Goal: Task Accomplishment & Management: Manage account settings

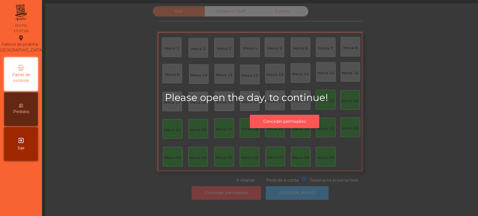
click at [302, 122] on button "Conceder permissões" at bounding box center [285, 122] width 70 height 14
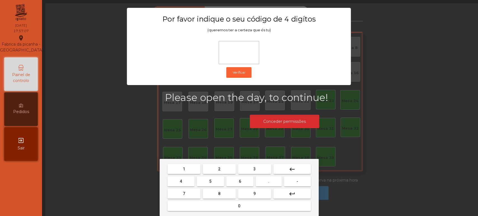
click at [183, 167] on span "1" at bounding box center [184, 169] width 2 height 4
click at [254, 170] on span "3" at bounding box center [255, 169] width 2 height 4
click at [211, 180] on span "5" at bounding box center [210, 181] width 2 height 4
click at [222, 208] on button "0" at bounding box center [239, 206] width 143 height 10
type input "****"
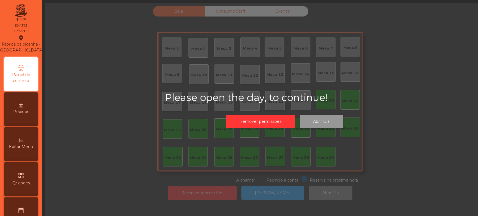
click at [320, 126] on button "Abrir Dia" at bounding box center [321, 122] width 43 height 14
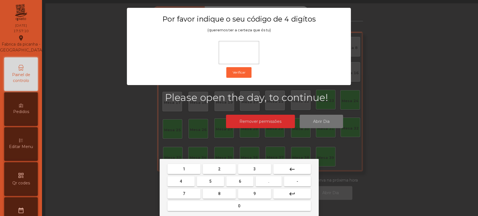
click at [191, 167] on button "1" at bounding box center [184, 169] width 33 height 10
click at [254, 168] on span "3" at bounding box center [255, 169] width 2 height 4
click at [215, 174] on button "2" at bounding box center [219, 169] width 33 height 10
click at [229, 209] on button "0" at bounding box center [239, 206] width 143 height 10
type input "****"
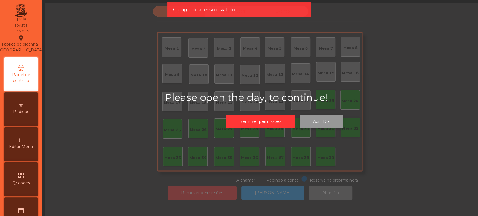
click at [323, 126] on button "Abrir Dia" at bounding box center [321, 122] width 43 height 14
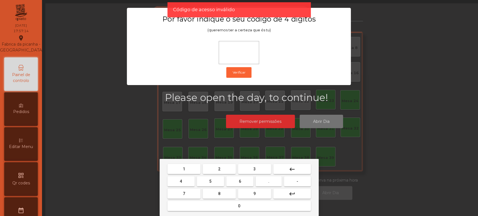
click at [190, 166] on button "1" at bounding box center [184, 169] width 33 height 10
click at [260, 166] on button "3" at bounding box center [254, 169] width 33 height 10
click at [215, 181] on button "5" at bounding box center [210, 182] width 27 height 10
click at [234, 210] on button "0" at bounding box center [239, 206] width 143 height 10
type input "****"
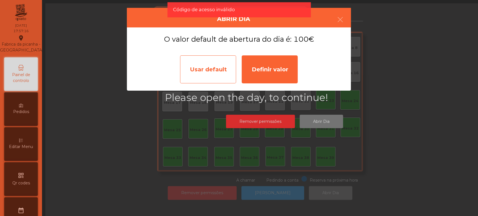
click at [213, 63] on div "Usar default" at bounding box center [208, 69] width 56 height 28
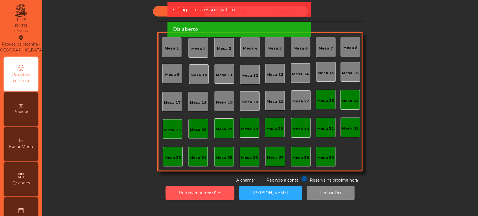
click at [212, 187] on button "Remover permissões" at bounding box center [200, 193] width 69 height 14
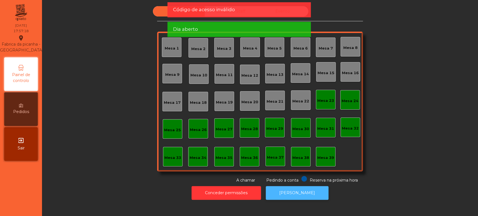
click at [298, 193] on button "[PERSON_NAME]" at bounding box center [297, 193] width 63 height 14
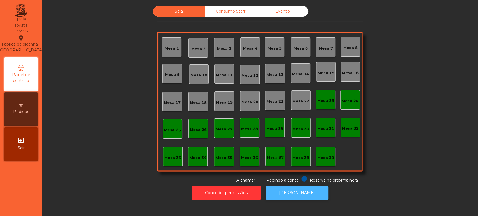
click at [289, 193] on button "[PERSON_NAME]" at bounding box center [297, 193] width 63 height 14
click at [295, 193] on button "[PERSON_NAME]" at bounding box center [297, 193] width 63 height 14
click at [231, 13] on div "Consumo Staff" at bounding box center [231, 11] width 52 height 10
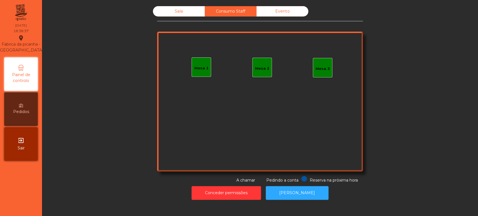
click at [201, 68] on div "Mesa 1" at bounding box center [202, 69] width 14 height 6
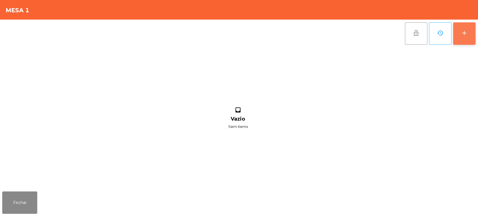
click at [471, 34] on button "add" at bounding box center [464, 33] width 22 height 22
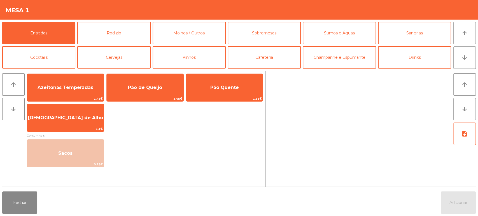
scroll to position [19, 0]
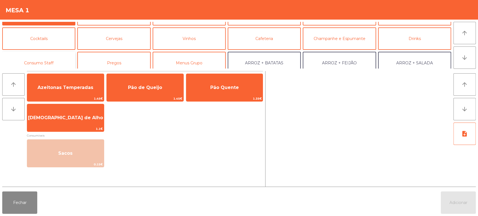
click at [50, 62] on button "Consumo Staff" at bounding box center [38, 63] width 73 height 22
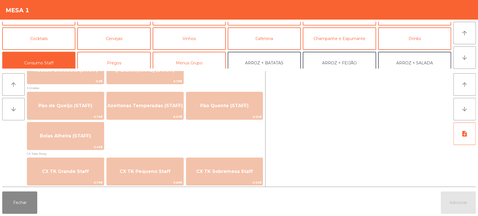
scroll to position [452, 0]
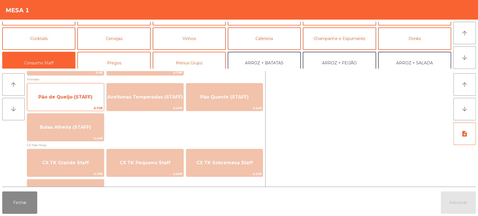
click at [74, 98] on span "Pão de Queijo (STAFF)" at bounding box center [65, 96] width 54 height 5
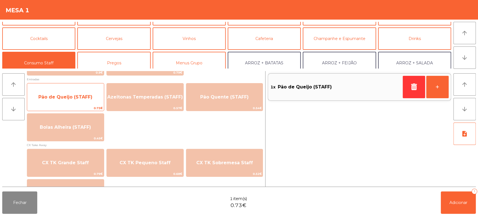
click at [71, 103] on span "Pão de Queijo (STAFF)" at bounding box center [65, 97] width 77 height 15
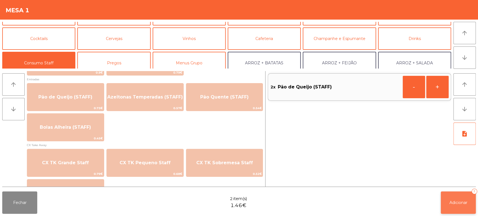
click at [442, 198] on button "Adicionar 2" at bounding box center [458, 203] width 35 height 22
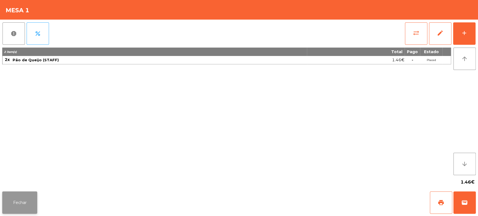
click at [30, 193] on button "Fechar" at bounding box center [19, 203] width 35 height 22
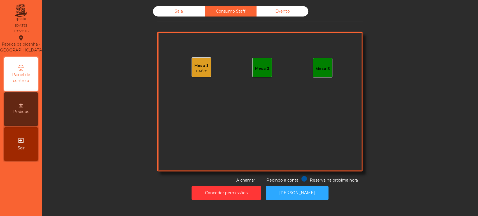
click at [179, 10] on div "Sala" at bounding box center [179, 11] width 52 height 10
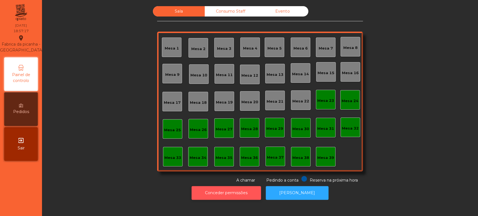
click at [224, 193] on button "Conceder permissões" at bounding box center [227, 193] width 70 height 14
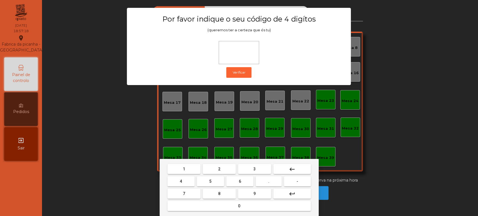
click at [189, 166] on button "1" at bounding box center [184, 169] width 33 height 10
click at [261, 168] on button "3" at bounding box center [254, 169] width 33 height 10
click at [211, 184] on span "5" at bounding box center [210, 181] width 2 height 4
click at [222, 214] on div "1 2 3 keyboard_backspace 4 5 6 . - 7 8 9 keyboard_return 0" at bounding box center [239, 187] width 159 height 57
click at [193, 212] on mat-keyboard-key "0" at bounding box center [239, 206] width 146 height 12
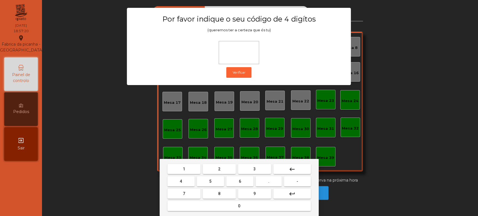
click at [212, 207] on button "0" at bounding box center [239, 206] width 143 height 10
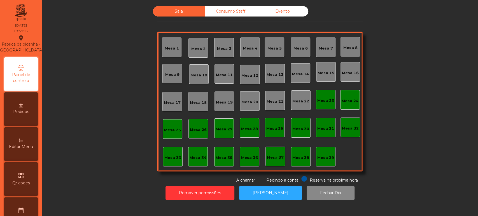
click at [31, 150] on span "Editar Menu" at bounding box center [21, 147] width 24 height 6
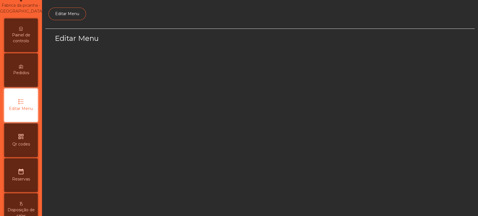
scroll to position [42, 0]
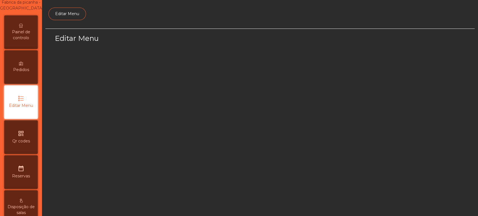
select select "*"
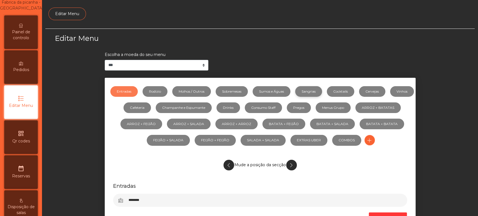
click at [322, 93] on link "Sangrias" at bounding box center [308, 91] width 27 height 11
click at [285, 91] on link "Sumos e Águas" at bounding box center [272, 91] width 38 height 11
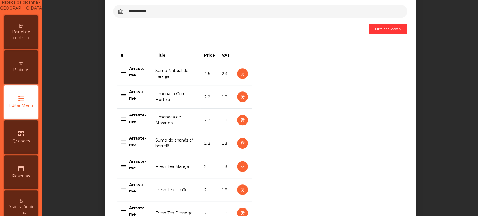
scroll to position [208, 0]
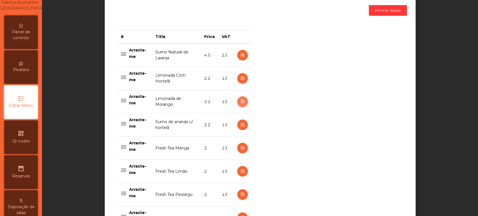
click at [240, 103] on icon "button" at bounding box center [242, 101] width 6 height 7
select select "***"
select select "**"
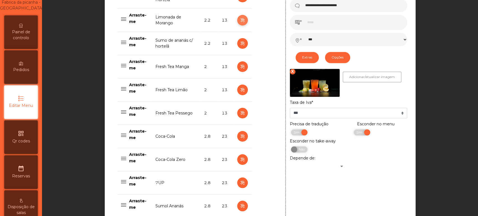
scroll to position [291, 0]
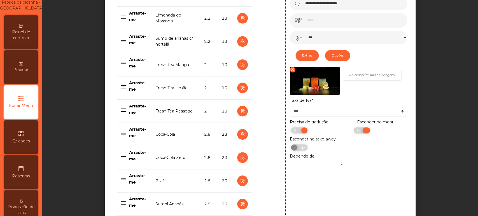
click at [354, 130] on span "Sim" at bounding box center [360, 131] width 14 height 6
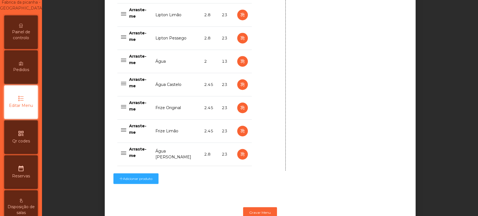
scroll to position [569, 0]
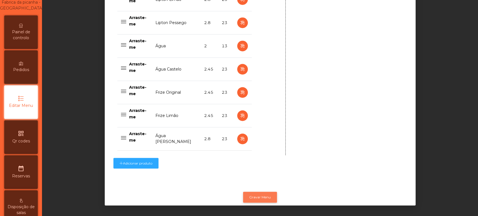
click at [263, 194] on button "Gravar Menu" at bounding box center [260, 197] width 34 height 11
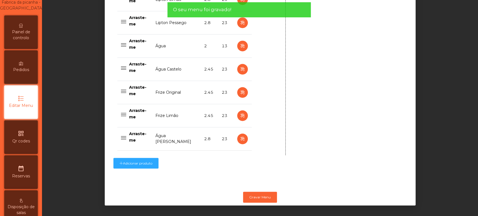
click at [33, 39] on span "Painel de controlo" at bounding box center [21, 35] width 31 height 12
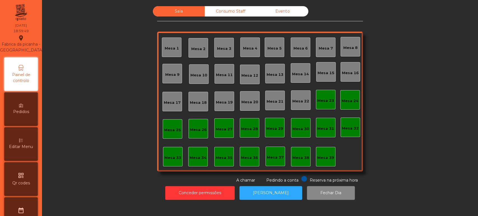
click at [296, 72] on div "Mesa 14" at bounding box center [300, 74] width 17 height 6
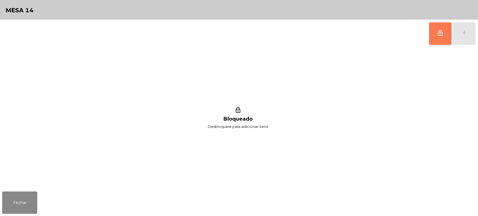
click at [438, 40] on button "lock_outline" at bounding box center [440, 33] width 22 height 22
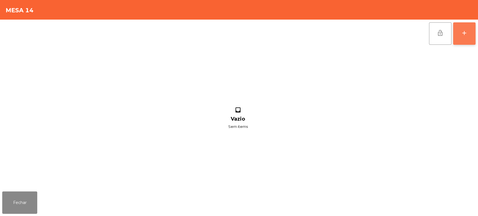
click at [467, 36] on button "add" at bounding box center [464, 33] width 22 height 22
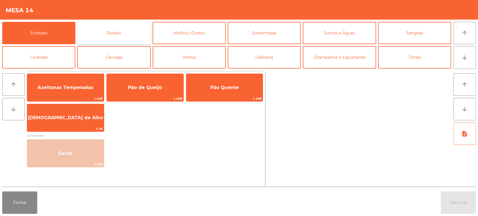
click at [102, 31] on button "Rodizio" at bounding box center [113, 33] width 73 height 22
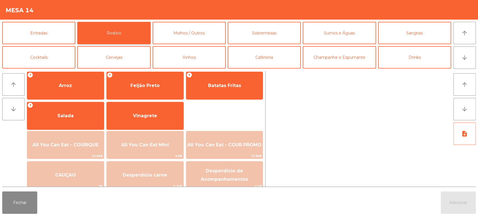
scroll to position [75, 0]
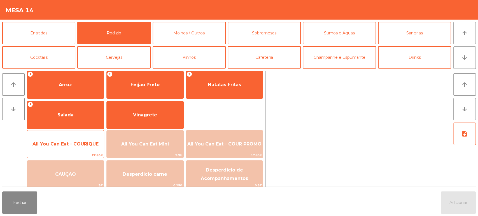
click at [85, 145] on span "All You Can Eat - COURIQUE" at bounding box center [66, 144] width 66 height 5
click at [82, 154] on span "22.95€" at bounding box center [65, 155] width 77 height 5
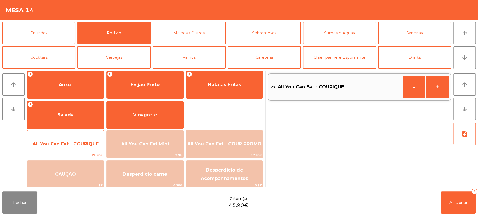
click at [78, 155] on span "22.95€" at bounding box center [65, 155] width 77 height 5
click at [84, 155] on span "22.95€" at bounding box center [65, 155] width 77 height 5
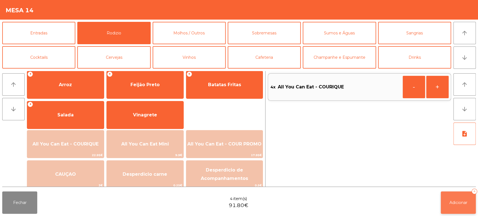
click at [453, 200] on button "Adicionar 4" at bounding box center [458, 203] width 35 height 22
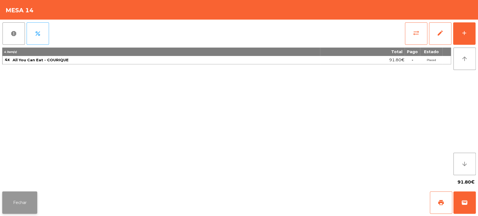
click at [18, 194] on button "Fechar" at bounding box center [19, 203] width 35 height 22
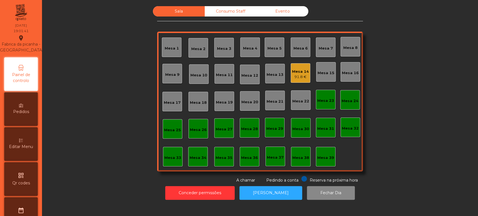
click at [413, 98] on div "Sala Consumo Staff Evento Mesa 1 [GEOGRAPHIC_DATA] 3 Mesa 4 Mesa 5 [GEOGRAPHIC_…" at bounding box center [260, 94] width 421 height 177
click at [300, 71] on div "Mesa 14" at bounding box center [300, 72] width 17 height 6
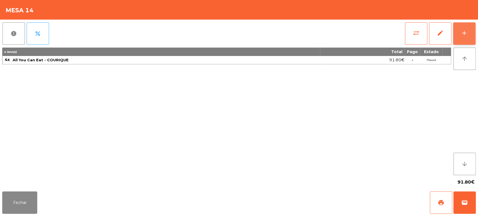
click at [455, 34] on button "add" at bounding box center [464, 33] width 22 height 22
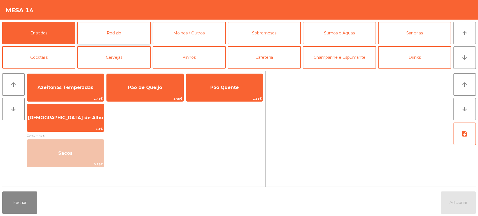
click at [127, 34] on button "Rodizio" at bounding box center [113, 33] width 73 height 22
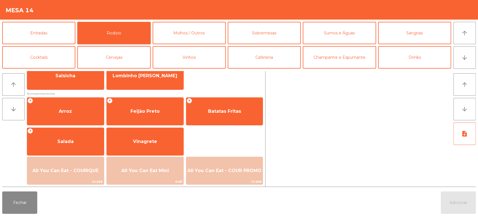
scroll to position [52, 0]
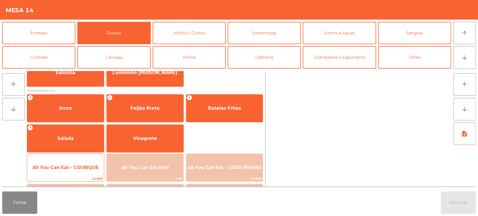
click at [75, 168] on span "All You Can Eat - COURIQUE" at bounding box center [66, 167] width 66 height 5
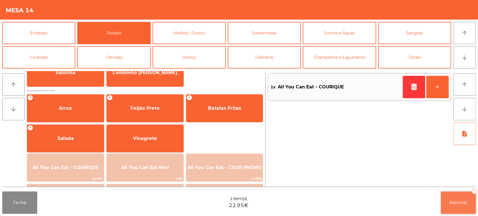
click at [459, 198] on button "Adicionar 1" at bounding box center [458, 203] width 35 height 22
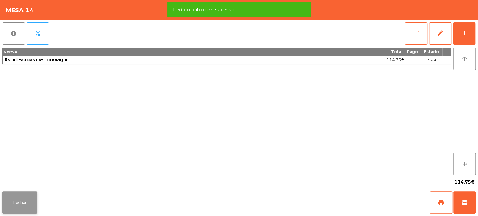
click at [25, 213] on button "Fechar" at bounding box center [19, 203] width 35 height 22
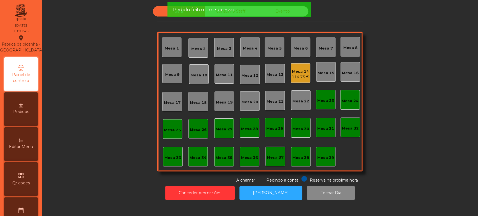
click at [428, 102] on div "Sala Consumo Staff Evento [GEOGRAPHIC_DATA] 3 Mesa 4 Mesa 5 [GEOGRAPHIC_DATA] 8…" at bounding box center [260, 94] width 421 height 177
click at [249, 154] on div "Mesa 36" at bounding box center [249, 157] width 17 height 8
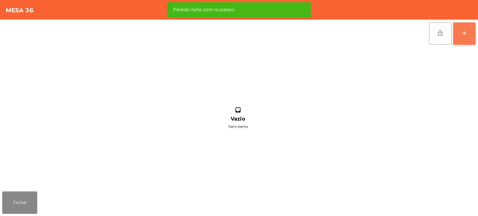
click at [465, 39] on button "add" at bounding box center [464, 33] width 22 height 22
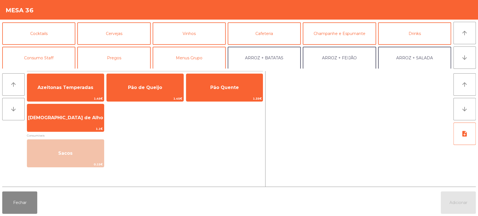
scroll to position [48, 0]
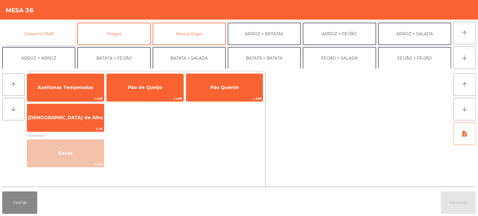
click at [52, 35] on button "Consumo Staff" at bounding box center [38, 34] width 73 height 22
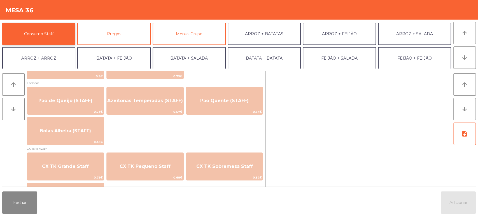
scroll to position [449, 0]
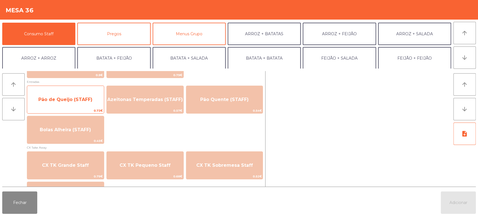
click at [75, 98] on span "Pão de Queijo (STAFF)" at bounding box center [65, 99] width 54 height 5
click at [70, 99] on span "Pão de Queijo (STAFF)" at bounding box center [65, 99] width 54 height 5
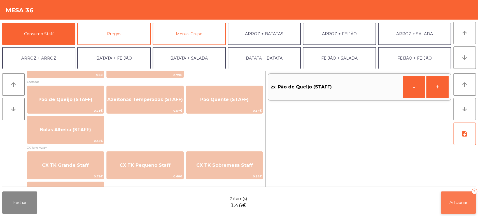
click at [448, 202] on button "Adicionar 2" at bounding box center [458, 203] width 35 height 22
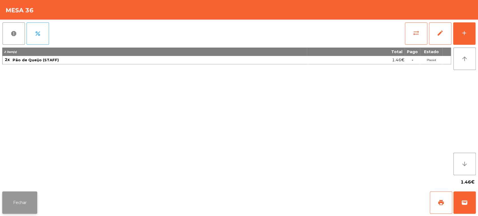
click at [25, 207] on button "Fechar" at bounding box center [19, 203] width 35 height 22
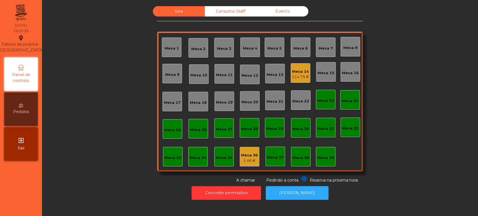
click at [293, 75] on div "114.75 €" at bounding box center [300, 77] width 17 height 6
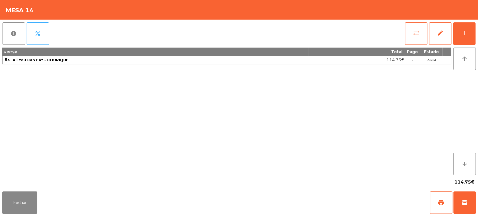
click at [478, 36] on div "report percent sync_alt edit add 5 item(s) Total Pago Estado 5x All You Can Eat…" at bounding box center [239, 105] width 478 height 170
click at [462, 34] on div "add" at bounding box center [464, 33] width 7 height 7
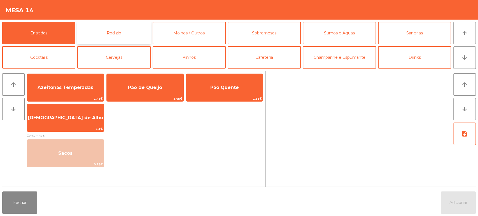
click at [133, 29] on button "Rodizio" at bounding box center [113, 33] width 73 height 22
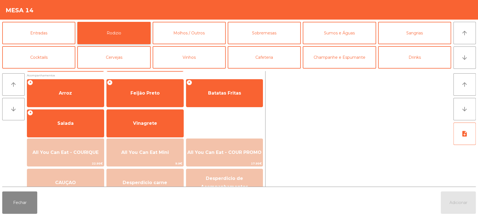
scroll to position [67, 0]
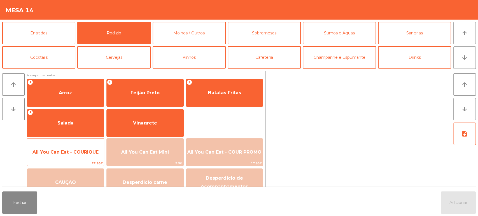
click at [87, 146] on span "All You Can Eat - COURIQUE" at bounding box center [65, 152] width 77 height 15
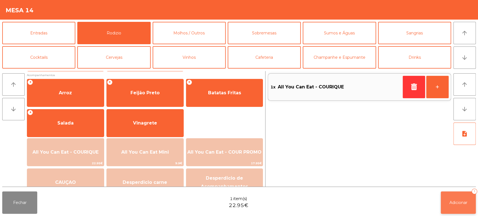
click at [463, 208] on button "Adicionar 1" at bounding box center [458, 203] width 35 height 22
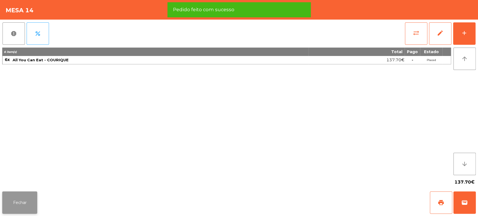
click at [20, 207] on button "Fechar" at bounding box center [19, 203] width 35 height 22
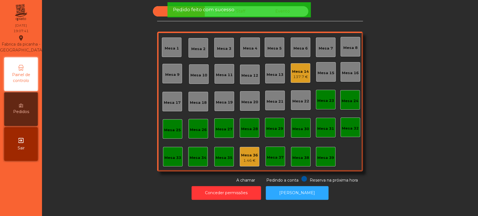
click at [88, 76] on div "Sala Consumo Staff Evento Mesa 1 [GEOGRAPHIC_DATA] 3 Mesa 4 Mesa 5 [GEOGRAPHIC_…" at bounding box center [260, 94] width 421 height 177
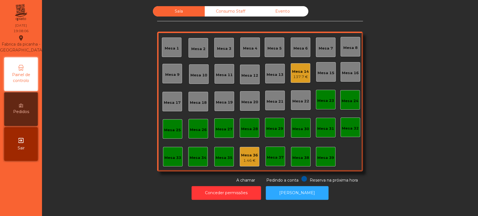
click at [427, 51] on div "Sala Consumo Staff Evento Mesa 1 [GEOGRAPHIC_DATA] 3 Mesa 4 Mesa 5 [GEOGRAPHIC_…" at bounding box center [260, 94] width 421 height 177
click at [170, 101] on div "Mesa 17" at bounding box center [172, 103] width 17 height 6
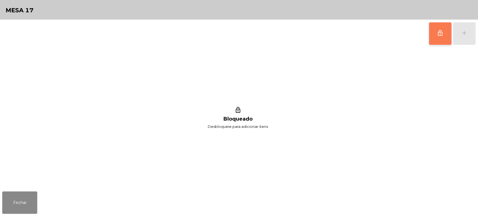
click at [435, 35] on button "lock_outline" at bounding box center [440, 33] width 22 height 22
click at [463, 35] on div "lock_outline add" at bounding box center [452, 34] width 47 height 28
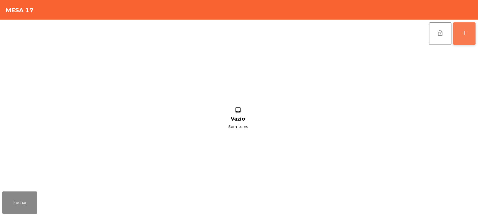
click at [461, 33] on div "add" at bounding box center [464, 33] width 7 height 7
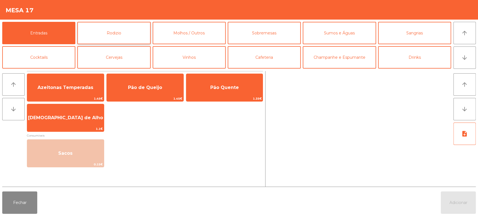
click at [114, 32] on button "Rodizio" at bounding box center [113, 33] width 73 height 22
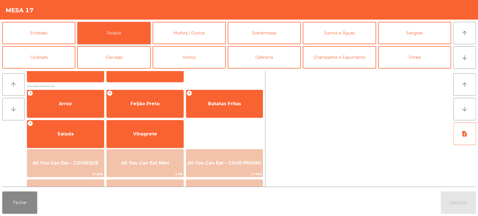
scroll to position [58, 0]
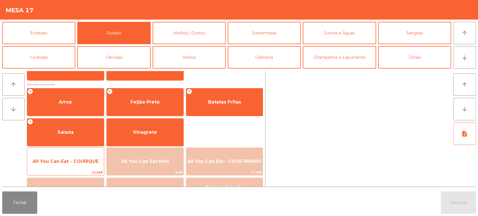
click at [76, 157] on span "All You Can Eat - COURIQUE" at bounding box center [65, 161] width 77 height 15
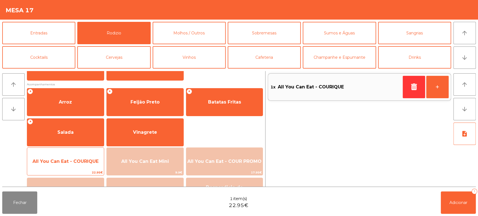
click at [82, 163] on span "All You Can Eat - COURIQUE" at bounding box center [66, 161] width 66 height 5
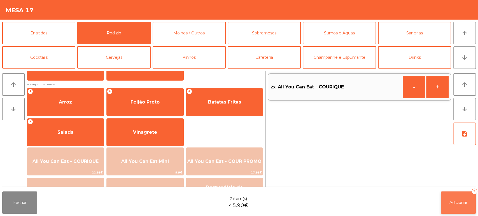
click at [461, 201] on span "Adicionar" at bounding box center [459, 202] width 18 height 5
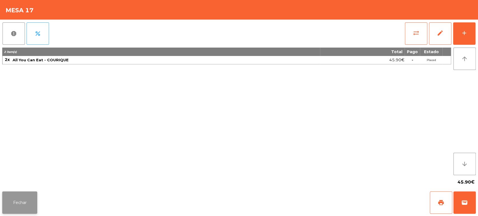
click at [13, 193] on button "Fechar" at bounding box center [19, 203] width 35 height 22
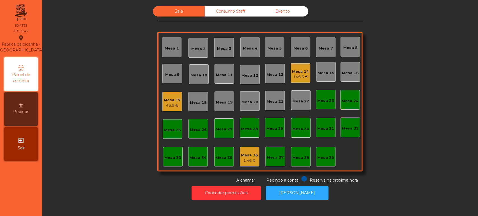
click at [325, 148] on div "Mesa 39" at bounding box center [326, 157] width 20 height 20
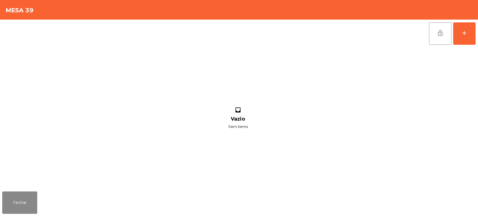
click at [477, 32] on div "lock_open add inbox Vazio Sem items" at bounding box center [239, 105] width 478 height 170
click at [478, 29] on div "lock_open add inbox Vazio Sem items" at bounding box center [239, 105] width 478 height 170
click at [464, 37] on button "add" at bounding box center [464, 33] width 22 height 22
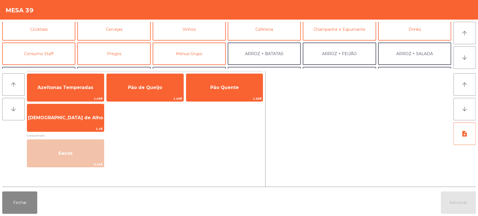
scroll to position [0, 0]
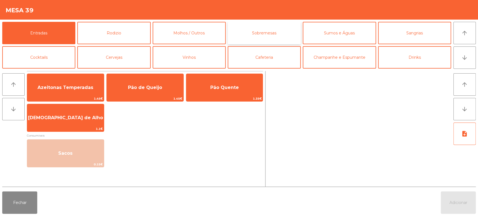
click at [273, 35] on button "Sobremesas" at bounding box center [264, 33] width 73 height 22
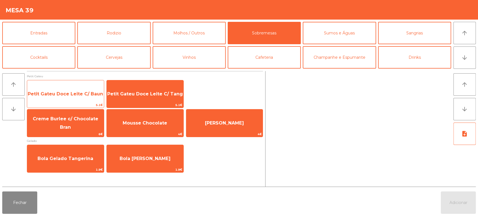
click at [77, 93] on span "Petit Gateu Doce Leite C/ Baun" at bounding box center [65, 93] width 75 height 5
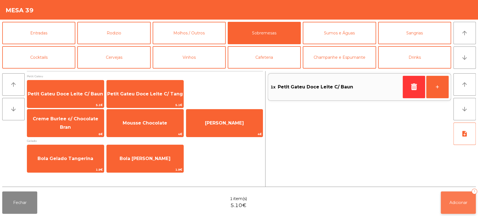
click at [459, 210] on button "Adicionar 1" at bounding box center [458, 203] width 35 height 22
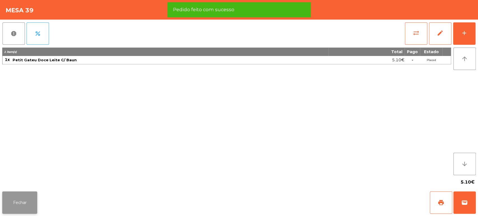
click at [28, 193] on button "Fechar" at bounding box center [19, 203] width 35 height 22
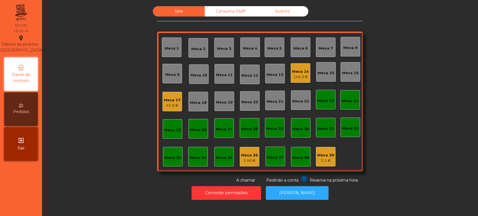
click at [404, 131] on div "Sala Consumo Staff Evento Mesa 1 [GEOGRAPHIC_DATA] 3 Mesa 4 [GEOGRAPHIC_DATA] 6…" at bounding box center [260, 94] width 421 height 177
click at [383, 75] on div "Sala Consumo Staff Evento Mesa 1 [GEOGRAPHIC_DATA] 3 Mesa 4 [GEOGRAPHIC_DATA] 6…" at bounding box center [260, 94] width 421 height 177
click at [434, 91] on div "Sala Consumo Staff Evento Mesa 1 [GEOGRAPHIC_DATA] 3 Mesa 4 [GEOGRAPHIC_DATA] 6…" at bounding box center [260, 94] width 421 height 177
click at [231, 193] on button "Conceder permissões" at bounding box center [227, 193] width 70 height 14
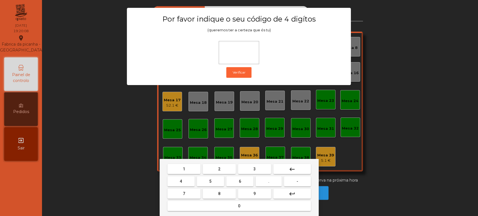
click at [190, 167] on button "1" at bounding box center [184, 169] width 33 height 10
click at [269, 170] on button "3" at bounding box center [254, 169] width 33 height 10
click at [210, 182] on span "5" at bounding box center [210, 181] width 2 height 4
click at [223, 204] on button "0" at bounding box center [239, 206] width 143 height 10
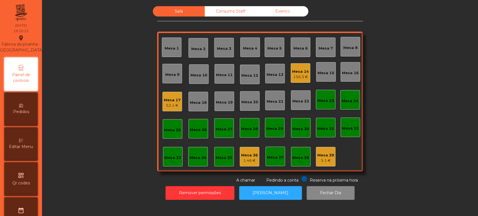
click at [27, 148] on div "Editar Menu" at bounding box center [21, 145] width 34 height 34
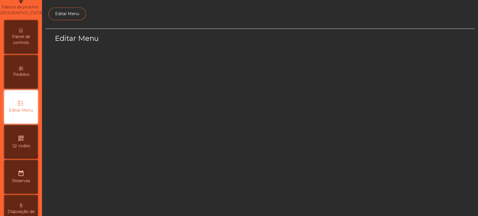
scroll to position [42, 0]
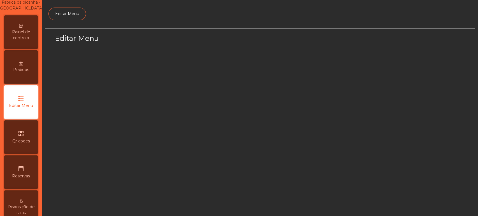
select select "*"
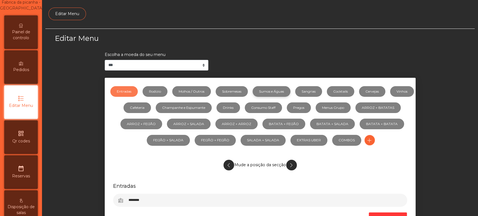
click at [288, 91] on link "Sumos e Águas" at bounding box center [272, 91] width 38 height 11
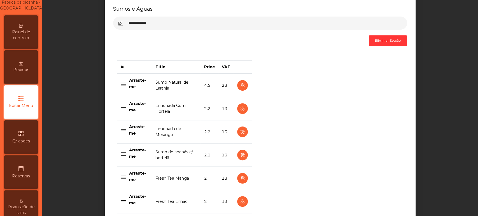
scroll to position [184, 0]
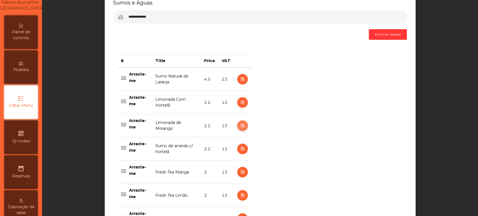
click at [240, 126] on icon "button" at bounding box center [242, 125] width 6 height 7
select select "***"
select select "**"
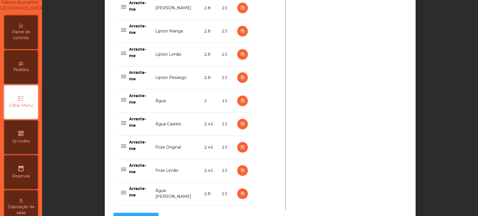
scroll to position [569, 0]
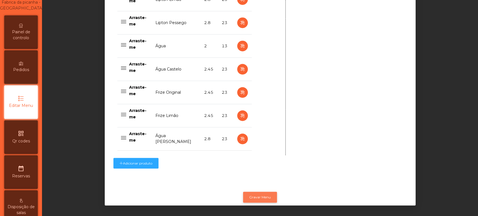
click at [262, 193] on button "Gravar Menu" at bounding box center [260, 197] width 34 height 11
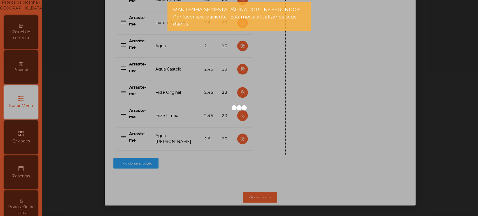
click at [27, 36] on div at bounding box center [239, 108] width 478 height 216
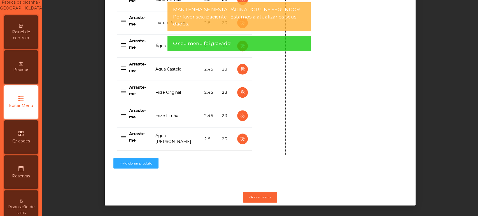
click at [19, 40] on span "Painel de controlo" at bounding box center [21, 35] width 31 height 12
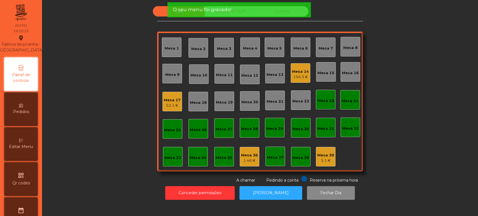
click at [171, 149] on div "Mesa 33" at bounding box center [173, 157] width 20 height 20
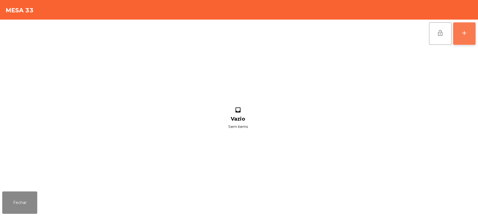
click at [464, 36] on div "add" at bounding box center [464, 33] width 7 height 7
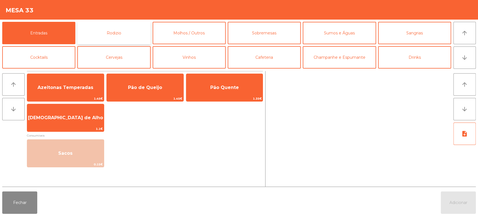
click at [132, 29] on button "Rodizio" at bounding box center [113, 33] width 73 height 22
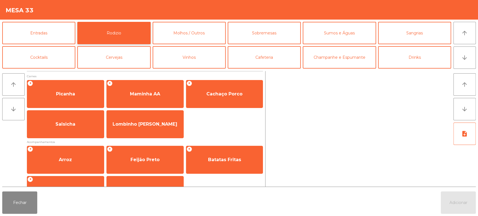
scroll to position [79, 0]
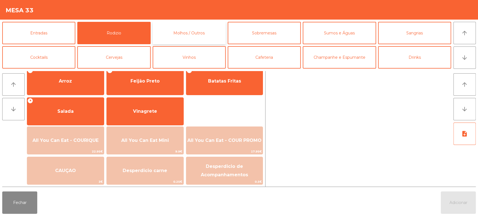
click at [193, 27] on button "Molhos / Outros" at bounding box center [189, 33] width 73 height 22
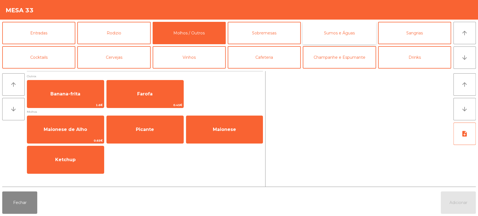
click at [355, 29] on button "Sumos e Águas" at bounding box center [339, 33] width 73 height 22
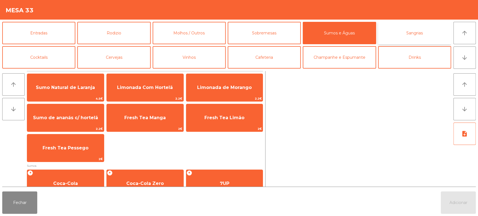
click at [430, 35] on button "Sangrias" at bounding box center [414, 33] width 73 height 22
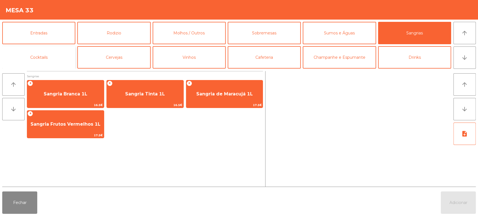
click at [52, 54] on button "Cocktails" at bounding box center [38, 57] width 73 height 22
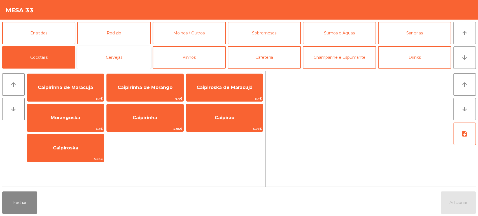
click at [115, 61] on button "Cervejas" at bounding box center [113, 57] width 73 height 22
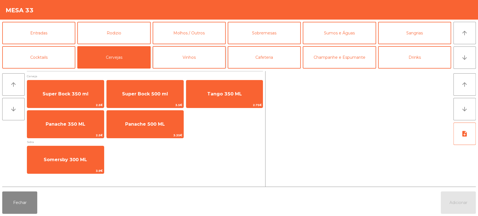
click at [206, 59] on button "Vinhos" at bounding box center [189, 57] width 73 height 22
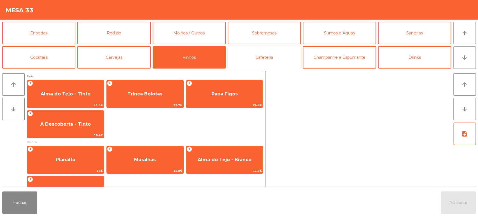
click at [271, 54] on button "Cafeteria" at bounding box center [264, 57] width 73 height 22
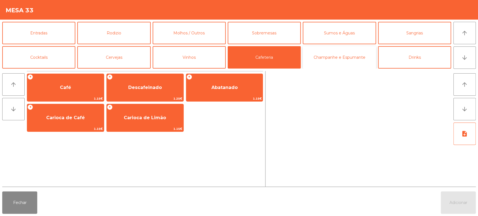
click at [341, 48] on button "Champanhe e Espumante" at bounding box center [339, 57] width 73 height 22
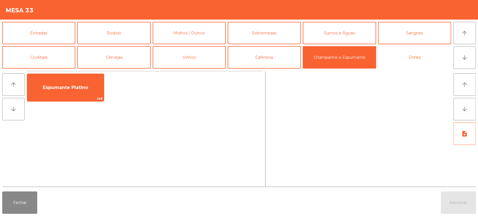
click at [416, 50] on button "Drinks" at bounding box center [414, 57] width 73 height 22
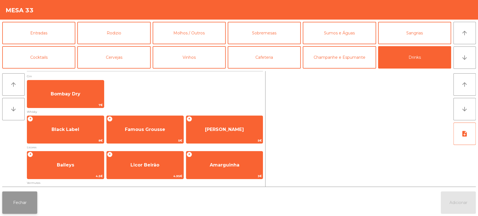
click at [18, 210] on button "Fechar" at bounding box center [19, 203] width 35 height 22
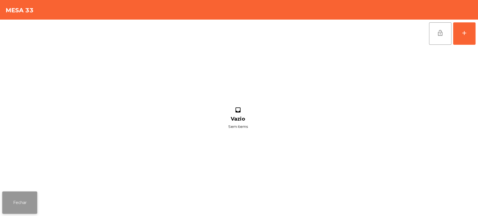
click at [28, 202] on button "Fechar" at bounding box center [19, 203] width 35 height 22
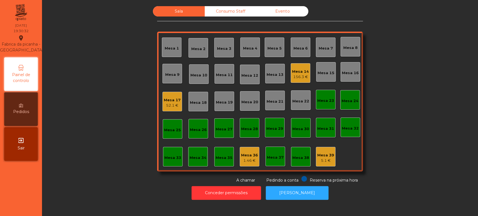
click at [170, 97] on div "Mesa 17 52.1 €" at bounding box center [172, 101] width 17 height 13
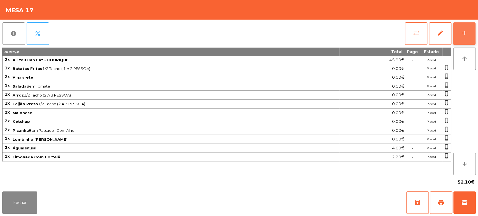
click at [467, 26] on button "add" at bounding box center [464, 33] width 22 height 22
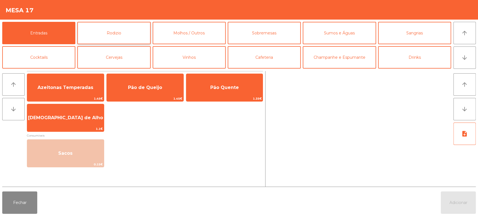
click at [121, 38] on button "Rodizio" at bounding box center [113, 33] width 73 height 22
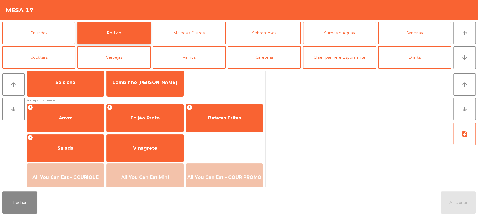
scroll to position [49, 0]
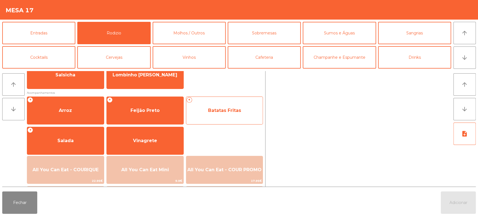
click at [236, 102] on div "+ Batatas Fritas" at bounding box center [224, 111] width 77 height 28
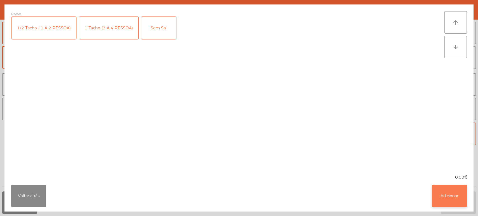
click at [446, 193] on button "Adicionar" at bounding box center [449, 196] width 35 height 22
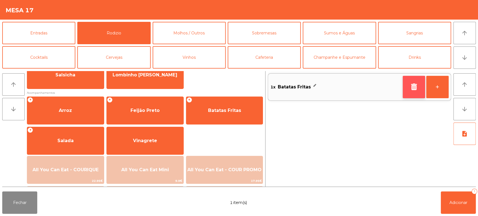
click at [419, 92] on button "button" at bounding box center [414, 87] width 22 height 22
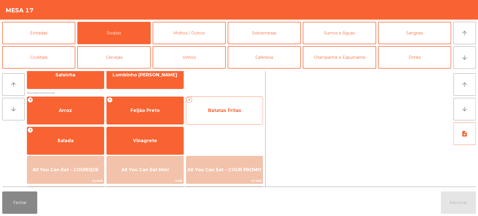
click at [226, 103] on span "Batatas Fritas" at bounding box center [224, 110] width 77 height 15
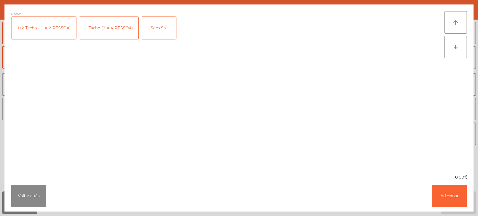
click at [112, 25] on div "1 Tacho (3 A 4 PESSOA)" at bounding box center [108, 28] width 59 height 22
click at [460, 193] on button "Adicionar" at bounding box center [449, 196] width 35 height 22
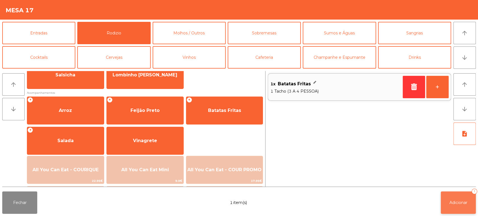
click at [459, 205] on span "Adicionar" at bounding box center [459, 202] width 18 height 5
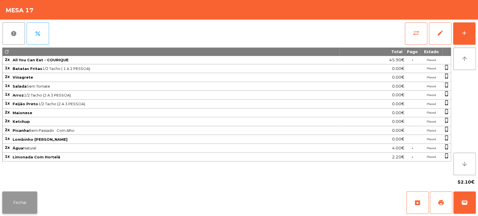
click at [20, 200] on button "Fechar" at bounding box center [19, 203] width 35 height 22
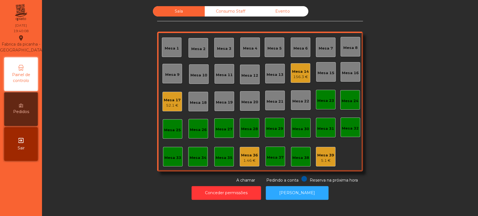
click at [299, 73] on div "Mesa 14" at bounding box center [300, 72] width 17 height 6
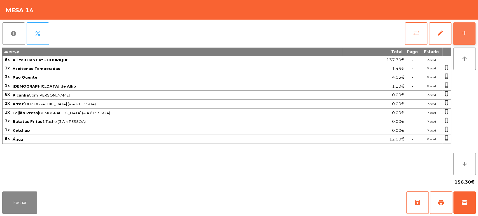
click at [473, 34] on button "add" at bounding box center [464, 33] width 22 height 22
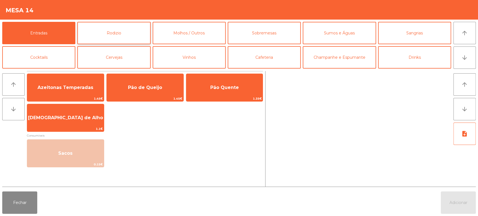
click at [128, 30] on button "Rodizio" at bounding box center [113, 33] width 73 height 22
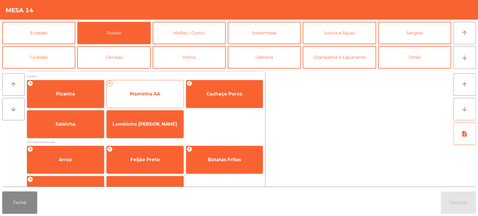
click at [151, 99] on span "Maminha AA" at bounding box center [145, 94] width 77 height 15
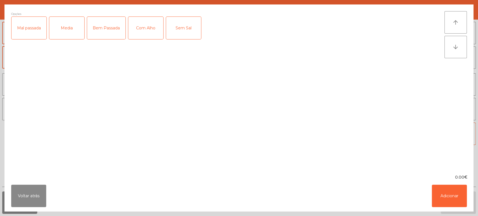
click at [73, 29] on div "Media" at bounding box center [66, 28] width 35 height 22
click at [149, 27] on div "Com Alho" at bounding box center [145, 28] width 35 height 22
click at [433, 188] on button "Adicionar" at bounding box center [449, 196] width 35 height 22
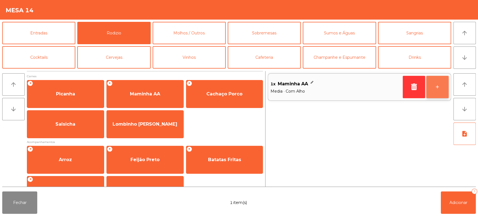
click at [438, 98] on button "+" at bounding box center [438, 87] width 22 height 22
click at [439, 95] on button "+" at bounding box center [438, 87] width 22 height 22
click at [437, 89] on button "+" at bounding box center [438, 87] width 22 height 22
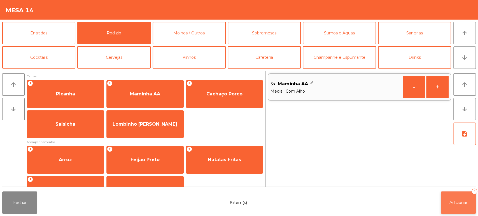
click at [465, 201] on span "Adicionar" at bounding box center [459, 202] width 18 height 5
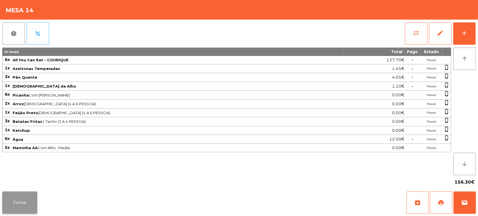
click at [25, 194] on button "Fechar" at bounding box center [19, 203] width 35 height 22
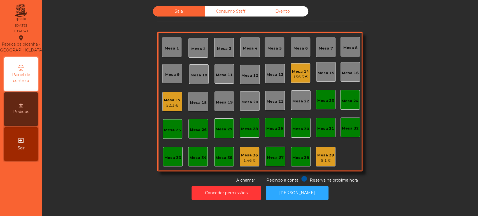
click at [328, 160] on div "5.1 €" at bounding box center [326, 161] width 17 height 6
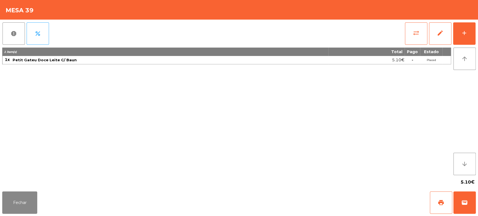
click at [478, 35] on div "report percent sync_alt edit add 1 item(s) Total Pago Estado 1x Petit Gateu Doc…" at bounding box center [239, 105] width 478 height 170
click at [457, 36] on button "add" at bounding box center [464, 33] width 22 height 22
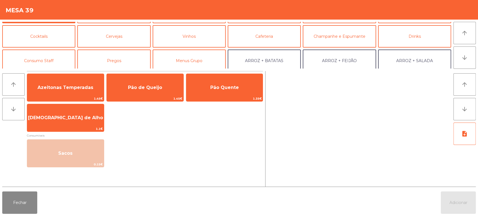
scroll to position [21, 0]
click at [60, 66] on button "Consumo Staff" at bounding box center [38, 60] width 73 height 22
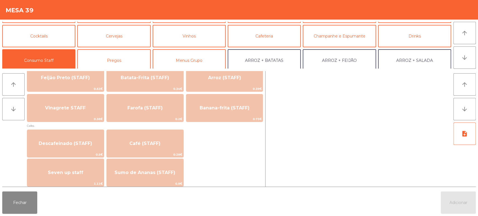
scroll to position [277, 0]
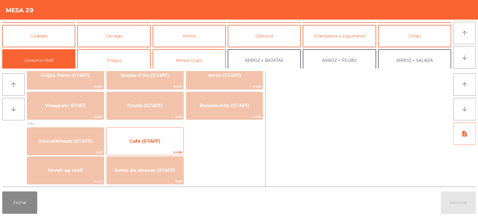
click at [170, 146] on span "Café (STAFF)" at bounding box center [145, 141] width 77 height 15
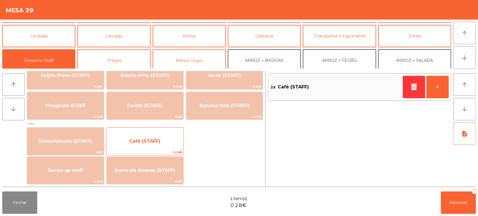
click at [165, 144] on span "Café (STAFF)" at bounding box center [145, 141] width 77 height 15
click at [164, 145] on span "Café (STAFF)" at bounding box center [145, 141] width 77 height 15
click at [165, 143] on span "Café (STAFF)" at bounding box center [145, 141] width 77 height 15
click at [168, 144] on span "Café (STAFF)" at bounding box center [145, 141] width 77 height 15
click at [181, 139] on span "Café (STAFF)" at bounding box center [145, 141] width 77 height 15
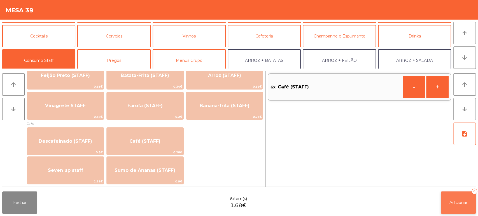
click at [453, 204] on span "Adicionar" at bounding box center [459, 202] width 18 height 5
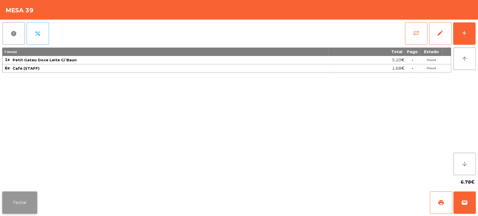
click at [20, 200] on button "Fechar" at bounding box center [19, 203] width 35 height 22
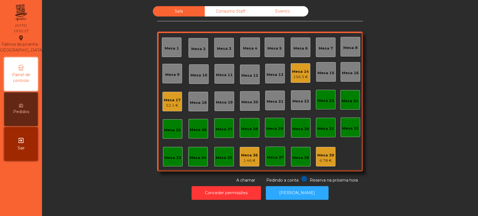
click at [165, 155] on div "Mesa 33" at bounding box center [173, 158] width 17 height 6
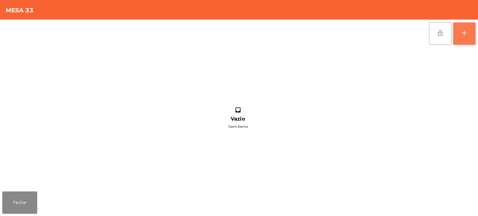
click at [467, 36] on div "add" at bounding box center [464, 33] width 7 height 7
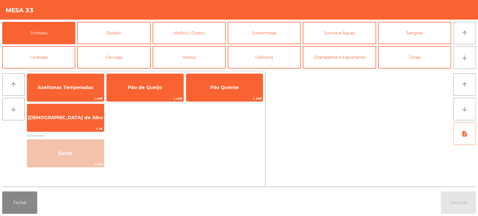
scroll to position [29, 0]
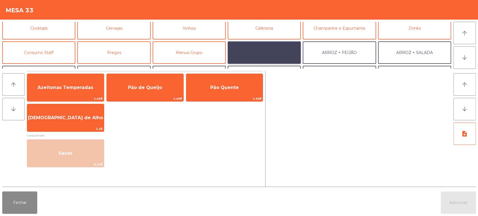
click at [283, 52] on button "ARROZ + BATATAS" at bounding box center [264, 52] width 73 height 22
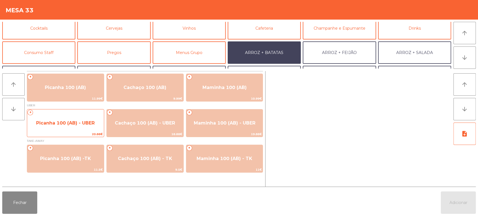
click at [68, 130] on span "Picanha 100 (AB) - UBER" at bounding box center [65, 123] width 77 height 15
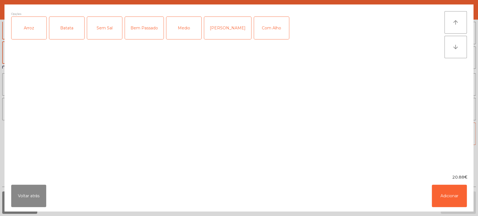
click at [20, 26] on div "Arroz" at bounding box center [28, 28] width 35 height 22
click at [73, 21] on div "Batata" at bounding box center [66, 28] width 35 height 22
click at [40, 201] on button "Voltar atrás" at bounding box center [28, 196] width 35 height 22
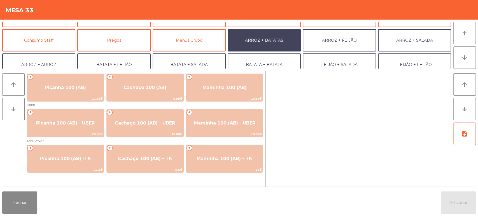
scroll to position [55, 0]
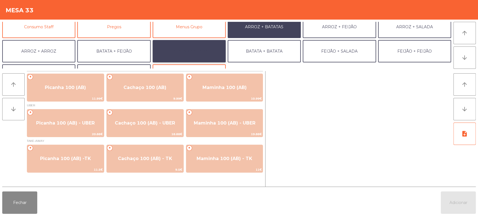
click at [197, 48] on button "BATATA + SALADA" at bounding box center [189, 51] width 73 height 22
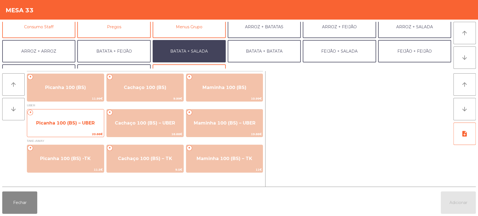
click at [84, 122] on span "Picanha 100 (BS) – UBER" at bounding box center [65, 123] width 59 height 5
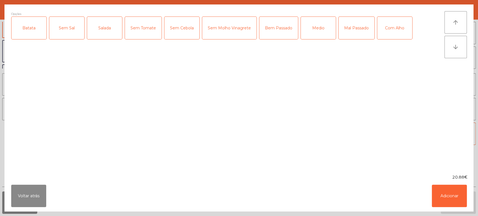
click at [29, 28] on div "Batata" at bounding box center [28, 28] width 35 height 22
click at [103, 27] on div "Salada" at bounding box center [104, 28] width 35 height 22
click at [317, 29] on div "Medio" at bounding box center [318, 28] width 35 height 22
click at [25, 191] on button "Voltar atrás" at bounding box center [28, 196] width 35 height 22
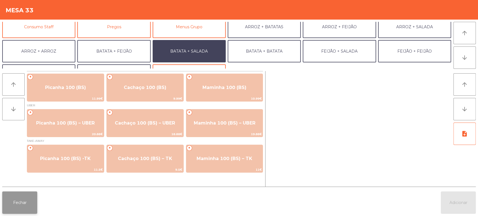
click at [24, 193] on button "Fechar" at bounding box center [19, 203] width 35 height 22
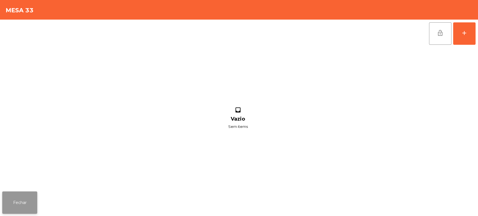
click at [27, 196] on button "Fechar" at bounding box center [19, 203] width 35 height 22
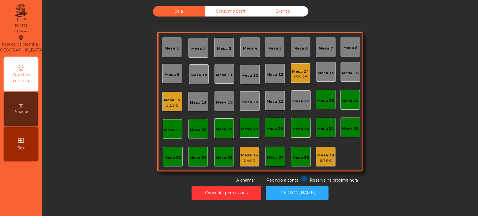
click at [325, 75] on div "Mesa 15" at bounding box center [326, 73] width 17 height 6
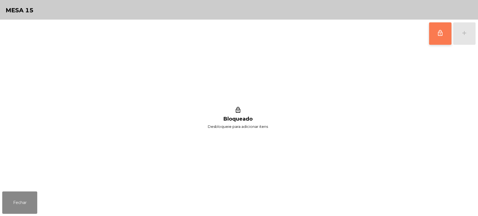
click at [443, 32] on span "lock_outline" at bounding box center [440, 33] width 7 height 7
click at [475, 37] on button "add" at bounding box center [464, 33] width 22 height 22
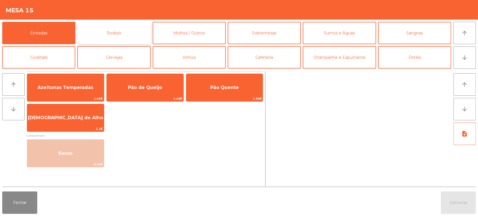
click at [122, 34] on button "Rodizio" at bounding box center [113, 33] width 73 height 22
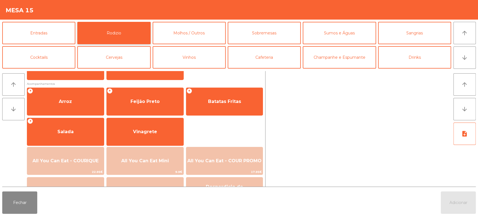
scroll to position [73, 0]
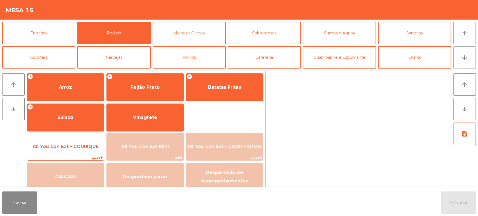
click at [85, 152] on span "All You Can Eat - COURIQUE" at bounding box center [65, 146] width 77 height 15
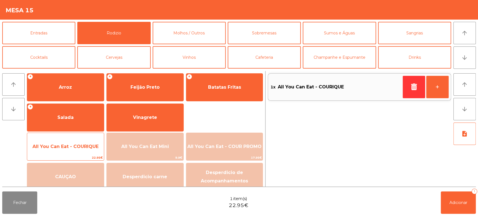
click at [85, 154] on div "All You Can Eat - COURIQUE 22.95€" at bounding box center [65, 147] width 77 height 28
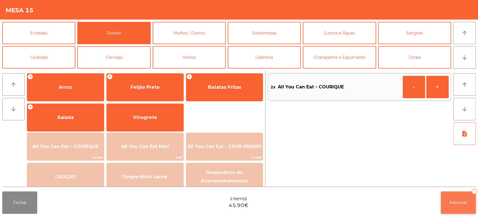
click at [448, 207] on button "Adicionar 2" at bounding box center [458, 203] width 35 height 22
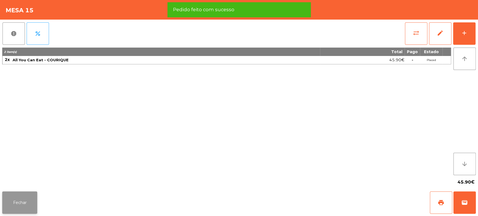
click at [27, 210] on button "Fechar" at bounding box center [19, 203] width 35 height 22
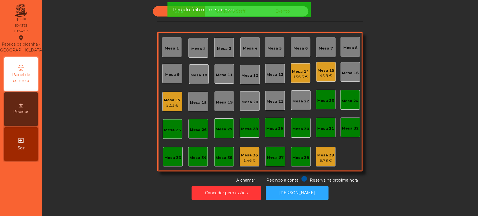
click at [303, 71] on div "Mesa 14" at bounding box center [300, 72] width 17 height 6
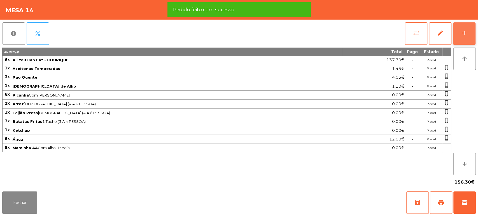
click at [463, 36] on div "add" at bounding box center [464, 33] width 7 height 7
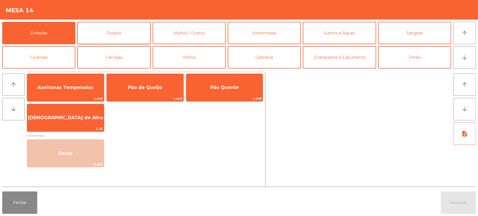
click at [133, 36] on button "Rodizio" at bounding box center [113, 33] width 73 height 22
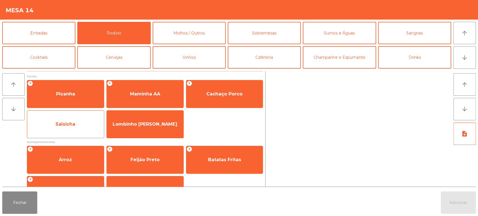
click at [84, 131] on span "Salsicha" at bounding box center [65, 124] width 77 height 15
click at [83, 122] on span "Salsicha" at bounding box center [65, 124] width 77 height 15
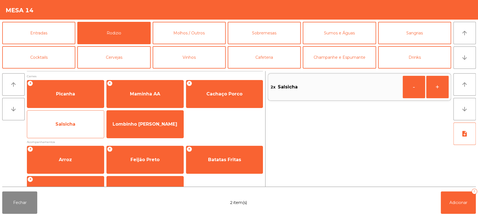
click at [78, 125] on span "Salsicha" at bounding box center [65, 124] width 77 height 15
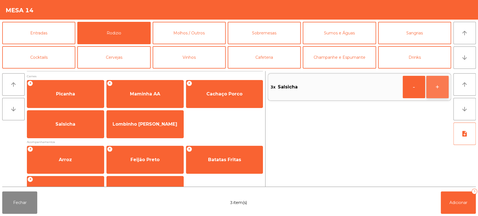
click at [439, 89] on button "+" at bounding box center [438, 87] width 22 height 22
click at [453, 203] on span "Adicionar" at bounding box center [459, 202] width 18 height 5
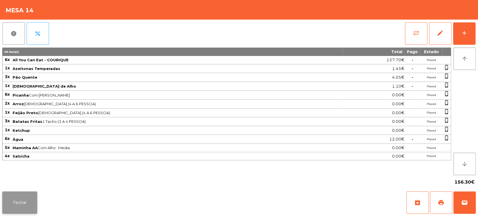
click at [6, 212] on button "Fechar" at bounding box center [19, 203] width 35 height 22
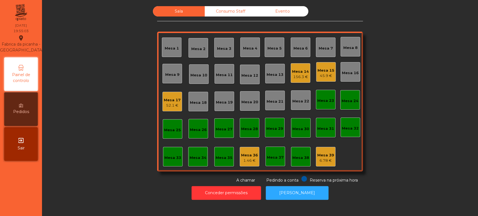
click at [402, 99] on div "Sala Consumo Staff Evento Mesa 1 [GEOGRAPHIC_DATA] 3 Mesa 4 Mesa 5 [GEOGRAPHIC_…" at bounding box center [260, 94] width 421 height 177
click at [177, 156] on div "Mesa 33" at bounding box center [173, 158] width 17 height 6
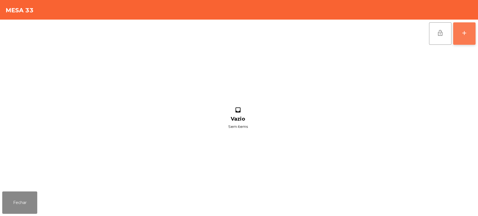
click at [460, 34] on button "add" at bounding box center [464, 33] width 22 height 22
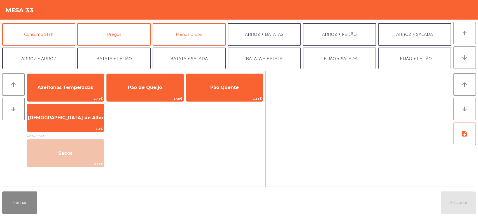
scroll to position [49, 0]
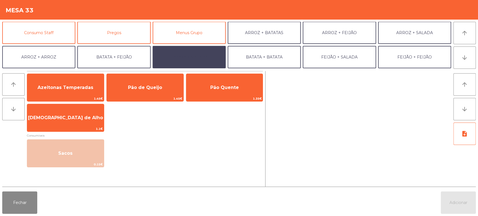
click at [204, 60] on button "BATATA + SALADA" at bounding box center [189, 57] width 73 height 22
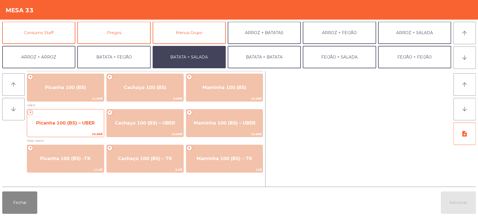
click at [59, 118] on span "Picanha 100 (BS) – UBER" at bounding box center [65, 123] width 77 height 15
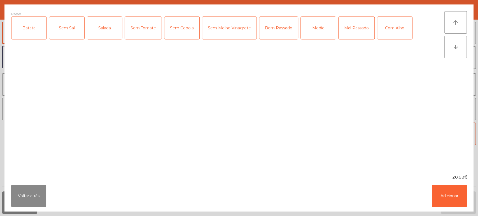
click at [34, 27] on div "Batata" at bounding box center [28, 28] width 35 height 22
click at [103, 28] on div "Salada" at bounding box center [104, 28] width 35 height 22
click at [313, 29] on div "Medio" at bounding box center [318, 28] width 35 height 22
click at [452, 190] on button "Adicionar" at bounding box center [449, 196] width 35 height 22
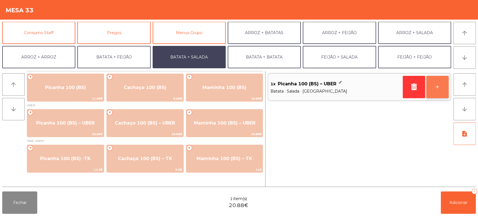
click at [439, 91] on button "+" at bounding box center [438, 87] width 22 height 22
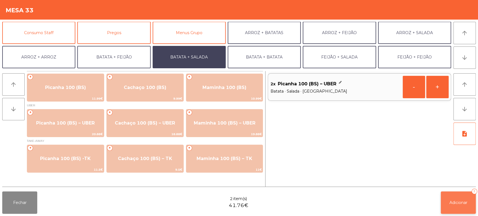
click at [456, 201] on span "Adicionar" at bounding box center [459, 202] width 18 height 5
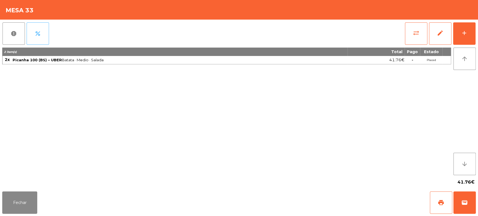
click at [42, 36] on button "percent" at bounding box center [38, 33] width 22 height 22
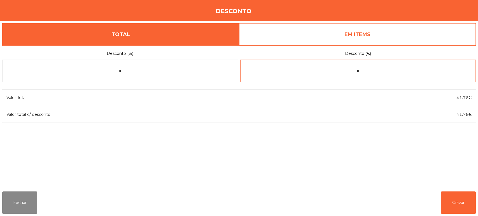
click at [310, 63] on input "*" at bounding box center [358, 71] width 236 height 22
click at [272, 35] on link "EM ITEMS" at bounding box center [357, 34] width 237 height 22
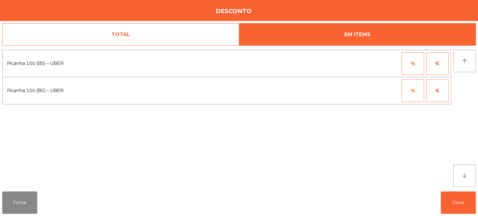
click at [411, 96] on button "%" at bounding box center [413, 91] width 22 height 22
click at [377, 90] on input "*" at bounding box center [386, 91] width 28 height 22
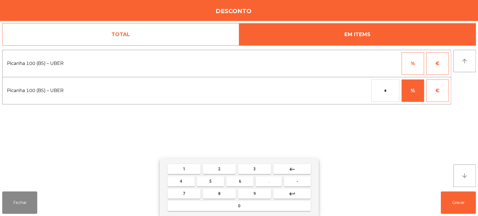
click at [184, 169] on span "1" at bounding box center [184, 169] width 2 height 4
click at [244, 204] on button "0" at bounding box center [239, 206] width 143 height 10
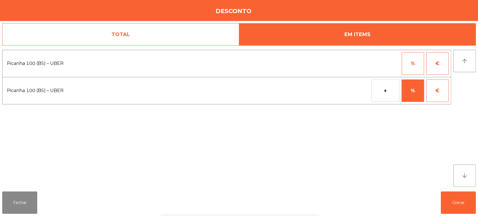
click at [455, 202] on div "1 2 3 keyboard_backspace 4 5 6 . - 7 8 9 keyboard_return 0" at bounding box center [239, 187] width 478 height 57
click at [452, 204] on button "Gravar" at bounding box center [458, 203] width 35 height 22
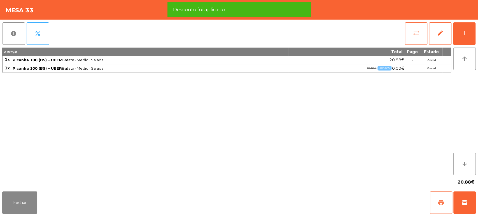
click at [442, 203] on span "print" at bounding box center [441, 203] width 7 height 7
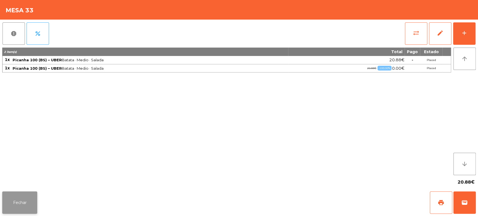
click at [20, 197] on button "Fechar" at bounding box center [19, 203] width 35 height 22
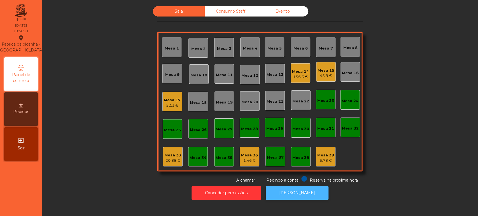
click at [303, 187] on button "[PERSON_NAME]" at bounding box center [297, 193] width 63 height 14
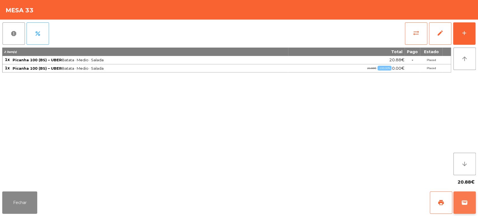
click at [461, 205] on button "wallet" at bounding box center [465, 203] width 22 height 22
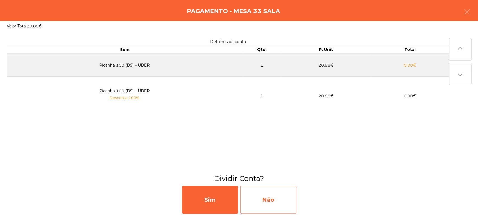
click at [273, 200] on div "Não" at bounding box center [268, 200] width 56 height 28
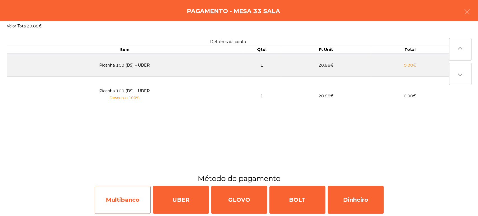
click at [125, 202] on div "Multibanco" at bounding box center [123, 200] width 56 height 28
select select "**"
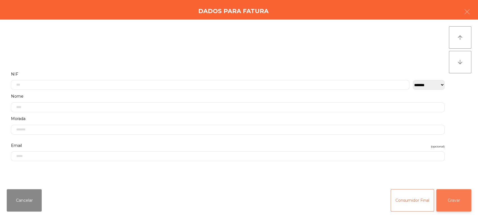
click at [455, 204] on button "Gravar" at bounding box center [454, 200] width 35 height 22
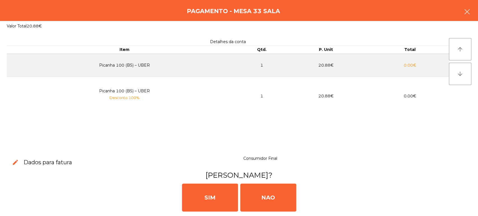
click at [469, 11] on icon "button" at bounding box center [467, 11] width 7 height 7
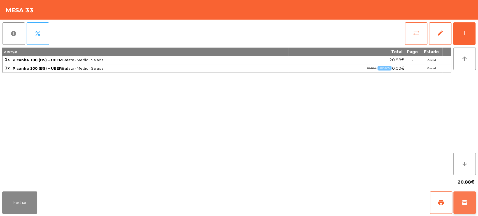
click at [460, 200] on button "wallet" at bounding box center [465, 203] width 22 height 22
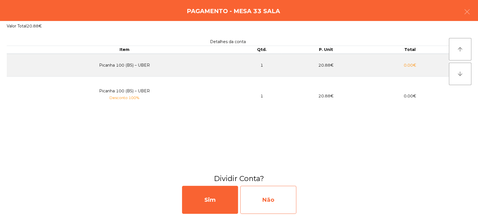
click at [260, 191] on div "Não" at bounding box center [268, 200] width 56 height 28
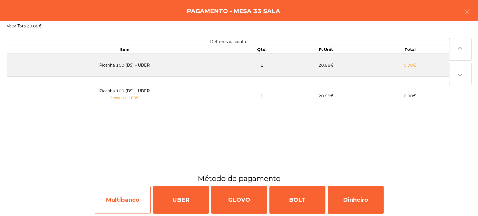
click at [134, 197] on div "Multibanco" at bounding box center [123, 200] width 56 height 28
select select "**"
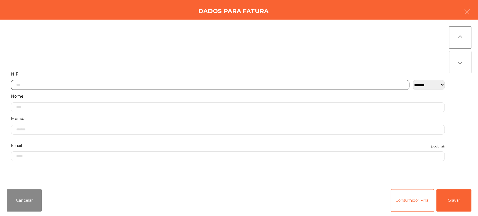
click at [169, 83] on input "text" at bounding box center [210, 85] width 399 height 10
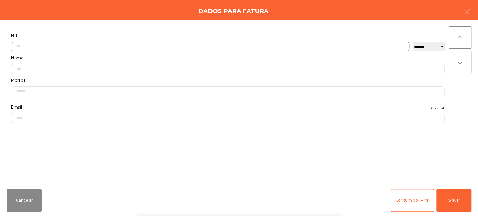
scroll to position [44, 0]
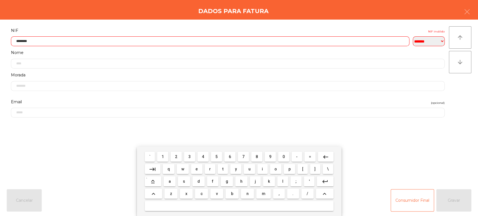
click at [27, 39] on input "********" at bounding box center [210, 41] width 399 height 10
click at [26, 40] on input "********" at bounding box center [210, 41] width 399 height 10
click at [217, 157] on span "5" at bounding box center [217, 157] width 2 height 4
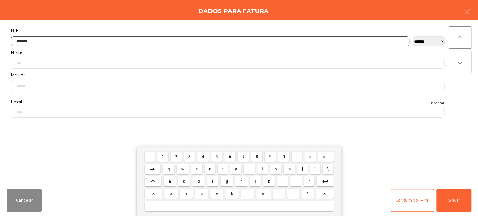
type input "*********"
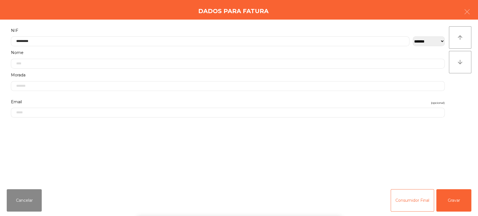
click at [443, 139] on form "**********" at bounding box center [228, 103] width 443 height 152
click at [451, 197] on button "Gravar" at bounding box center [454, 200] width 35 height 22
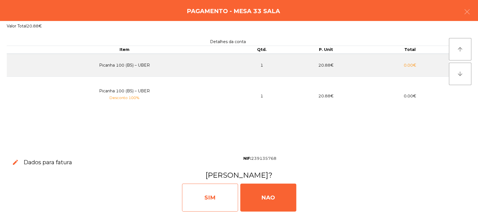
click at [217, 191] on div "SIM" at bounding box center [210, 198] width 56 height 28
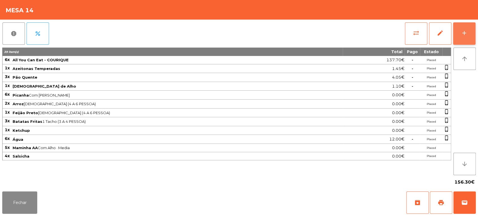
click at [462, 28] on button "add" at bounding box center [464, 33] width 22 height 22
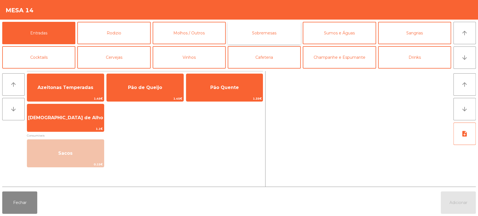
click at [255, 33] on button "Sobremesas" at bounding box center [264, 33] width 73 height 22
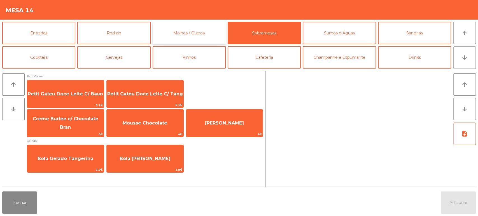
click at [191, 36] on button "Molhos / Outros" at bounding box center [189, 33] width 73 height 22
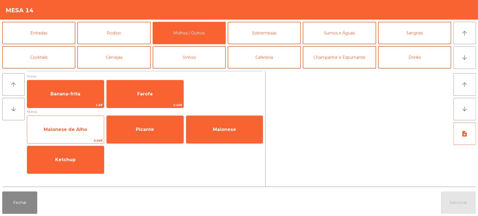
click at [76, 125] on span "Maionese de Alho" at bounding box center [65, 129] width 77 height 15
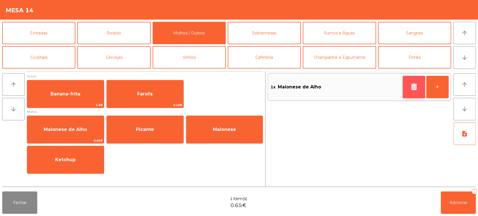
click at [404, 85] on button "button" at bounding box center [414, 87] width 22 height 22
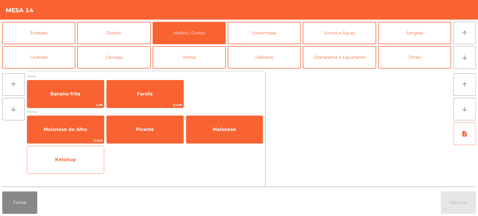
click at [71, 168] on div "Ketchup" at bounding box center [65, 160] width 77 height 28
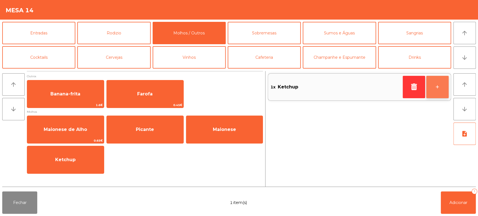
click at [433, 87] on button "+" at bounding box center [438, 87] width 22 height 22
click at [412, 91] on button "-" at bounding box center [414, 87] width 22 height 22
click at [407, 85] on button "-" at bounding box center [414, 87] width 22 height 22
click at [435, 89] on button "+" at bounding box center [438, 87] width 22 height 22
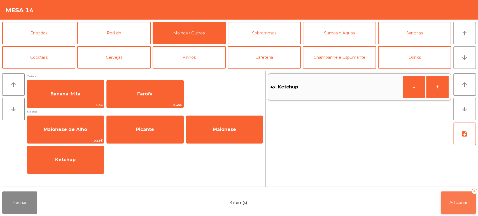
click at [457, 201] on span "Adicionar" at bounding box center [459, 202] width 18 height 5
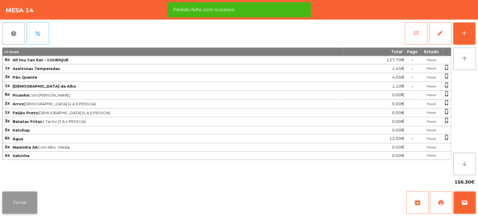
click at [22, 213] on button "Fechar" at bounding box center [19, 203] width 35 height 22
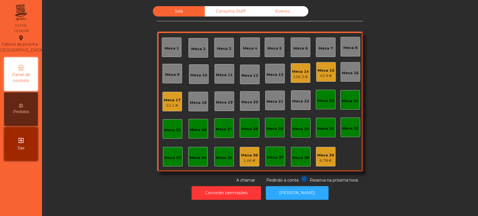
click at [179, 157] on div "Mesa 33" at bounding box center [173, 157] width 20 height 20
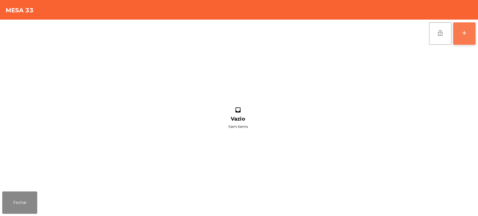
click at [460, 37] on button "add" at bounding box center [464, 33] width 22 height 22
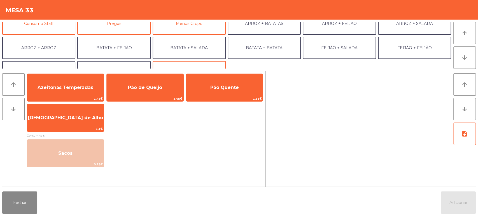
scroll to position [60, 0]
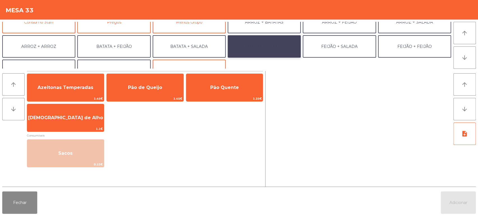
click at [274, 41] on button "BATATA + BATATA" at bounding box center [264, 46] width 73 height 22
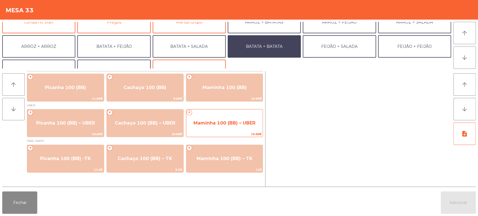
click at [232, 121] on span "Maminha 100 (BB) – UBER" at bounding box center [225, 123] width 62 height 5
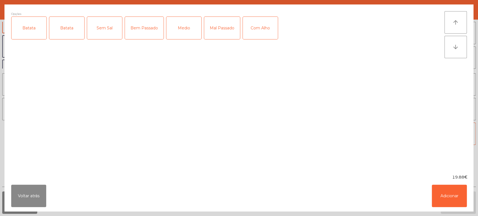
click at [25, 31] on div "Batata" at bounding box center [28, 28] width 35 height 22
click at [187, 25] on div "Medio" at bounding box center [183, 28] width 35 height 22
click at [446, 193] on button "Adicionar" at bounding box center [449, 196] width 35 height 22
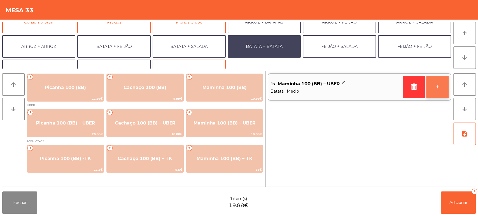
click at [438, 82] on button "+" at bounding box center [438, 87] width 22 height 22
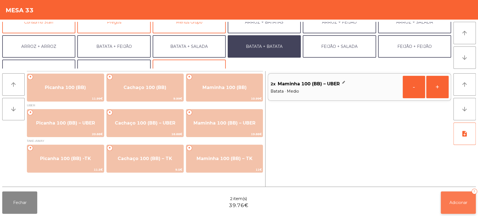
click at [455, 202] on span "Adicionar" at bounding box center [459, 202] width 18 height 5
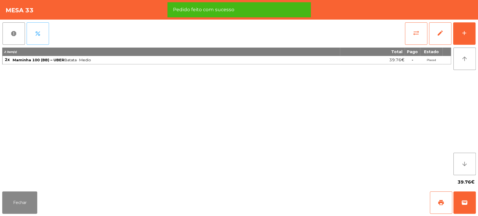
click at [31, 38] on button "percent" at bounding box center [38, 33] width 22 height 22
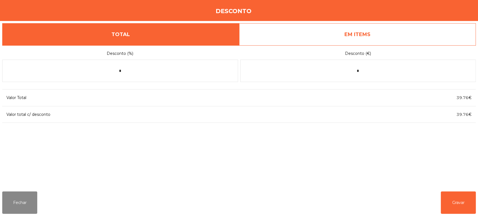
click at [345, 42] on link "EM ITEMS" at bounding box center [357, 34] width 237 height 22
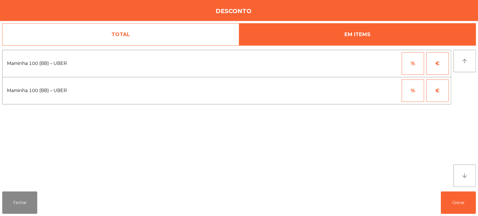
click at [407, 90] on button "%" at bounding box center [413, 91] width 22 height 22
click at [373, 91] on input "*" at bounding box center [386, 91] width 28 height 22
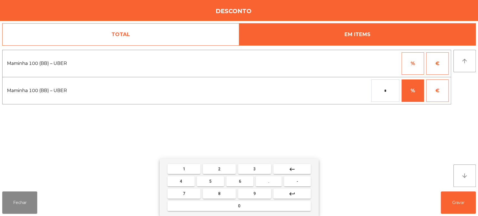
click at [186, 163] on div "1 2 3 keyboard_backspace 4 5 6 . - 7 8 9 keyboard_return 0" at bounding box center [239, 187] width 159 height 57
click at [184, 169] on span "1" at bounding box center [184, 169] width 2 height 4
click at [208, 207] on button "0" at bounding box center [239, 206] width 143 height 10
click at [209, 209] on button "0" at bounding box center [239, 206] width 143 height 10
click at [298, 167] on button "keyboard_backspace" at bounding box center [293, 169] width 38 height 10
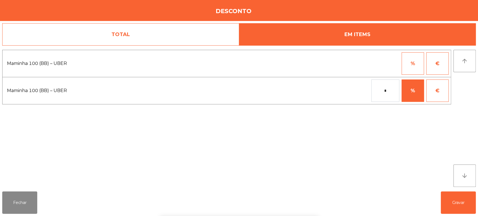
click at [455, 206] on div "1 2 3 keyboard_backspace 4 5 6 . - 7 8 9 keyboard_return 0" at bounding box center [239, 187] width 478 height 57
click at [452, 202] on button "Gravar" at bounding box center [458, 203] width 35 height 22
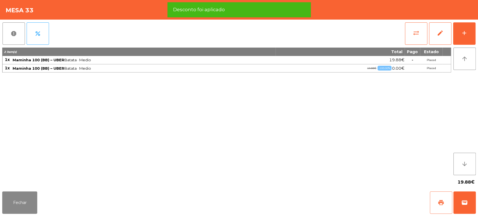
click at [438, 206] on span "print" at bounding box center [441, 203] width 7 height 7
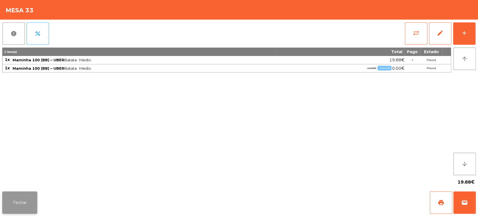
click at [15, 199] on button "Fechar" at bounding box center [19, 203] width 35 height 22
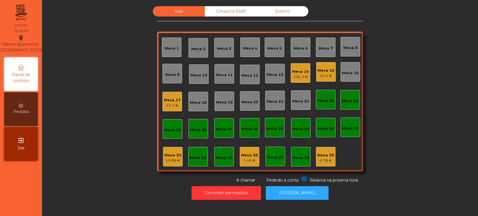
click at [305, 181] on div "Reserva na próxima hora" at bounding box center [330, 179] width 57 height 7
click at [292, 193] on button "[PERSON_NAME]" at bounding box center [297, 193] width 63 height 14
click at [168, 165] on div "Mesa 33 19.88 €" at bounding box center [173, 157] width 20 height 20
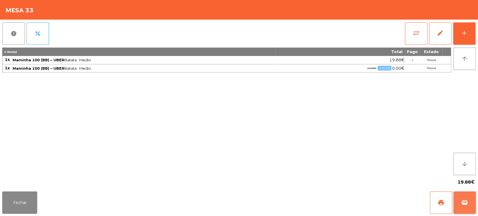
click at [456, 204] on button "wallet" at bounding box center [465, 203] width 22 height 22
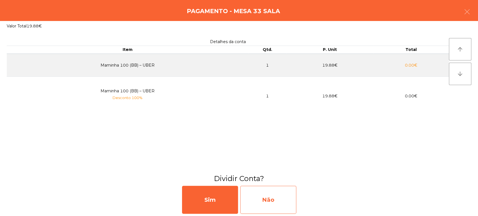
click at [279, 201] on div "Não" at bounding box center [268, 200] width 56 height 28
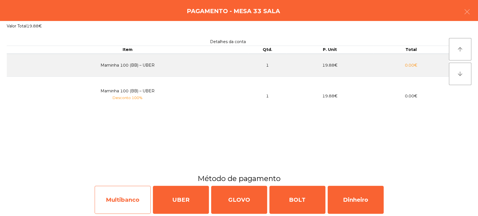
click at [134, 189] on div "Multibanco" at bounding box center [123, 200] width 56 height 28
select select "**"
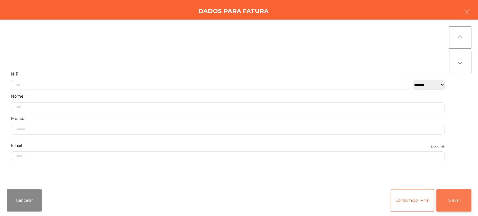
click at [464, 198] on button "Gravar" at bounding box center [454, 200] width 35 height 22
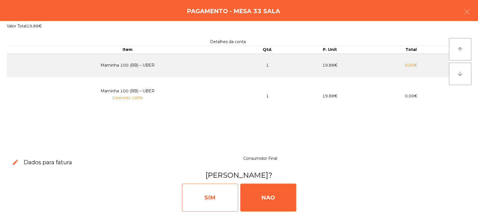
click at [225, 194] on div "SIM" at bounding box center [210, 198] width 56 height 28
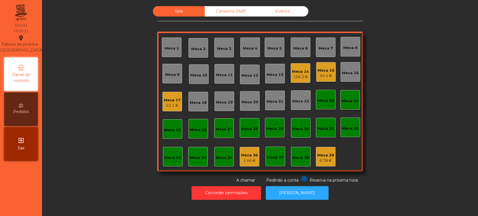
click at [412, 127] on div "Sala Consumo Staff Evento [GEOGRAPHIC_DATA] 3 Mesa 4 Mesa 5 [GEOGRAPHIC_DATA] 8…" at bounding box center [260, 94] width 421 height 177
click at [416, 131] on div "Sala Consumo Staff Evento [GEOGRAPHIC_DATA] 3 Mesa 4 Mesa 5 [GEOGRAPHIC_DATA] 8…" at bounding box center [260, 94] width 421 height 177
click at [298, 70] on div "Mesa 14" at bounding box center [300, 72] width 17 height 6
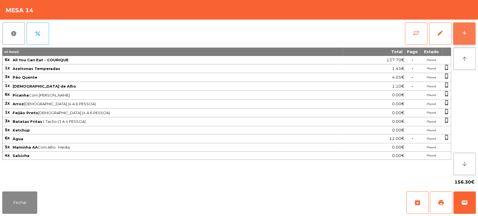
click at [462, 28] on button "add" at bounding box center [464, 33] width 22 height 22
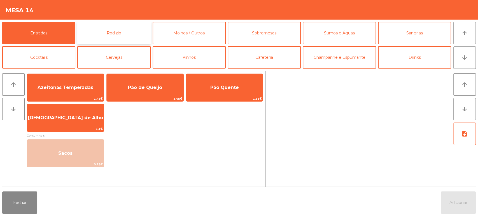
click at [138, 25] on button "Rodizio" at bounding box center [113, 33] width 73 height 22
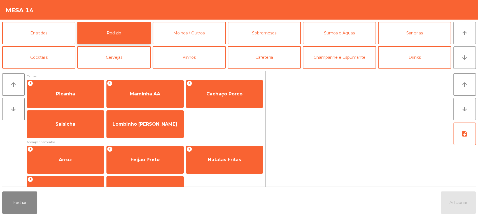
scroll to position [35, 0]
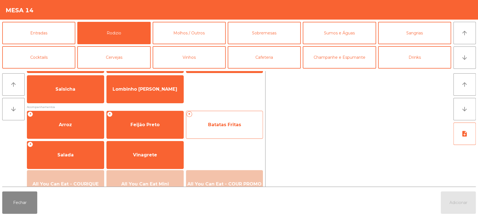
click at [229, 124] on span "Batatas Fritas" at bounding box center [224, 124] width 33 height 5
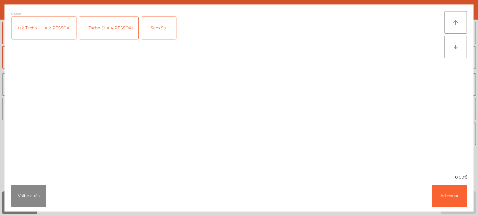
click at [114, 25] on div "1 Tacho (3 A 4 PESSOA)" at bounding box center [108, 28] width 59 height 22
click at [449, 191] on button "Adicionar" at bounding box center [449, 196] width 35 height 22
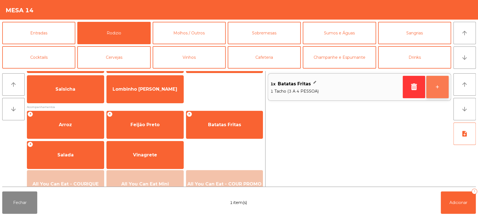
click at [441, 89] on button "+" at bounding box center [438, 87] width 22 height 22
click at [436, 90] on button "+" at bounding box center [438, 87] width 22 height 22
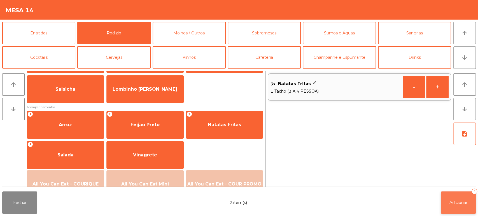
click at [444, 202] on button "Adicionar 3" at bounding box center [458, 203] width 35 height 22
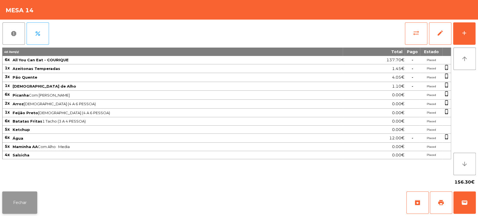
click at [24, 196] on button "Fechar" at bounding box center [19, 203] width 35 height 22
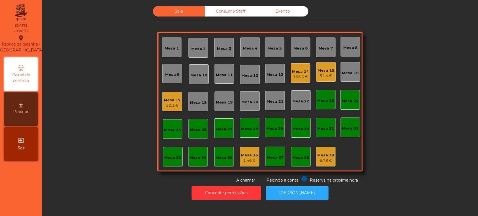
click at [163, 96] on div "Mesa 17 52.1 €" at bounding box center [173, 102] width 20 height 20
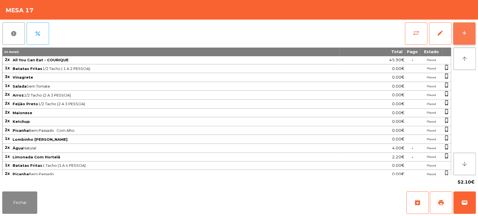
click at [462, 37] on button "add" at bounding box center [464, 33] width 22 height 22
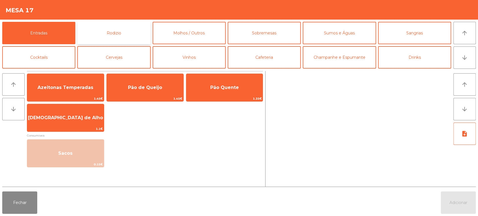
click at [121, 27] on button "Rodizio" at bounding box center [113, 33] width 73 height 22
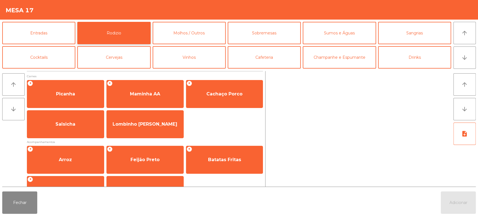
scroll to position [12, 0]
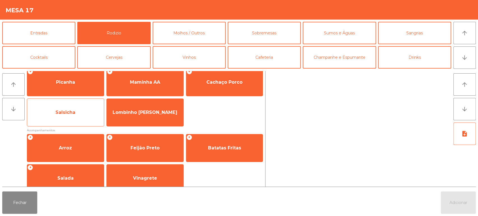
click at [65, 117] on span "Salsicha" at bounding box center [65, 112] width 77 height 15
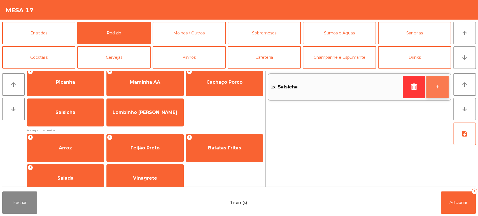
click at [439, 91] on button "+" at bounding box center [438, 87] width 22 height 22
click at [441, 91] on button "+" at bounding box center [438, 87] width 22 height 22
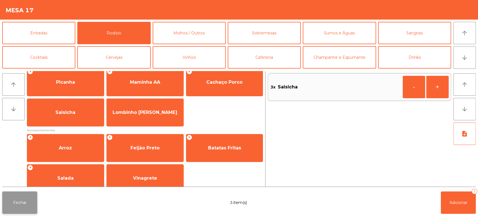
click at [19, 195] on button "Fechar" at bounding box center [19, 203] width 35 height 22
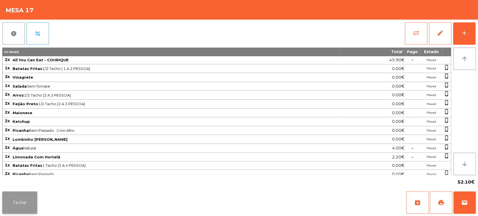
click at [20, 207] on button "Fechar" at bounding box center [19, 203] width 35 height 22
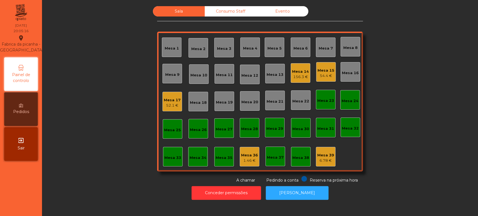
click at [298, 78] on div "156.3 €" at bounding box center [300, 77] width 17 height 6
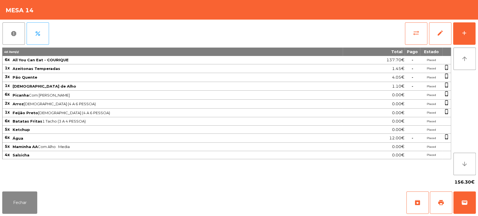
click at [478, 39] on div "report percent sync_alt edit add 46 item(s) Total Pago Estado 6x All You Can Ea…" at bounding box center [239, 105] width 478 height 170
click at [463, 26] on button "add" at bounding box center [464, 33] width 22 height 22
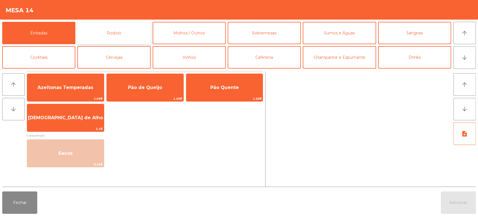
click at [118, 23] on button "Rodizio" at bounding box center [113, 33] width 73 height 22
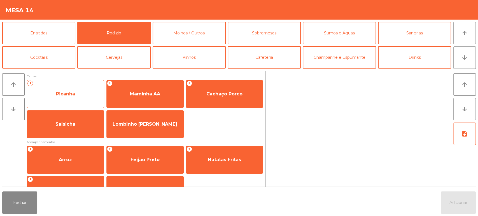
click at [89, 90] on span "Picanha" at bounding box center [65, 94] width 77 height 15
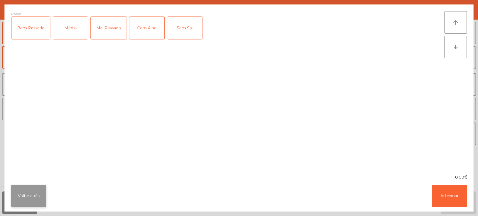
click at [41, 193] on button "Voltar atrás" at bounding box center [28, 196] width 35 height 22
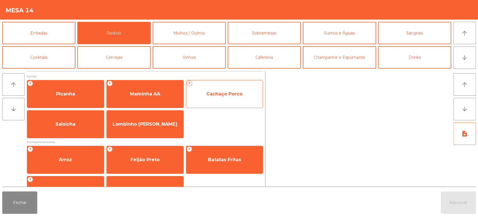
click at [215, 105] on div "+ Cachaço Porco" at bounding box center [224, 94] width 77 height 28
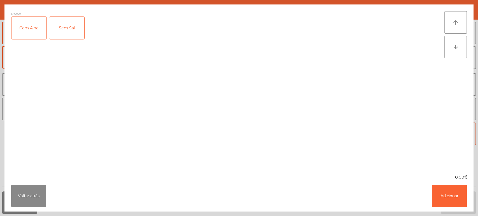
click at [26, 27] on div "Com Alho" at bounding box center [28, 28] width 35 height 22
click at [450, 205] on button "Adicionar" at bounding box center [449, 196] width 35 height 22
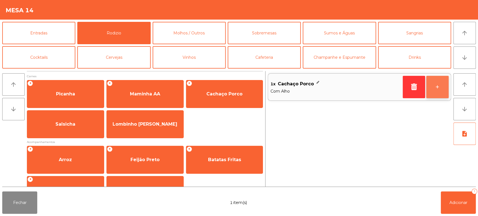
click at [443, 76] on button "+" at bounding box center [438, 87] width 22 height 22
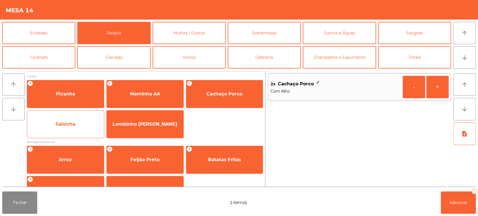
click at [73, 116] on div "Salsicha" at bounding box center [65, 124] width 77 height 28
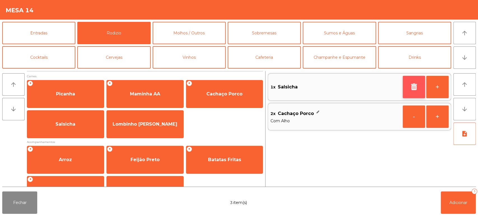
click at [417, 88] on icon "button" at bounding box center [414, 87] width 8 height 7
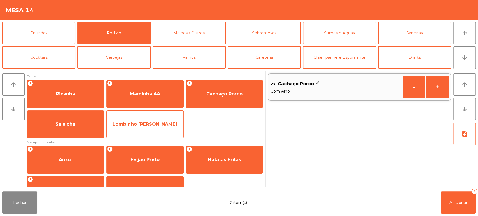
click at [150, 129] on span "Lombinho [PERSON_NAME]" at bounding box center [145, 124] width 77 height 15
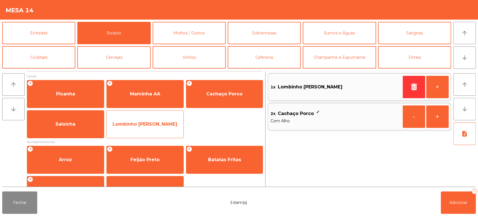
click at [154, 127] on span "Lombinho [PERSON_NAME]" at bounding box center [145, 124] width 77 height 15
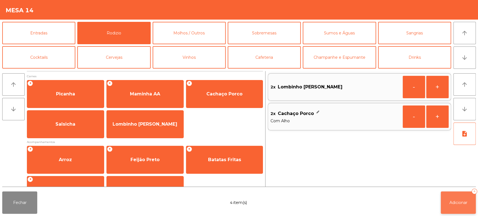
click at [454, 209] on button "Adicionar 4" at bounding box center [458, 203] width 35 height 22
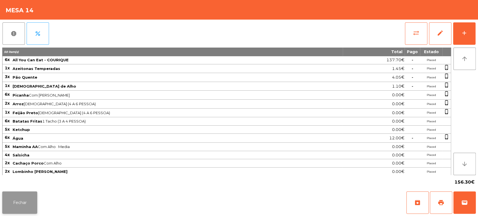
click at [18, 204] on button "Fechar" at bounding box center [19, 203] width 35 height 22
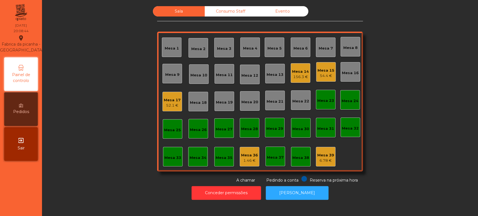
click at [167, 110] on div "Mesa 17 52.1 €" at bounding box center [173, 102] width 20 height 20
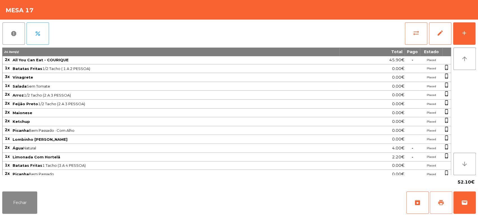
click at [442, 201] on span "print" at bounding box center [441, 203] width 7 height 7
click at [475, 204] on button "wallet" at bounding box center [465, 203] width 22 height 22
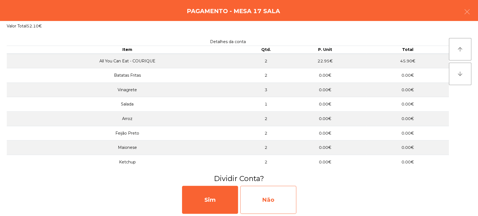
click at [288, 201] on div "Não" at bounding box center [268, 200] width 56 height 28
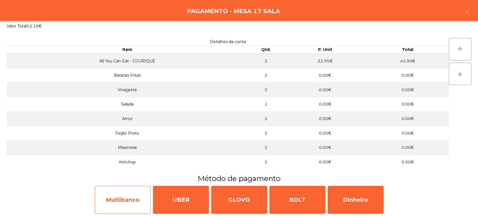
click at [126, 201] on div "Multibanco" at bounding box center [123, 200] width 56 height 28
select select "**"
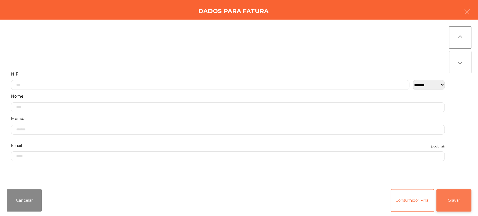
click at [466, 206] on button "Gravar" at bounding box center [454, 200] width 35 height 22
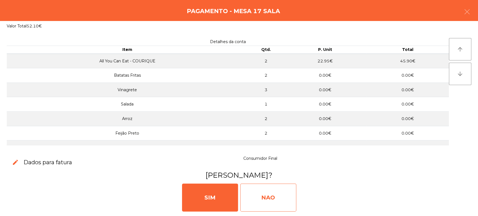
click at [275, 197] on div "NAO" at bounding box center [268, 198] width 56 height 28
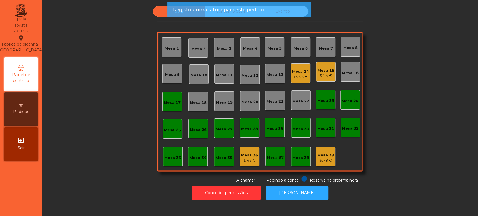
click at [176, 108] on div "Mesa 17" at bounding box center [173, 102] width 20 height 20
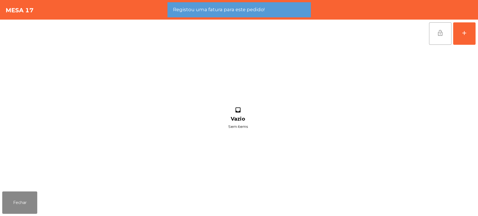
click at [443, 43] on button "lock_open" at bounding box center [440, 33] width 22 height 22
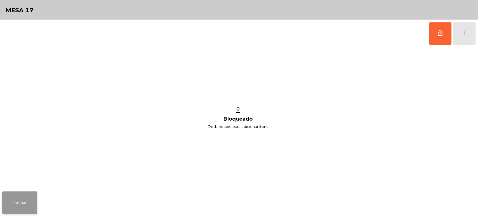
click at [25, 195] on button "Fechar" at bounding box center [19, 203] width 35 height 22
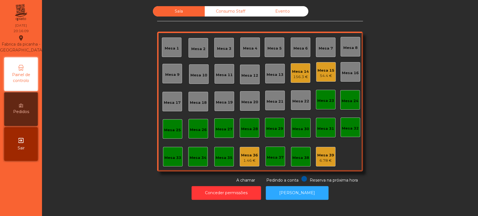
click at [291, 71] on div "Mesa 14 156.3 €" at bounding box center [301, 73] width 20 height 20
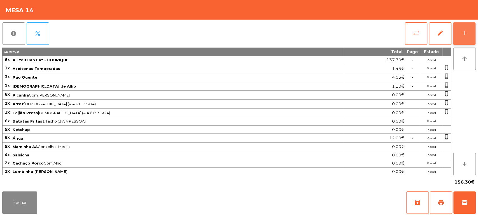
click at [470, 27] on button "add" at bounding box center [464, 33] width 22 height 22
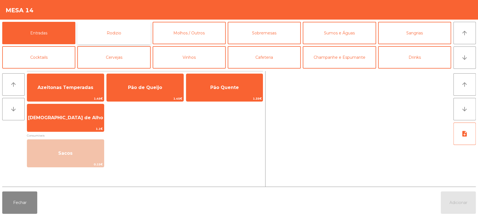
click at [134, 34] on button "Rodizio" at bounding box center [113, 33] width 73 height 22
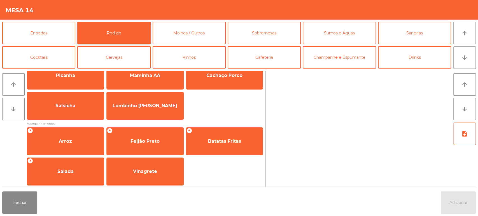
scroll to position [0, 0]
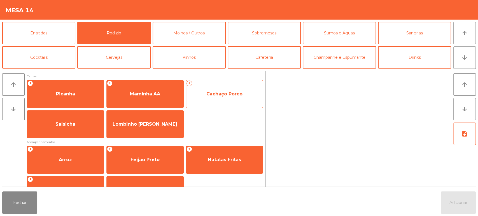
click at [233, 95] on span "Cachaço Porco" at bounding box center [225, 93] width 36 height 5
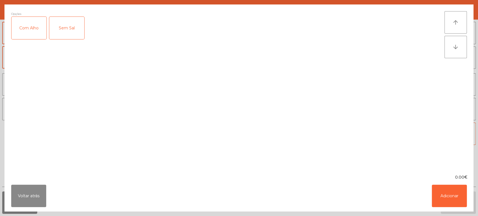
click at [27, 28] on div "Com Alho" at bounding box center [28, 28] width 35 height 22
click at [458, 195] on button "Adicionar" at bounding box center [449, 196] width 35 height 22
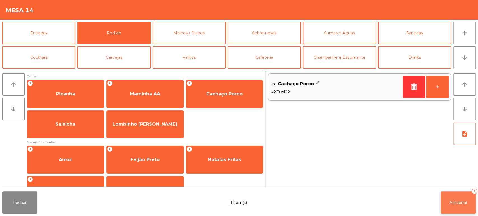
click at [458, 203] on span "Adicionar" at bounding box center [459, 202] width 18 height 5
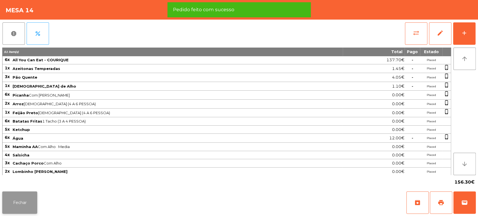
click at [27, 210] on button "Fechar" at bounding box center [19, 203] width 35 height 22
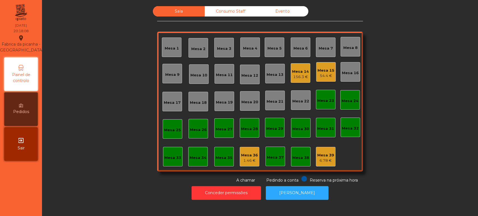
click at [268, 46] on div "Mesa 5" at bounding box center [275, 49] width 14 height 6
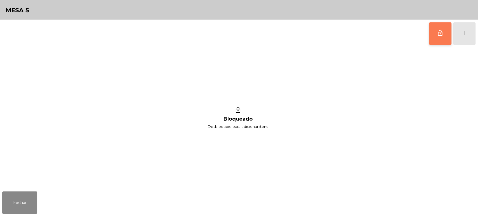
click at [441, 36] on span "lock_outline" at bounding box center [440, 33] width 7 height 7
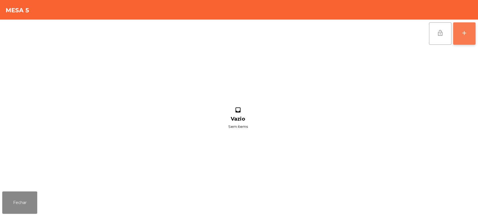
click at [458, 28] on button "add" at bounding box center [464, 33] width 22 height 22
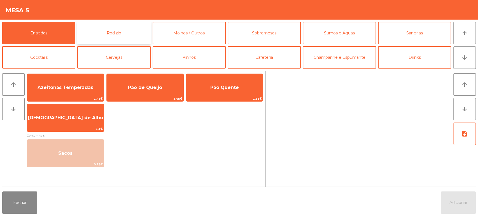
click at [120, 33] on button "Rodizio" at bounding box center [113, 33] width 73 height 22
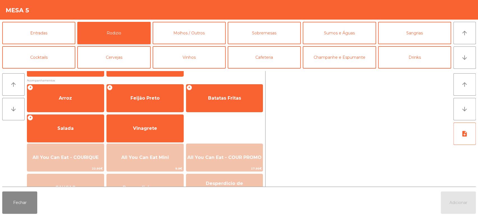
scroll to position [79, 0]
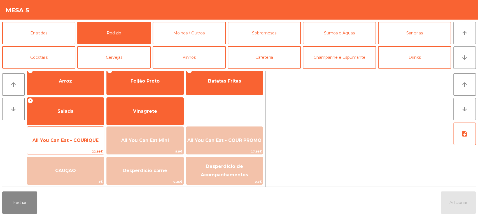
click at [76, 147] on span "All You Can Eat - COURIQUE" at bounding box center [65, 140] width 77 height 15
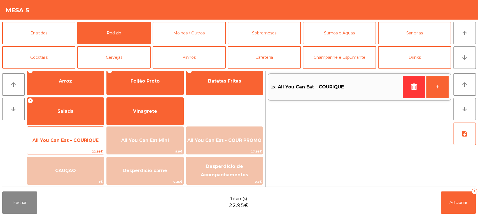
click at [76, 152] on span "22.95€" at bounding box center [65, 151] width 77 height 5
click at [85, 141] on span "All You Can Eat - COURIQUE" at bounding box center [66, 140] width 66 height 5
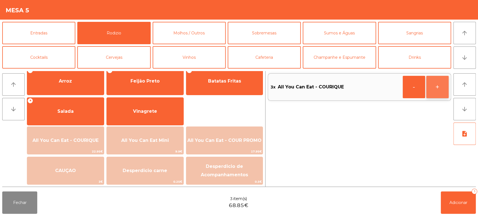
click at [430, 85] on button "+" at bounding box center [438, 87] width 22 height 22
click at [459, 208] on button "Adicionar 4" at bounding box center [458, 203] width 35 height 22
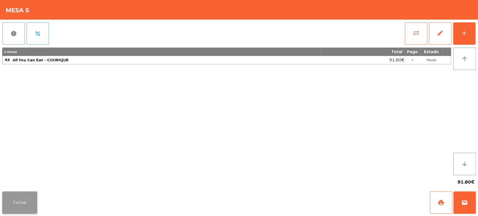
click at [26, 201] on button "Fechar" at bounding box center [19, 203] width 35 height 22
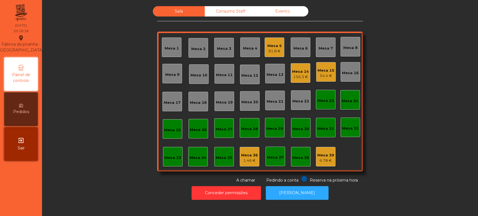
click at [392, 74] on div "Sala Consumo Staff Evento [GEOGRAPHIC_DATA] 3 Mesa 4 Mesa 5 91.8 € [GEOGRAPHIC_…" at bounding box center [260, 94] width 421 height 177
click at [415, 60] on div "Sala Consumo Staff Evento [GEOGRAPHIC_DATA] 3 Mesa 4 Mesa 5 91.8 € [GEOGRAPHIC_…" at bounding box center [260, 94] width 421 height 177
click at [200, 50] on div "Mesa 2" at bounding box center [198, 49] width 14 height 6
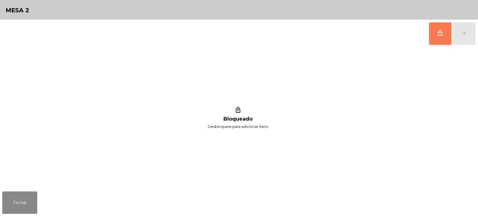
click at [435, 37] on button "lock_outline" at bounding box center [440, 33] width 22 height 22
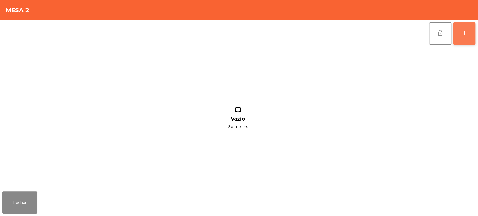
click at [462, 34] on div "add" at bounding box center [464, 33] width 7 height 7
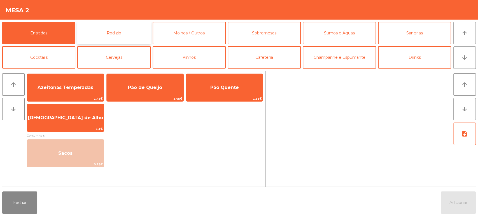
click at [110, 28] on button "Rodizio" at bounding box center [113, 33] width 73 height 22
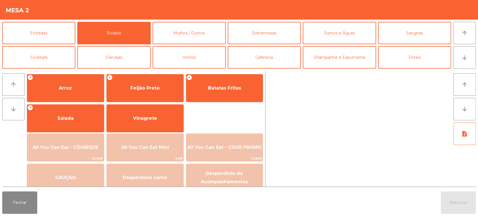
scroll to position [75, 0]
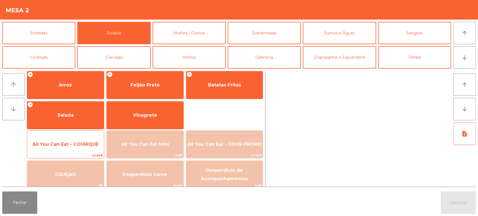
click at [75, 143] on span "All You Can Eat - COURIQUE" at bounding box center [66, 144] width 66 height 5
click at [72, 147] on span "All You Can Eat - COURIQUE" at bounding box center [66, 144] width 66 height 5
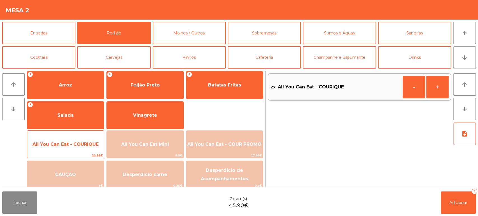
click at [72, 146] on span "All You Can Eat - COURIQUE" at bounding box center [66, 144] width 66 height 5
click at [76, 141] on span "All You Can Eat - COURIQUE" at bounding box center [65, 144] width 77 height 15
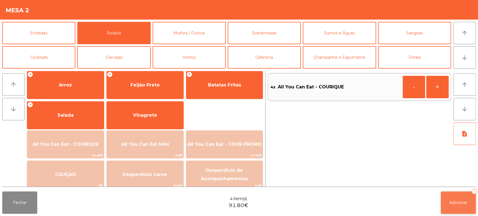
click at [476, 206] on button "Adicionar 4" at bounding box center [458, 203] width 35 height 22
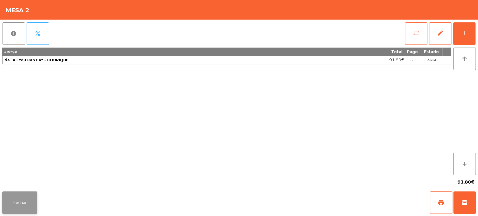
click at [25, 203] on button "Fechar" at bounding box center [19, 203] width 35 height 22
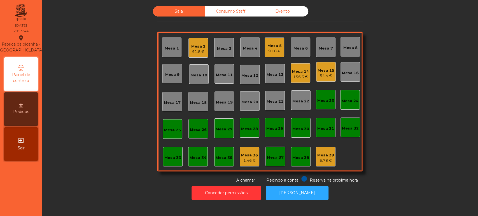
click at [110, 151] on div "Sala Consumo Staff Evento Mesa 1 Mesa 2 91.8 € Mesa 3 Mesa 4 Mesa 5 91.8 € Mesa…" at bounding box center [260, 94] width 421 height 177
click at [402, 124] on div "Sala Consumo Staff Evento Mesa 1 Mesa 2 91.8 € Mesa 3 Mesa 4 Mesa 5 91.8 € Mesa…" at bounding box center [260, 94] width 421 height 177
click at [395, 107] on div "Sala Consumo Staff Evento Mesa 1 Mesa 2 91.8 € Mesa 3 Mesa 4 Mesa 5 91.8 € Mesa…" at bounding box center [260, 94] width 421 height 177
click at [388, 121] on div "Sala Consumo Staff Evento Mesa 1 Mesa 2 91.8 € Mesa 3 Mesa 4 Mesa 5 91.8 € Mesa…" at bounding box center [260, 94] width 421 height 177
click at [164, 152] on div "Mesa 33" at bounding box center [173, 157] width 20 height 20
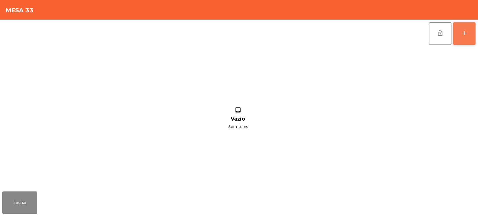
click at [473, 35] on button "add" at bounding box center [464, 33] width 22 height 22
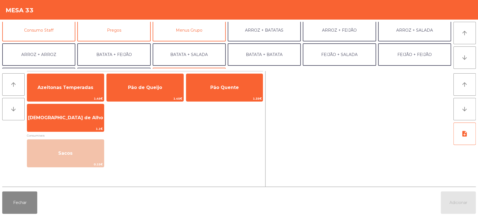
scroll to position [73, 0]
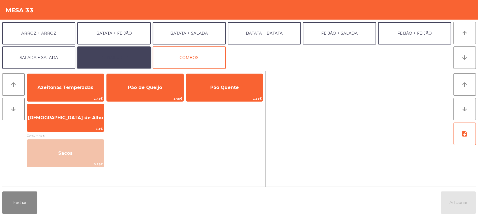
click at [123, 53] on button "EXTRAS UBER" at bounding box center [113, 58] width 73 height 22
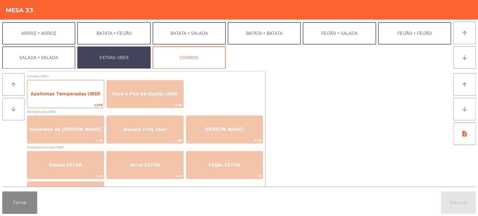
click at [74, 87] on span "Azeitonas Temperadas UBER" at bounding box center [65, 94] width 77 height 15
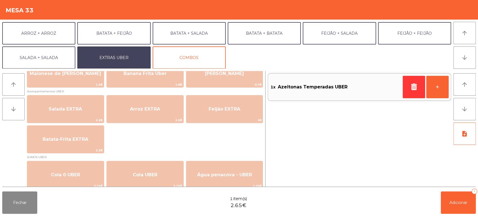
scroll to position [43, 0]
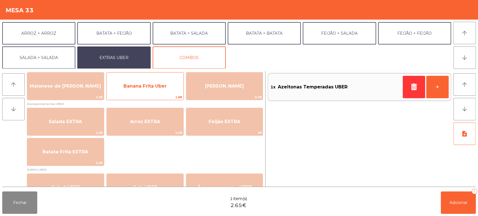
click at [144, 84] on span "Banana Frita Uber" at bounding box center [145, 86] width 43 height 5
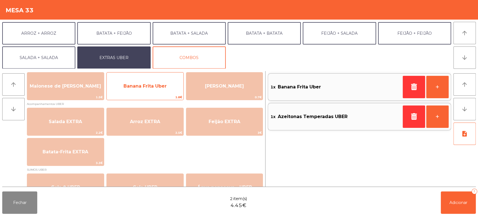
click at [143, 86] on span "Banana Frita Uber" at bounding box center [145, 86] width 43 height 5
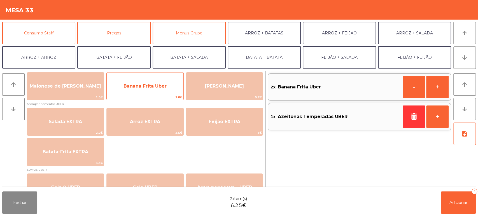
scroll to position [48, 0]
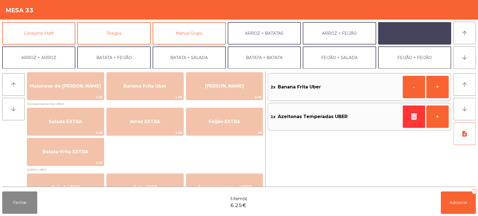
click at [430, 30] on button "ARROZ + SALADA" at bounding box center [414, 33] width 73 height 22
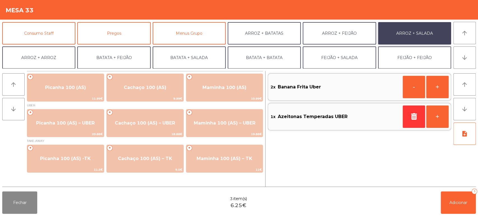
scroll to position [0, 0]
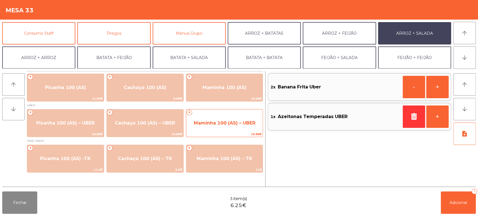
click at [238, 121] on span "Maminha 100 (AS) – UBER" at bounding box center [225, 123] width 62 height 5
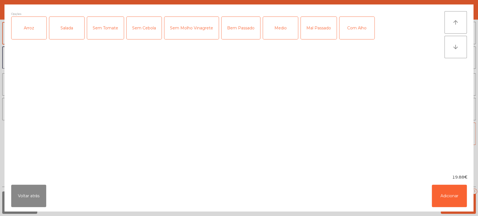
click at [20, 26] on div "Arroz" at bounding box center [28, 28] width 35 height 22
click at [60, 26] on div "Salada" at bounding box center [66, 28] width 35 height 22
click at [449, 192] on button "Adicionar" at bounding box center [449, 196] width 35 height 22
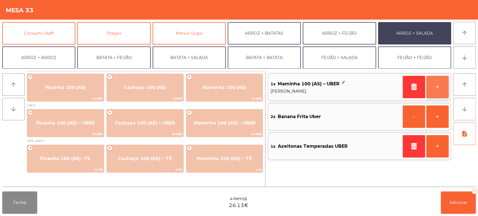
click at [433, 85] on button "+" at bounding box center [438, 87] width 22 height 22
click at [411, 82] on button "-" at bounding box center [414, 87] width 22 height 22
click at [410, 86] on icon "button" at bounding box center [414, 87] width 8 height 7
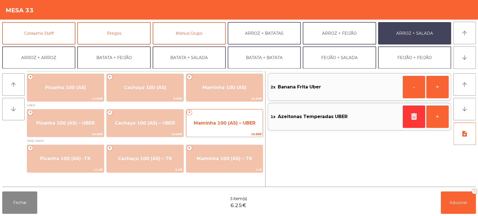
click at [230, 126] on span "Maminha 100 (AS) – UBER" at bounding box center [225, 123] width 62 height 5
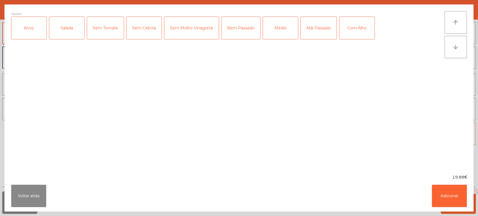
click at [22, 22] on div "Arroz" at bounding box center [28, 28] width 35 height 22
click at [63, 28] on div "Salada" at bounding box center [66, 28] width 35 height 22
click at [321, 23] on div "Mal Passado" at bounding box center [319, 28] width 36 height 22
click at [448, 196] on button "Adicionar" at bounding box center [449, 196] width 35 height 22
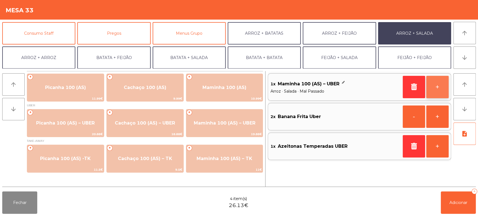
click at [441, 81] on button "+" at bounding box center [438, 87] width 22 height 22
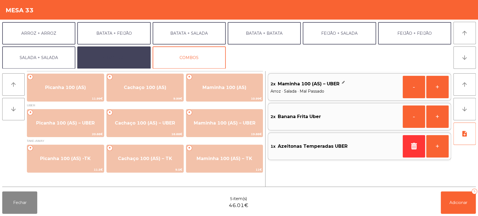
click at [125, 56] on button "EXTRAS UBER" at bounding box center [113, 58] width 73 height 22
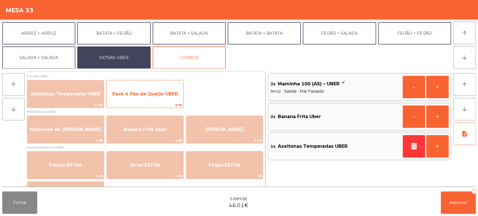
click at [155, 96] on span "Pack 4 Pão de Queijo UBER" at bounding box center [145, 93] width 66 height 5
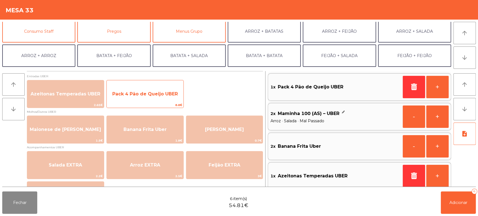
scroll to position [49, 0]
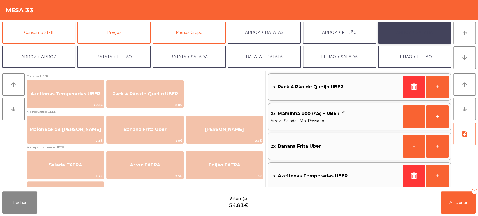
click at [424, 35] on button "ARROZ + SALADA" at bounding box center [414, 32] width 73 height 22
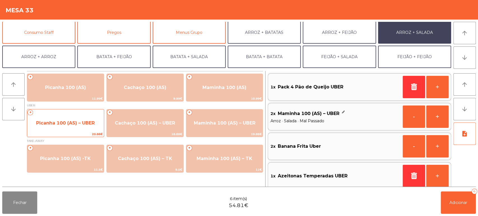
click at [70, 121] on span "Picanha 100 (AS) – UBER" at bounding box center [65, 123] width 59 height 5
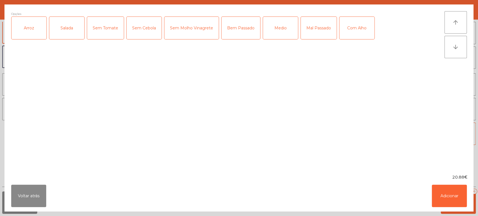
click at [25, 27] on div "Arroz" at bounding box center [28, 28] width 35 height 22
click at [72, 25] on div "Salada" at bounding box center [66, 28] width 35 height 22
click at [309, 26] on div "Mal Passado" at bounding box center [319, 28] width 36 height 22
click at [441, 190] on button "Adicionar" at bounding box center [449, 196] width 35 height 22
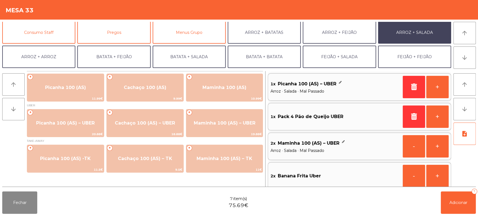
scroll to position [2, 0]
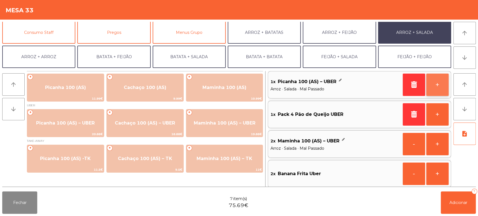
click at [434, 84] on button "+" at bounding box center [438, 85] width 22 height 22
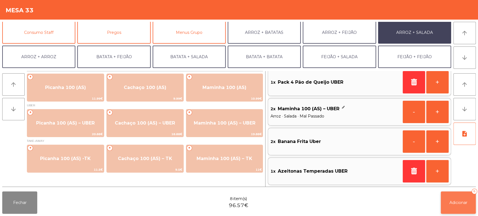
click at [455, 202] on span "Adicionar" at bounding box center [459, 202] width 18 height 5
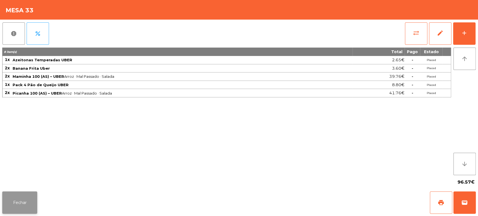
click at [29, 202] on button "Fechar" at bounding box center [19, 203] width 35 height 22
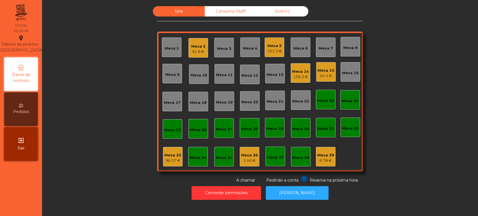
click at [168, 155] on div "Mesa 33" at bounding box center [173, 156] width 17 height 6
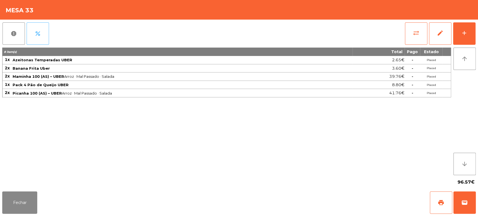
click at [38, 29] on button "percent" at bounding box center [38, 33] width 22 height 22
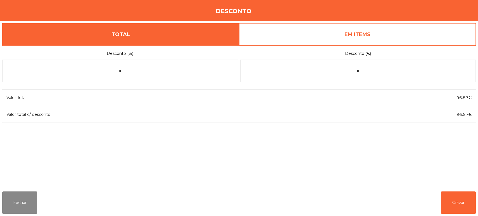
click at [340, 34] on link "EM ITEMS" at bounding box center [357, 34] width 237 height 22
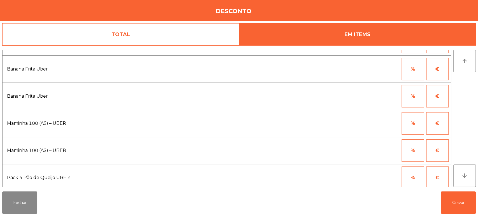
scroll to position [22, 0]
click at [411, 120] on button "%" at bounding box center [413, 123] width 22 height 22
click at [379, 121] on input "*" at bounding box center [386, 123] width 28 height 22
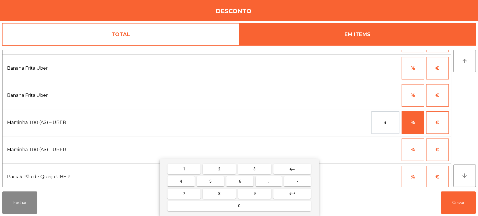
click at [190, 166] on button "1" at bounding box center [184, 169] width 33 height 10
click at [247, 207] on button "0" at bounding box center [239, 206] width 143 height 10
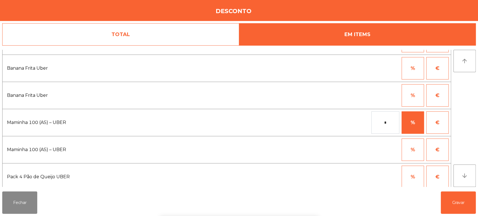
click at [348, 145] on div "% €" at bounding box center [335, 150] width 228 height 22
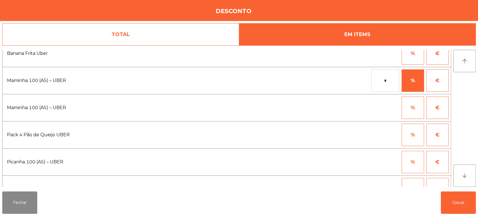
scroll to position [80, 0]
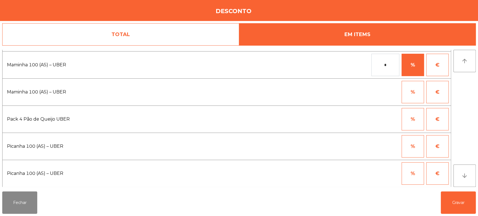
click at [408, 148] on button "%" at bounding box center [413, 146] width 22 height 22
click at [379, 146] on input "*" at bounding box center [386, 146] width 28 height 22
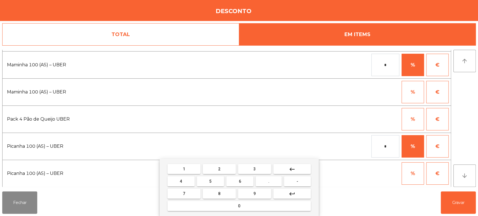
click at [193, 170] on button "1" at bounding box center [184, 169] width 33 height 10
click at [229, 206] on button "0" at bounding box center [239, 206] width 143 height 10
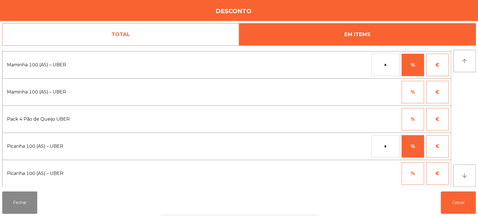
click at [309, 114] on div "% €" at bounding box center [336, 119] width 226 height 22
click at [463, 202] on button "Gravar" at bounding box center [458, 203] width 35 height 22
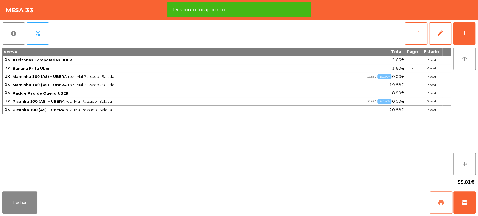
click at [444, 193] on button "print" at bounding box center [441, 203] width 22 height 22
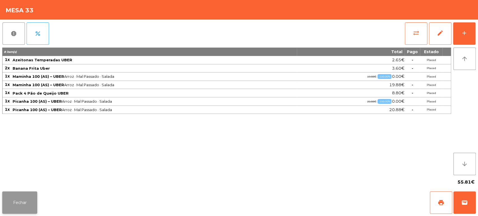
click at [20, 198] on button "Fechar" at bounding box center [19, 203] width 35 height 22
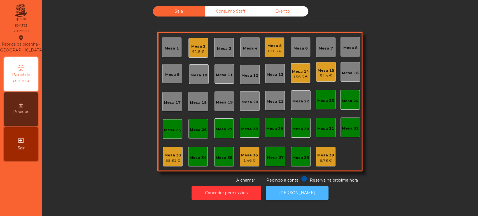
click at [290, 195] on button "[PERSON_NAME]" at bounding box center [297, 193] width 63 height 14
click at [171, 147] on div "Mesa 33 55.81 €" at bounding box center [173, 157] width 20 height 20
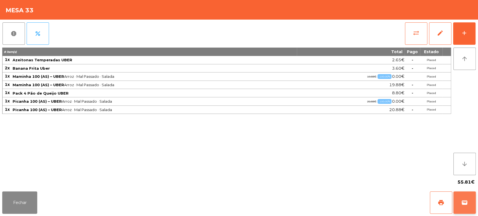
click at [463, 206] on span "wallet" at bounding box center [465, 203] width 7 height 7
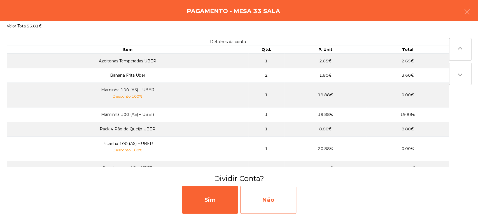
click at [270, 195] on div "Não" at bounding box center [268, 200] width 56 height 28
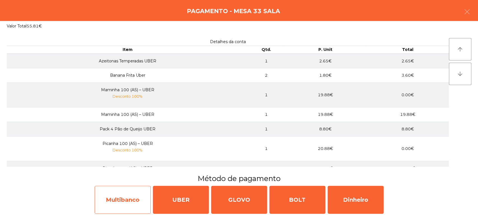
click at [120, 202] on div "Multibanco" at bounding box center [123, 200] width 56 height 28
select select "**"
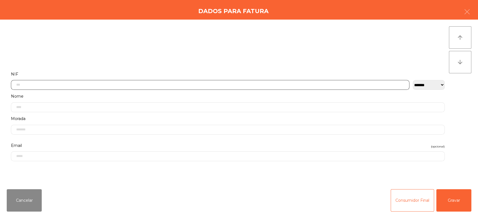
click at [117, 85] on input "text" at bounding box center [210, 85] width 399 height 10
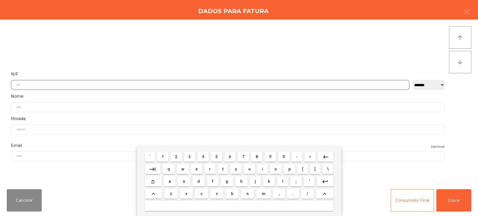
scroll to position [44, 0]
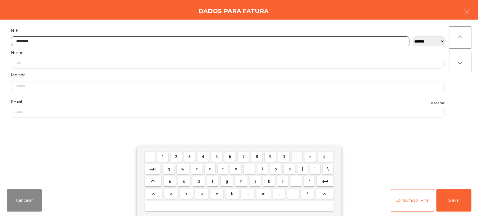
type input "*********"
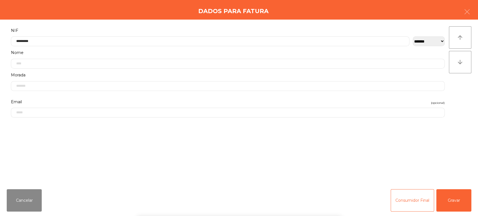
click at [458, 115] on div "arrow_upward arrow_downward" at bounding box center [460, 102] width 22 height 152
click at [446, 207] on button "Gravar" at bounding box center [454, 200] width 35 height 22
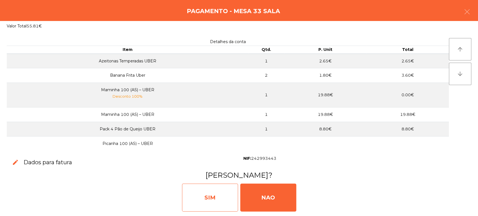
click at [214, 191] on div "SIM" at bounding box center [210, 198] width 56 height 28
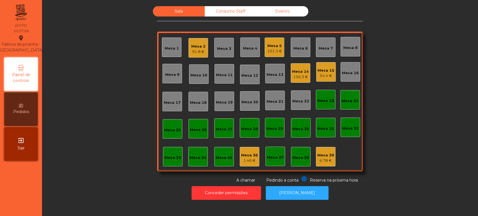
click at [200, 97] on div "Mesa 18" at bounding box center [199, 102] width 20 height 20
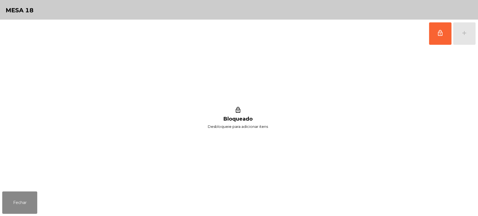
click at [439, 36] on span "lock_outline" at bounding box center [440, 33] width 7 height 7
click at [461, 37] on div "lock_outline add" at bounding box center [452, 34] width 47 height 28
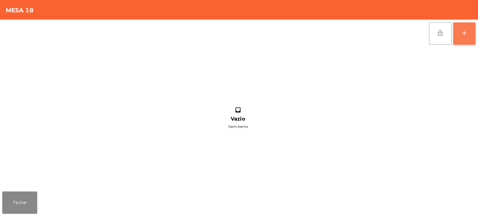
click at [464, 36] on div "add" at bounding box center [464, 33] width 7 height 7
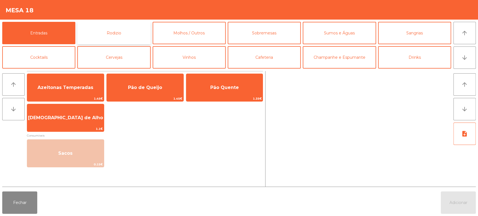
click at [121, 33] on button "Rodizio" at bounding box center [113, 33] width 73 height 22
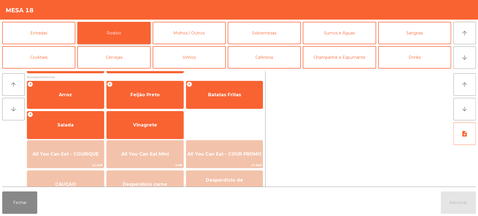
scroll to position [65, 0]
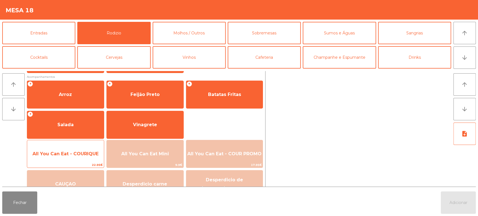
click at [87, 153] on span "All You Can Eat - COURIQUE" at bounding box center [66, 153] width 66 height 5
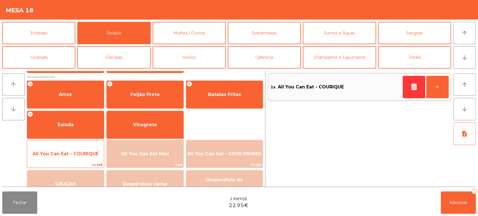
click at [82, 159] on span "All You Can Eat - COURIQUE" at bounding box center [65, 154] width 77 height 15
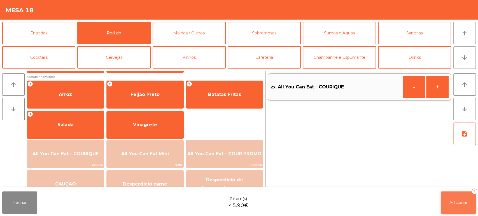
click at [457, 202] on span "Adicionar" at bounding box center [459, 202] width 18 height 5
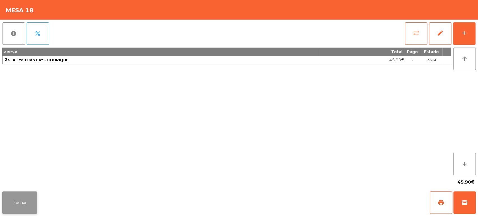
click at [24, 214] on button "Fechar" at bounding box center [19, 203] width 35 height 22
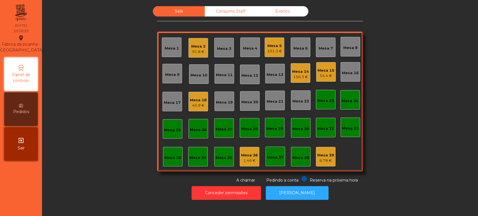
click at [299, 74] on div "Mesa 14" at bounding box center [300, 72] width 17 height 6
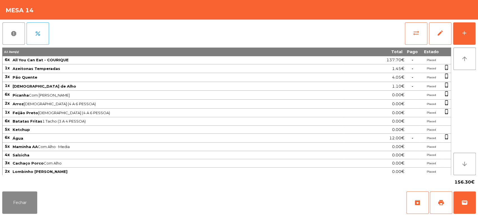
click at [29, 186] on div "156.30€" at bounding box center [239, 182] width 474 height 14
click at [30, 202] on button "Fechar" at bounding box center [19, 203] width 35 height 22
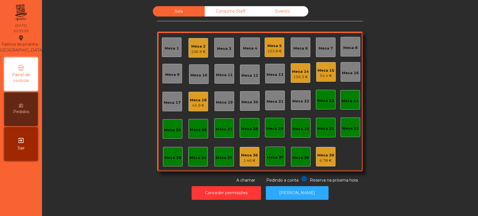
click at [249, 108] on div "Mesa 20" at bounding box center [250, 101] width 20 height 20
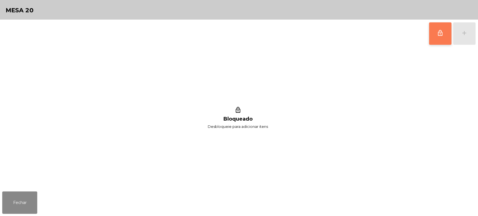
click at [438, 30] on span "lock_outline" at bounding box center [440, 33] width 7 height 7
click at [472, 36] on button "add" at bounding box center [464, 33] width 22 height 22
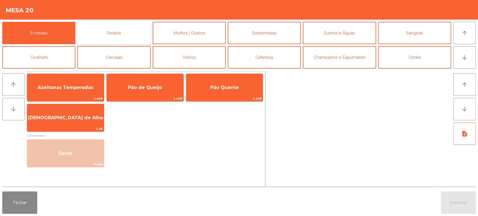
click at [135, 34] on button "Rodizio" at bounding box center [113, 33] width 73 height 22
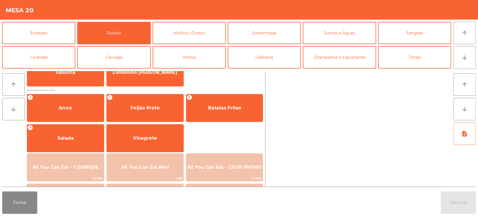
scroll to position [57, 0]
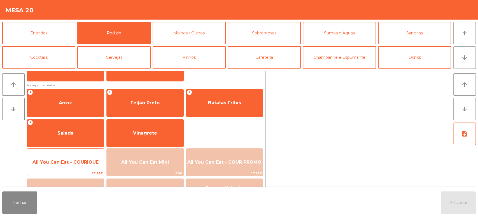
click at [86, 157] on span "All You Can Eat - COURIQUE" at bounding box center [65, 162] width 77 height 15
click at [88, 156] on span "All You Can Eat - COURIQUE" at bounding box center [65, 162] width 77 height 15
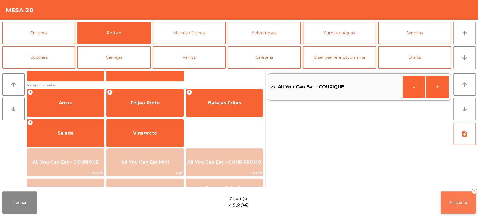
click at [454, 204] on span "Adicionar" at bounding box center [459, 202] width 18 height 5
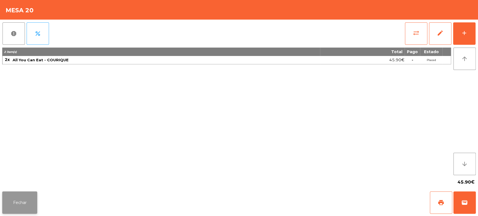
click at [26, 200] on button "Fechar" at bounding box center [19, 203] width 35 height 22
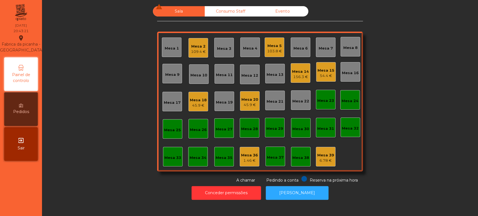
click at [324, 72] on div "Mesa 15" at bounding box center [326, 71] width 17 height 6
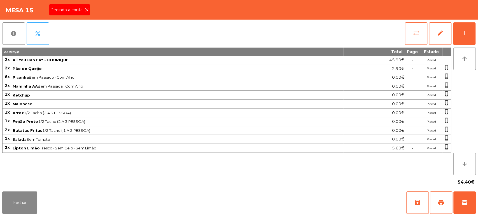
click at [73, 10] on span "Pedindo a conta" at bounding box center [67, 10] width 34 height 6
click at [449, 194] on button "print" at bounding box center [441, 203] width 22 height 22
click at [16, 203] on button "Fechar" at bounding box center [19, 203] width 35 height 22
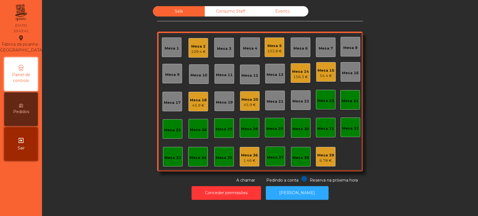
click at [400, 105] on div "Sala Consumo Staff Evento Mesa 1 Mesa 2 109.4 € Mesa 3 Mesa 4 Mesa 5 103.8 € Me…" at bounding box center [260, 94] width 421 height 177
click at [202, 41] on div "Mesa 2 109.4 €" at bounding box center [199, 48] width 20 height 20
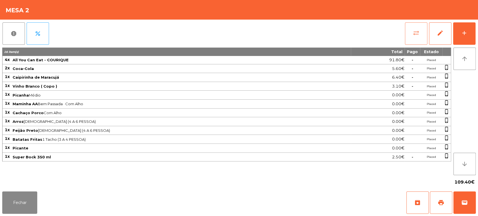
click at [408, 35] on button "sync_alt" at bounding box center [416, 33] width 22 height 22
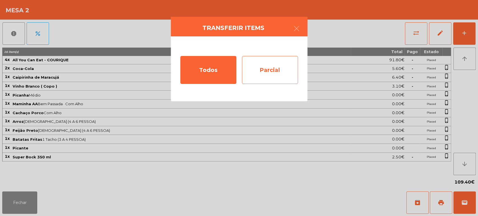
click at [275, 65] on div "Parcial" at bounding box center [270, 70] width 56 height 28
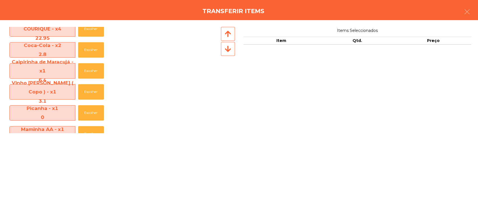
scroll to position [1, 0]
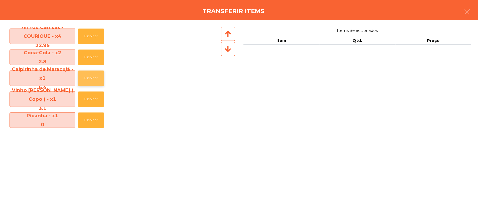
click at [94, 76] on button "Escolher" at bounding box center [91, 78] width 26 height 15
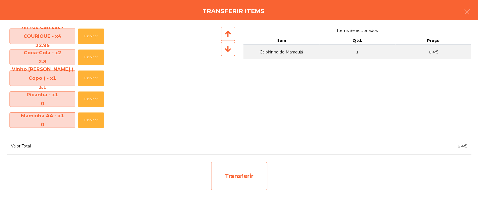
click at [251, 178] on div "Transferir" at bounding box center [239, 176] width 56 height 28
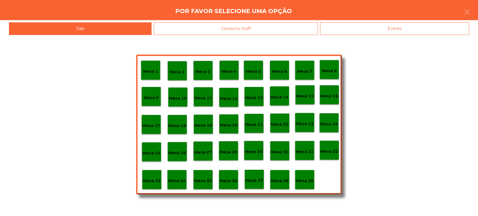
click at [311, 180] on p "Mesa 39" at bounding box center [305, 181] width 18 height 6
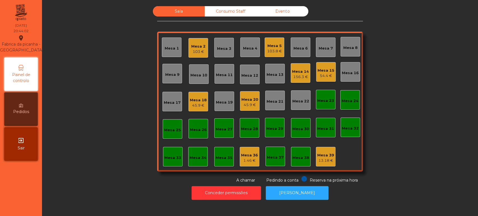
click at [201, 99] on div "Mesa 18" at bounding box center [198, 101] width 17 height 6
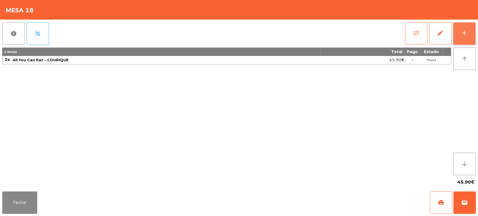
click at [465, 36] on button "add" at bounding box center [464, 33] width 22 height 22
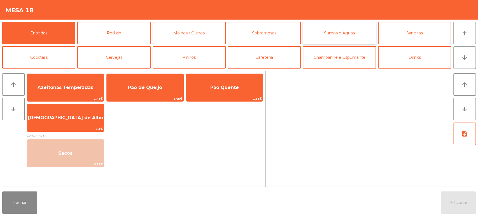
click at [346, 35] on button "Sumos e Águas" at bounding box center [339, 33] width 73 height 22
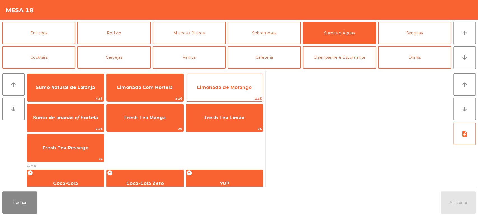
click at [242, 84] on span "Limonada de Morango" at bounding box center [224, 87] width 77 height 15
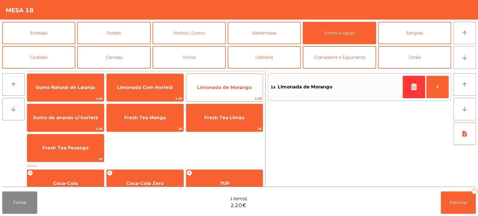
scroll to position [42, 0]
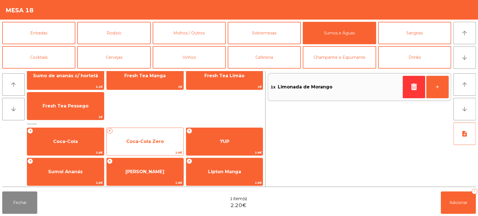
click at [147, 140] on span "Coca-Cola Zero" at bounding box center [145, 141] width 38 height 5
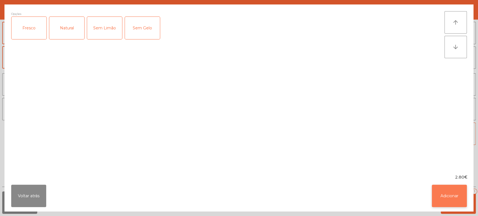
click at [448, 200] on button "Adicionar" at bounding box center [449, 196] width 35 height 22
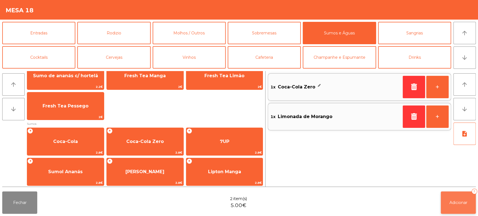
click at [465, 202] on span "Adicionar" at bounding box center [459, 202] width 18 height 5
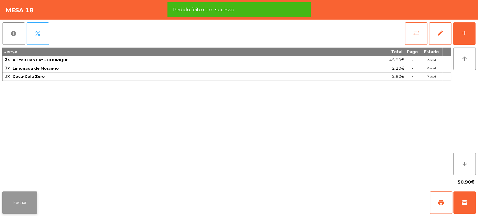
click at [20, 209] on button "Fechar" at bounding box center [19, 203] width 35 height 22
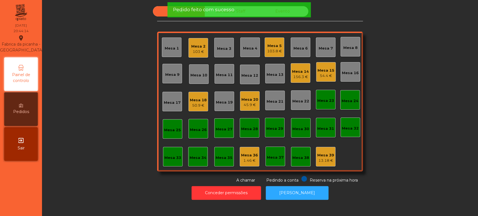
click at [247, 110] on div "Mesa 20 45.9 €" at bounding box center [250, 101] width 20 height 20
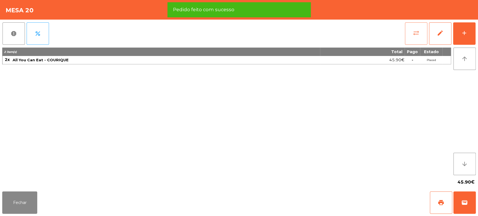
click at [423, 37] on button "sync_alt" at bounding box center [416, 33] width 22 height 22
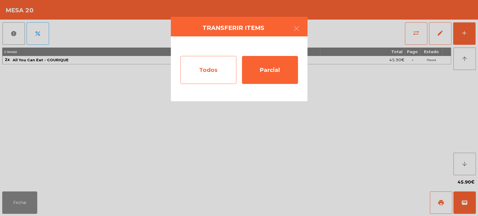
click at [215, 66] on div "Todos" at bounding box center [208, 70] width 56 height 28
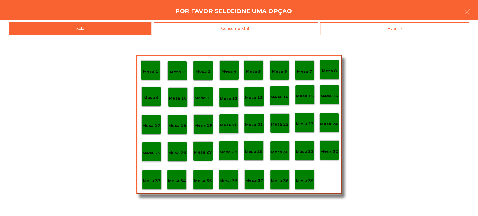
click at [250, 177] on div "Mesa 37" at bounding box center [255, 179] width 18 height 9
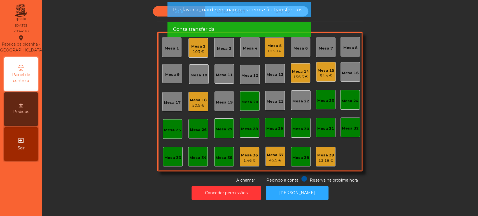
click at [246, 98] on div "Mesa 20" at bounding box center [250, 101] width 17 height 8
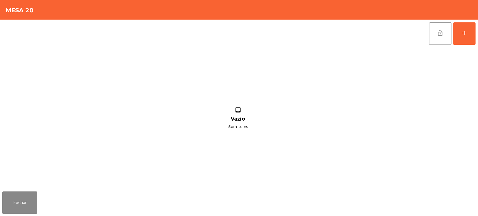
click at [430, 28] on button "lock_open" at bounding box center [440, 33] width 22 height 22
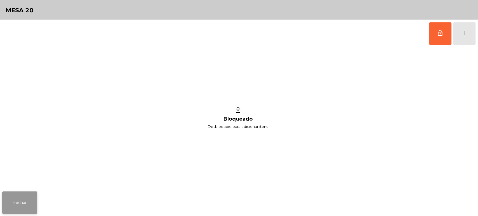
click at [14, 202] on button "Fechar" at bounding box center [19, 203] width 35 height 22
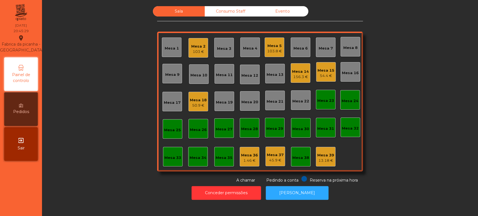
click at [329, 72] on div "Mesa 15" at bounding box center [326, 71] width 17 height 6
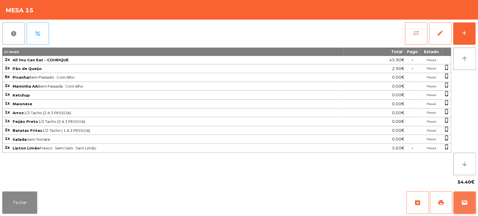
click at [462, 204] on span "wallet" at bounding box center [465, 203] width 7 height 7
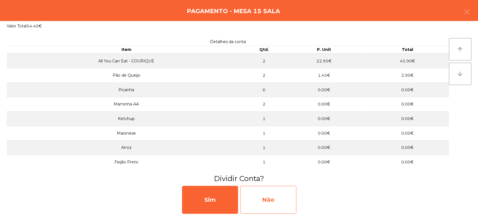
click at [271, 191] on div "Não" at bounding box center [268, 200] width 56 height 28
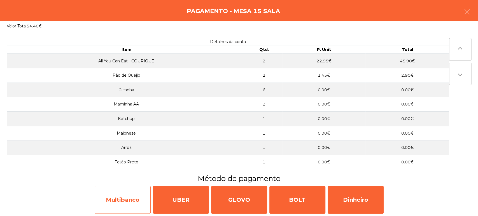
click at [111, 207] on div "Multibanco" at bounding box center [123, 200] width 56 height 28
select select "**"
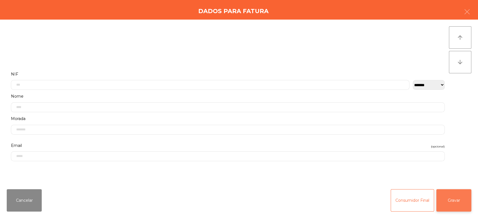
click at [437, 196] on button "Gravar" at bounding box center [454, 200] width 35 height 22
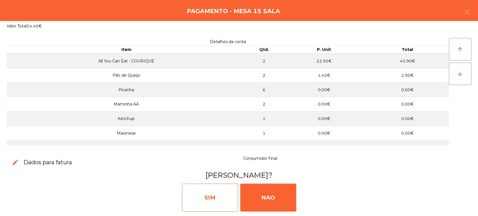
click at [225, 186] on div "SIM" at bounding box center [210, 198] width 56 height 28
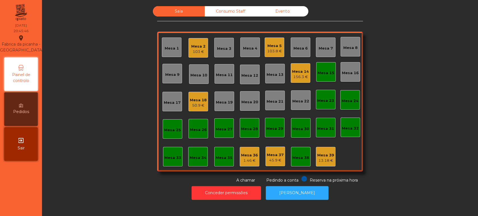
click at [323, 64] on div "Mesa 15" at bounding box center [326, 72] width 20 height 20
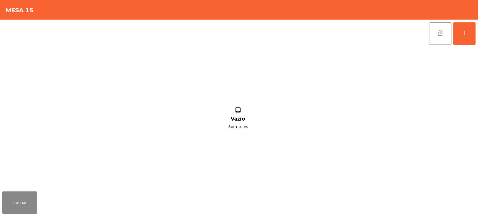
click at [445, 33] on button "lock_open" at bounding box center [440, 33] width 22 height 22
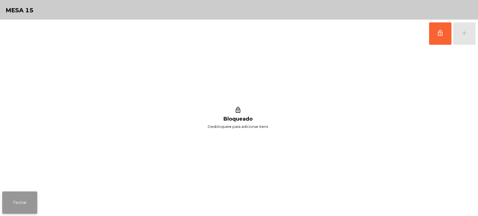
click at [21, 204] on button "Fechar" at bounding box center [19, 203] width 35 height 22
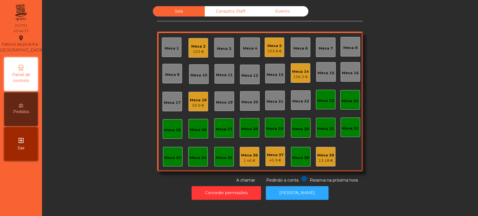
click at [298, 64] on div "Mesa 14 156.3 €" at bounding box center [301, 73] width 20 height 20
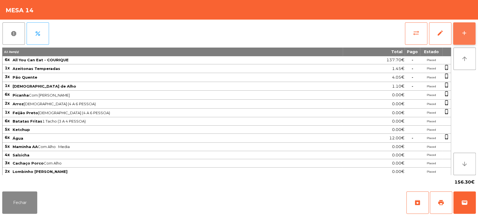
click at [462, 34] on div "add" at bounding box center [464, 33] width 7 height 7
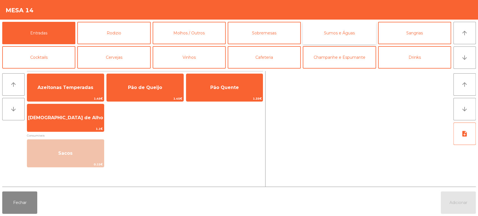
click at [356, 24] on button "Sumos e Águas" at bounding box center [339, 33] width 73 height 22
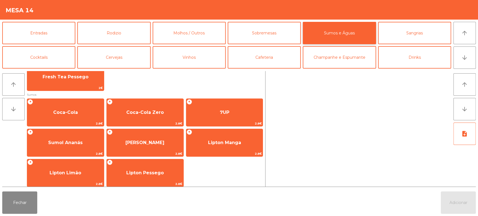
scroll to position [180, 0]
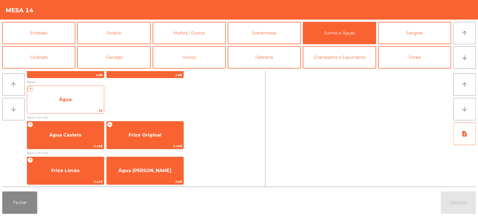
click at [67, 92] on span "Água" at bounding box center [65, 99] width 77 height 15
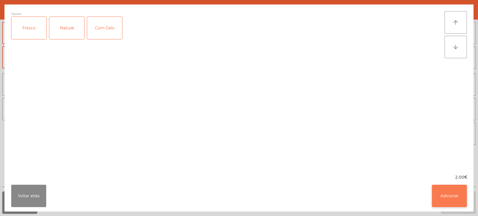
click at [464, 203] on button "Adicionar" at bounding box center [449, 196] width 35 height 22
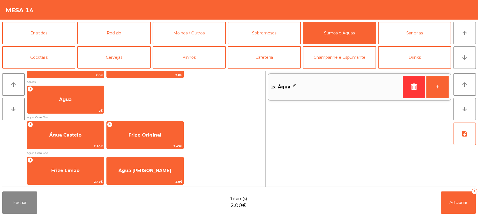
click at [467, 185] on div "arrow_upward arrow_downward note_add" at bounding box center [464, 129] width 25 height 116
click at [463, 207] on button "Adicionar 1" at bounding box center [458, 203] width 35 height 22
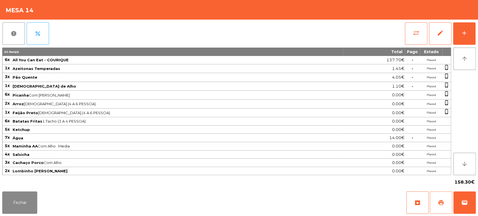
click at [444, 205] on span "print" at bounding box center [441, 203] width 7 height 7
click at [26, 209] on button "Fechar" at bounding box center [19, 203] width 35 height 22
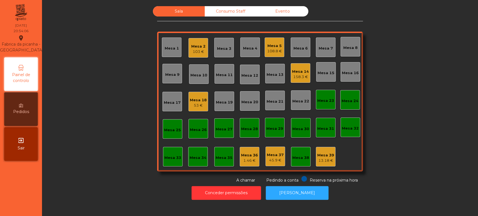
click at [417, 135] on div "Sala Consumo Staff Evento Mesa 1 Mesa 2 103 € Mesa 3 Mesa 4 Mesa 5 108.8 € Mesa…" at bounding box center [260, 94] width 421 height 177
click at [417, 142] on div "Sala Consumo Staff Evento Mesa 1 Mesa 2 103 € Mesa 3 Mesa 4 Mesa 5 108.8 € Mesa…" at bounding box center [260, 94] width 421 height 177
click at [299, 69] on div "Mesa 14" at bounding box center [300, 72] width 17 height 6
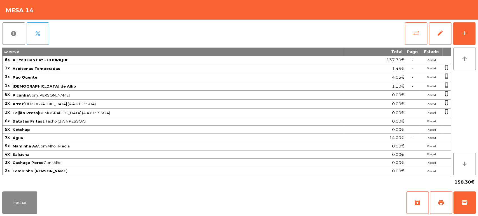
click at [464, 185] on span "158.30€" at bounding box center [465, 182] width 20 height 8
click at [478, 203] on div "Fechar archive print wallet" at bounding box center [239, 202] width 478 height 27
click at [461, 200] on button "wallet" at bounding box center [465, 203] width 22 height 22
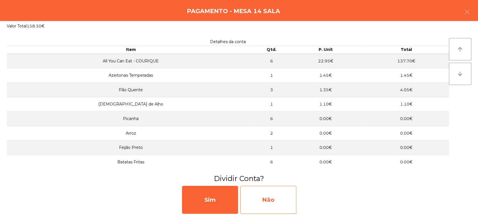
click at [271, 207] on div "Não" at bounding box center [268, 200] width 56 height 28
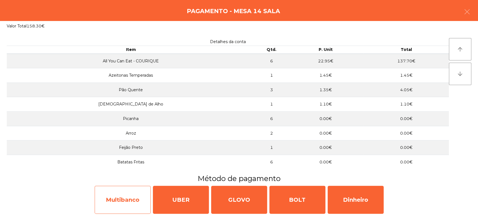
click at [121, 195] on div "Multibanco" at bounding box center [123, 200] width 56 height 28
select select "**"
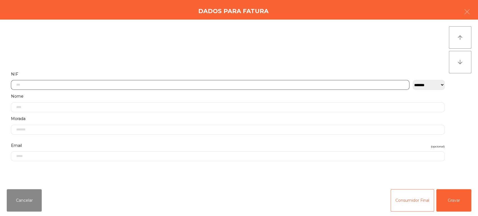
click at [184, 83] on input "text" at bounding box center [210, 85] width 399 height 10
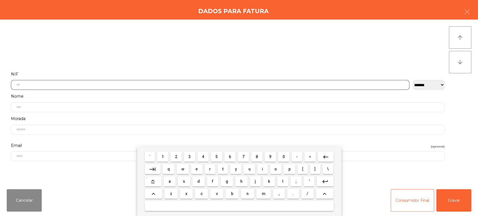
scroll to position [44, 0]
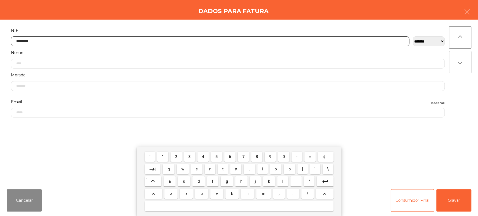
type input "*********"
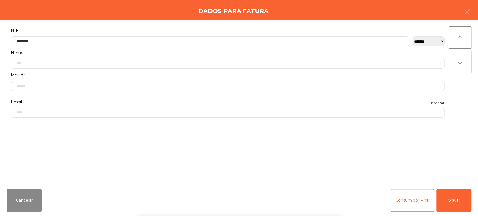
click at [466, 89] on div "arrow_upward arrow_downward" at bounding box center [460, 102] width 22 height 152
click at [456, 193] on button "Gravar" at bounding box center [454, 200] width 35 height 22
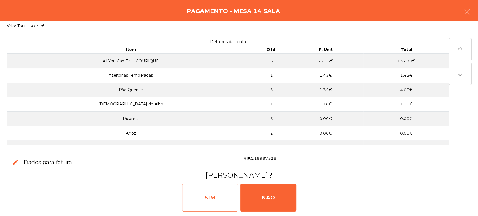
click at [217, 193] on div "SIM" at bounding box center [210, 198] width 56 height 28
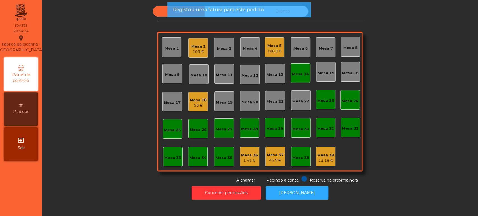
click at [299, 78] on div "Mesa 14" at bounding box center [301, 73] width 20 height 20
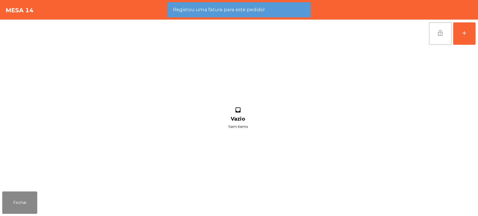
click at [436, 38] on button "lock_open" at bounding box center [440, 33] width 22 height 22
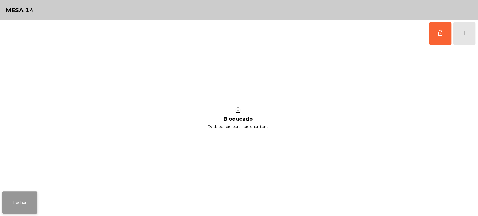
click at [22, 199] on button "Fechar" at bounding box center [19, 203] width 35 height 22
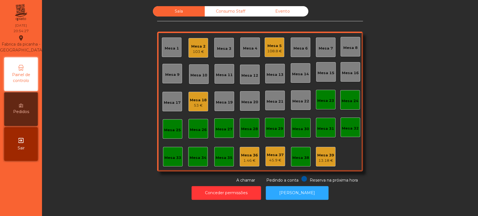
click at [438, 121] on div "Sala Consumo Staff Evento Mesa 1 Mesa 2 103 € Mesa 3 Mesa 4 Mesa 5 108.8 € Mesa…" at bounding box center [260, 94] width 421 height 177
click at [173, 156] on div "Mesa 33" at bounding box center [173, 158] width 17 height 6
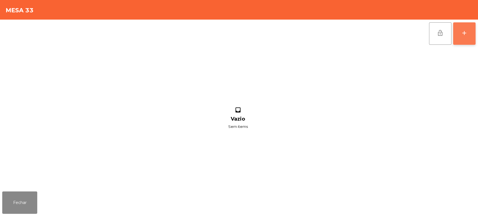
click at [462, 29] on button "add" at bounding box center [464, 33] width 22 height 22
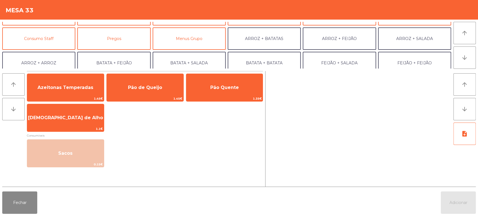
scroll to position [42, 0]
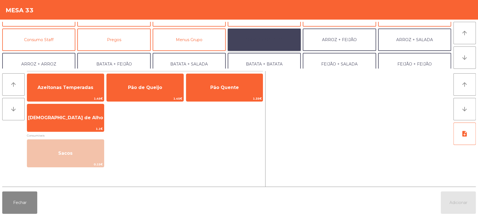
click at [278, 31] on button "ARROZ + BATATAS" at bounding box center [264, 40] width 73 height 22
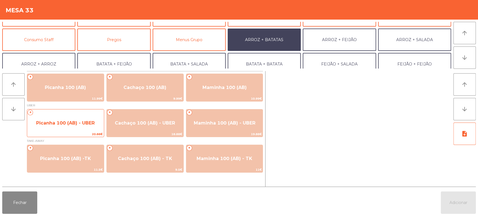
click at [64, 119] on span "Picanha 100 (AB) - UBER" at bounding box center [65, 123] width 77 height 15
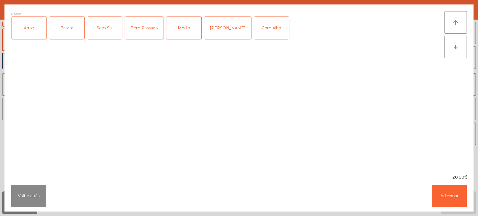
click at [31, 27] on div "Arroz" at bounding box center [28, 28] width 35 height 22
click at [63, 26] on div "Batata" at bounding box center [66, 28] width 35 height 22
click at [188, 29] on div "Medio" at bounding box center [183, 28] width 35 height 22
click at [453, 193] on button "Adicionar" at bounding box center [449, 196] width 35 height 22
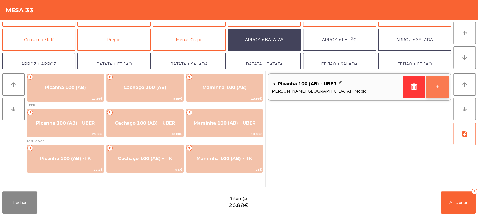
click at [439, 88] on button "+" at bounding box center [438, 87] width 22 height 22
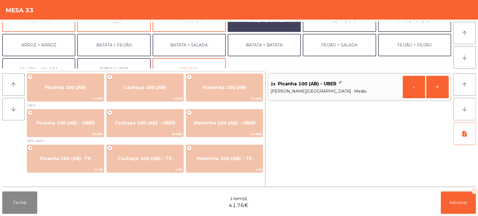
scroll to position [73, 0]
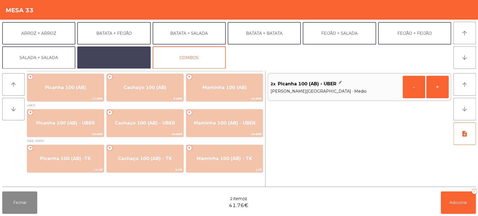
click at [123, 59] on button "EXTRAS UBER" at bounding box center [113, 58] width 73 height 22
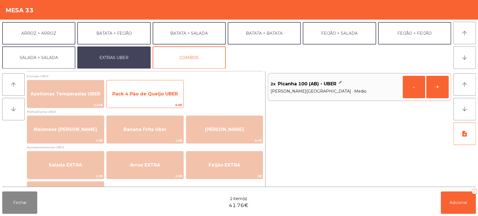
click at [151, 97] on span "Pack 4 Pão de Queijo UBER" at bounding box center [145, 94] width 77 height 15
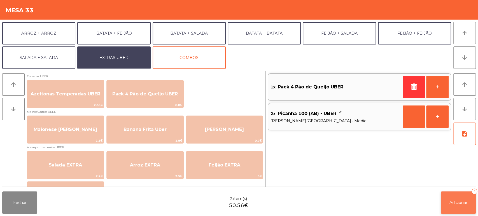
click at [460, 206] on button "Adicionar 3" at bounding box center [458, 203] width 35 height 22
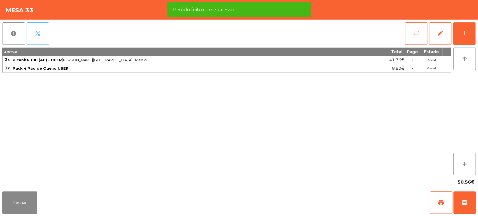
click at [43, 38] on button "percent" at bounding box center [38, 33] width 22 height 22
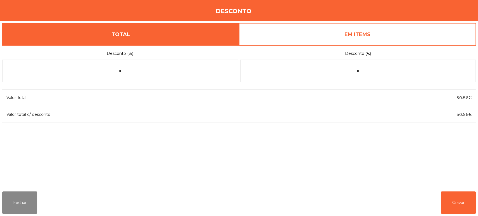
click at [361, 32] on link "EM ITEMS" at bounding box center [357, 34] width 237 height 22
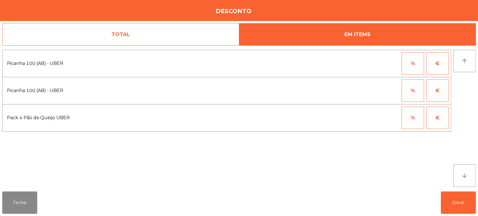
click at [415, 59] on button "%" at bounding box center [413, 63] width 22 height 22
click at [378, 63] on input "*" at bounding box center [386, 63] width 28 height 22
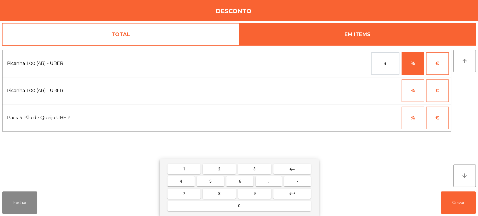
click at [184, 169] on span "1" at bounding box center [184, 169] width 2 height 4
click at [222, 206] on button "0" at bounding box center [239, 206] width 143 height 10
click at [221, 205] on button "0" at bounding box center [239, 206] width 143 height 10
click at [298, 168] on button "keyboard_backspace" at bounding box center [293, 169] width 38 height 10
type input "***"
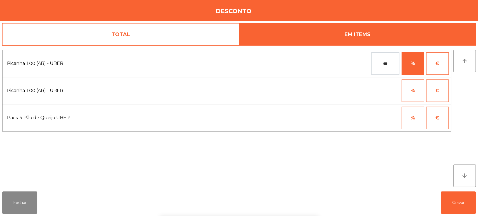
click at [457, 206] on div "1 2 3 keyboard_backspace 4 5 6 . - 7 8 9 keyboard_return 0" at bounding box center [239, 187] width 478 height 57
click at [460, 206] on button "Gravar" at bounding box center [458, 203] width 35 height 22
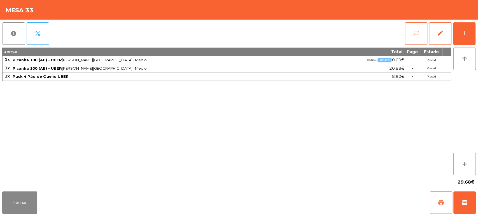
click at [439, 204] on span "print" at bounding box center [441, 203] width 7 height 7
click at [25, 201] on button "Fechar" at bounding box center [19, 203] width 35 height 22
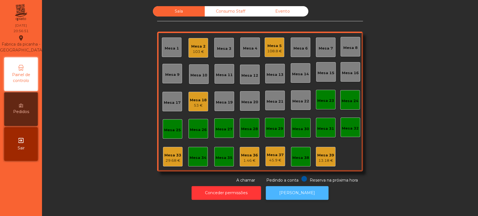
click at [297, 193] on button "[PERSON_NAME]" at bounding box center [297, 193] width 63 height 14
click at [172, 160] on div "29.68 €" at bounding box center [173, 161] width 17 height 6
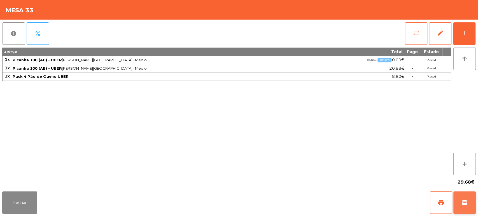
click at [469, 202] on button "wallet" at bounding box center [465, 203] width 22 height 22
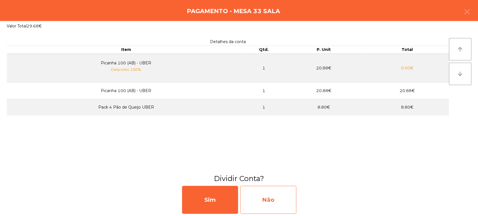
click at [286, 195] on div "Não" at bounding box center [268, 200] width 56 height 28
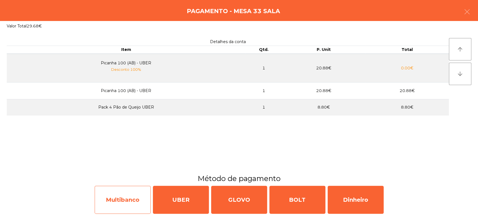
click at [109, 193] on div "Multibanco" at bounding box center [123, 200] width 56 height 28
select select "**"
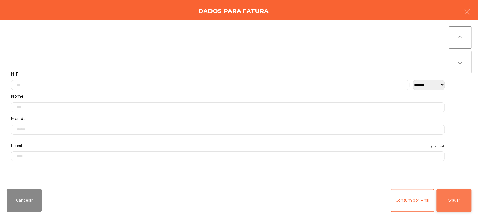
click at [453, 207] on button "Gravar" at bounding box center [454, 200] width 35 height 22
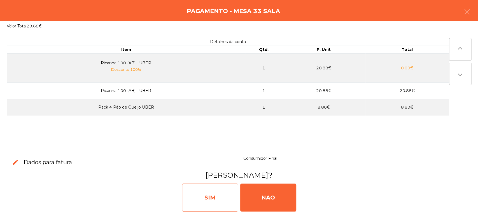
click at [223, 194] on div "SIM" at bounding box center [210, 198] width 56 height 28
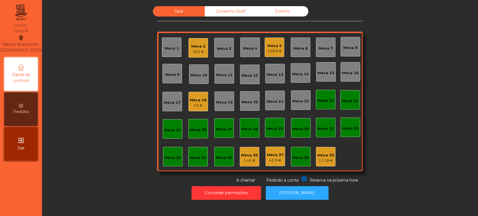
click at [325, 49] on div "Mesa 7" at bounding box center [326, 49] width 14 height 6
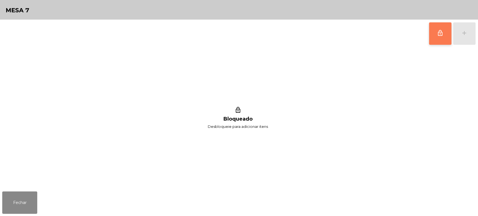
click at [438, 36] on span "lock_outline" at bounding box center [440, 33] width 7 height 7
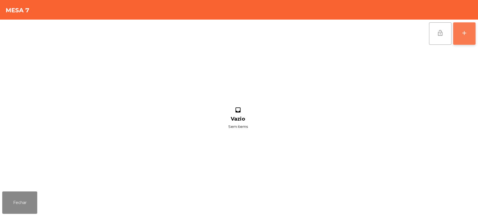
click at [464, 37] on button "add" at bounding box center [464, 33] width 22 height 22
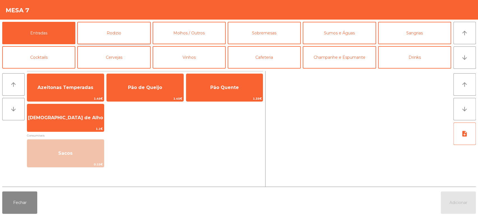
click at [122, 31] on button "Rodizio" at bounding box center [113, 33] width 73 height 22
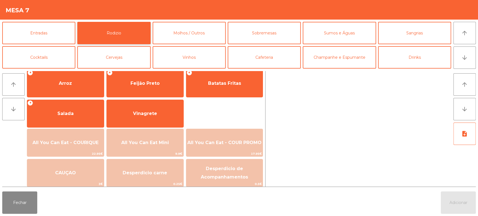
scroll to position [79, 0]
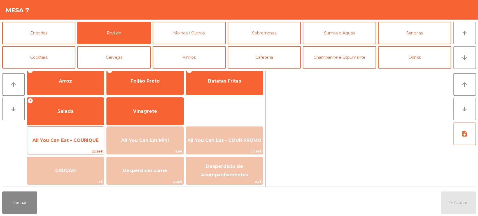
click at [74, 133] on span "All You Can Eat - COURIQUE" at bounding box center [65, 140] width 77 height 15
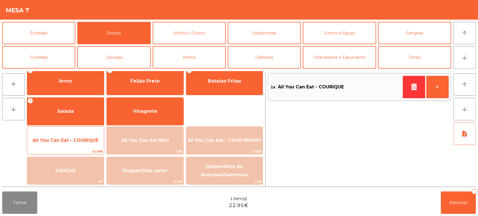
click at [75, 143] on span "All You Can Eat - COURIQUE" at bounding box center [65, 140] width 77 height 15
click at [76, 145] on span "All You Can Eat - COURIQUE" at bounding box center [65, 140] width 77 height 15
click at [73, 147] on span "All You Can Eat - COURIQUE" at bounding box center [65, 140] width 77 height 15
click at [73, 144] on span "All You Can Eat - COURIQUE" at bounding box center [65, 140] width 77 height 15
click at [66, 146] on span "All You Can Eat - COURIQUE" at bounding box center [65, 140] width 77 height 15
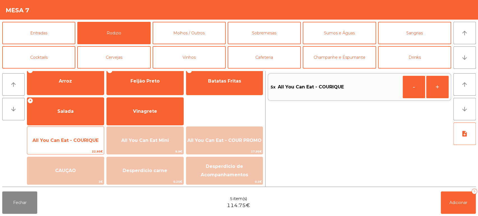
click at [60, 146] on span "All You Can Eat - COURIQUE" at bounding box center [65, 140] width 77 height 15
click at [58, 145] on span "All You Can Eat - COURIQUE" at bounding box center [65, 140] width 77 height 15
click at [62, 145] on span "All You Can Eat - COURIQUE" at bounding box center [65, 140] width 77 height 15
click at [61, 144] on span "All You Can Eat - COURIQUE" at bounding box center [65, 140] width 77 height 15
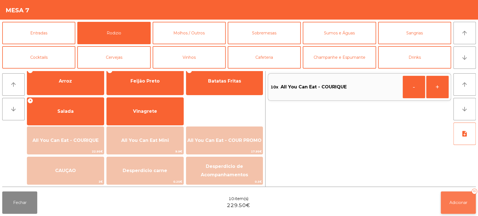
click at [461, 197] on button "Adicionar 10" at bounding box center [458, 203] width 35 height 22
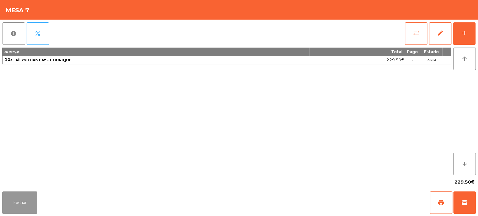
click at [37, 196] on button "Fechar" at bounding box center [19, 203] width 35 height 22
click at [38, 200] on nav "Fabrica da picanha - Lisboa location_on 29/09/2025 21:01:06 Painel de controlo …" at bounding box center [21, 108] width 42 height 216
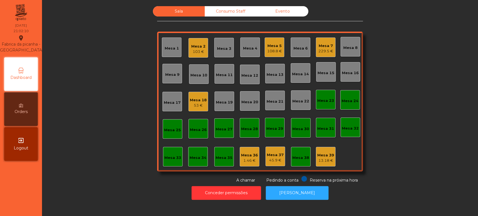
click at [431, 135] on div "Sala Consumo Staff Evento Mesa 1 Mesa 2 103 € Mesa 3 Mesa 4 Mesa 5 108.8 € Mesa…" at bounding box center [260, 94] width 421 height 177
click at [449, 107] on div "Sala Consumo Staff Evento Mesa 1 Mesa 2 103 € Mesa 3 Mesa 4 Mesa 5 108.8 € Mesa…" at bounding box center [260, 94] width 421 height 177
click at [417, 129] on div "Sala Consumo Staff Evento Mesa 1 Mesa 2 103 € Mesa 3 Mesa 4 Mesa 5 108.8 € Mesa…" at bounding box center [260, 94] width 421 height 177
click at [435, 138] on div "Sala Consumo Staff Evento Mesa 1 Mesa 2 103 € Mesa 3 Mesa 4 Mesa 5 108.8 € Mesa…" at bounding box center [260, 94] width 421 height 177
click at [194, 106] on div "53 €" at bounding box center [198, 106] width 17 height 6
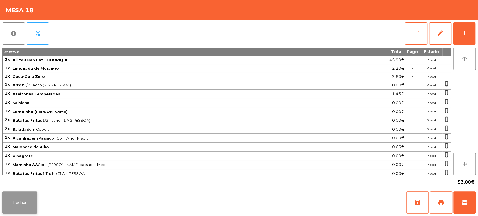
click at [25, 206] on button "Fechar" at bounding box center [19, 203] width 35 height 22
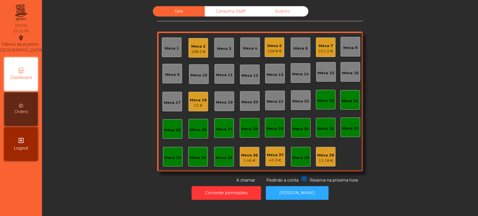
click at [330, 53] on div "251.5 €" at bounding box center [326, 51] width 15 height 6
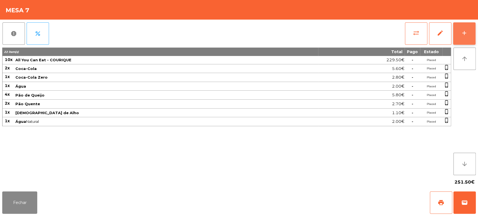
click at [464, 34] on div "add" at bounding box center [464, 33] width 7 height 7
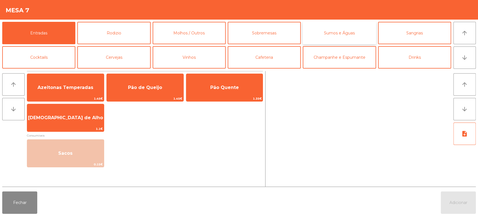
click at [340, 34] on button "Sumos e Águas" at bounding box center [339, 33] width 73 height 22
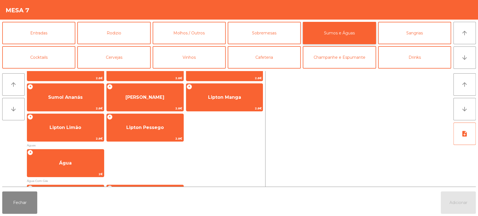
scroll to position [117, 0]
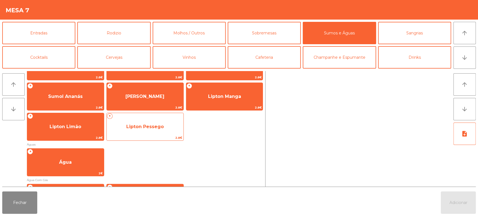
click at [159, 136] on span "2.8€" at bounding box center [145, 137] width 77 height 5
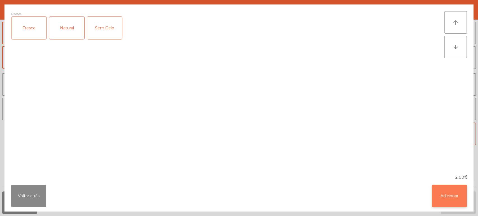
click at [464, 200] on button "Adicionar" at bounding box center [449, 196] width 35 height 22
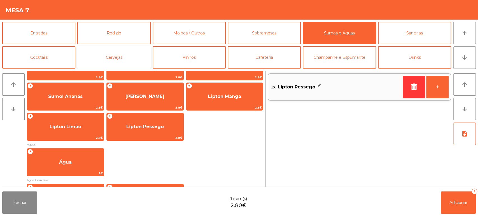
click at [117, 51] on button "Cervejas" at bounding box center [113, 57] width 73 height 22
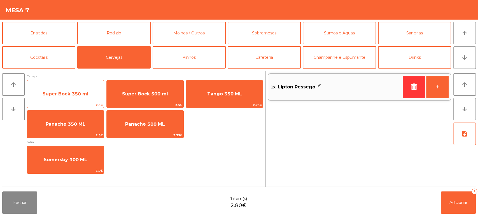
click at [96, 97] on span "Super Bock 350 ml" at bounding box center [65, 94] width 77 height 15
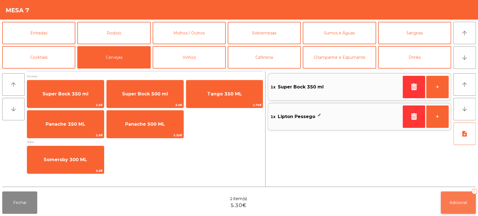
click at [453, 204] on span "Adicionar" at bounding box center [459, 202] width 18 height 5
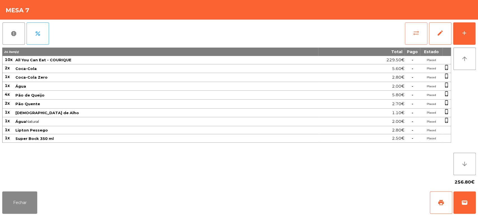
click at [422, 28] on button "sync_alt" at bounding box center [416, 33] width 22 height 22
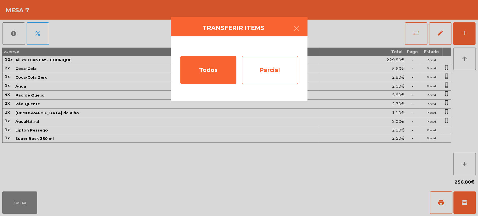
click at [256, 82] on div "Parcial" at bounding box center [270, 70] width 56 height 28
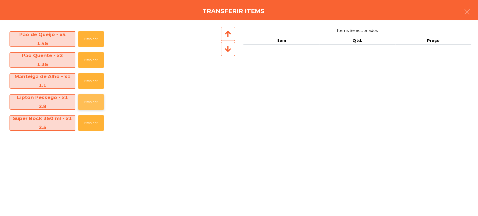
click at [90, 107] on button "Escolher" at bounding box center [91, 101] width 26 height 15
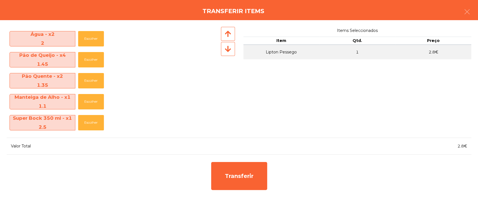
scroll to position [61, 0]
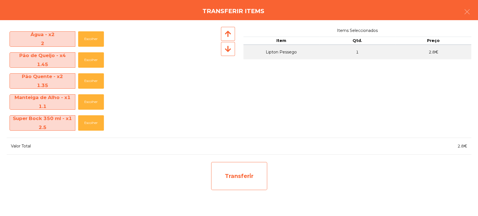
click at [229, 172] on div "Transferir" at bounding box center [239, 176] width 56 height 28
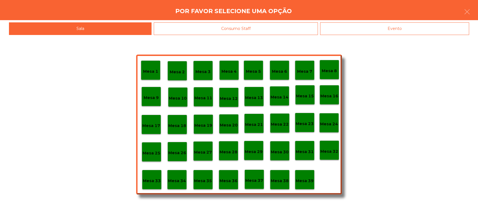
click at [256, 180] on p "Mesa 37" at bounding box center [255, 181] width 18 height 6
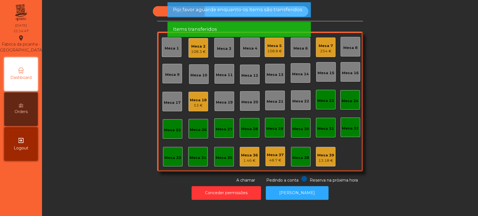
click at [325, 50] on div "254 €" at bounding box center [326, 51] width 14 height 6
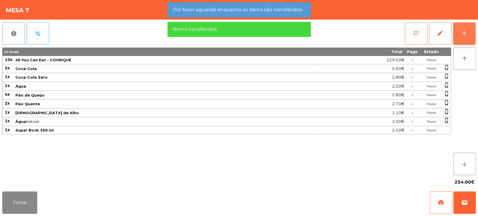
click at [466, 33] on div "add" at bounding box center [464, 33] width 7 height 7
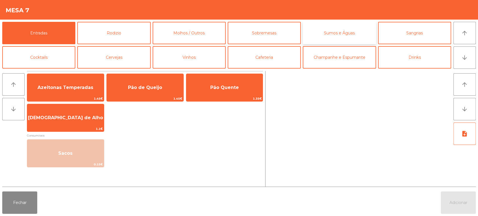
click at [334, 30] on button "Sumos e Águas" at bounding box center [339, 33] width 73 height 22
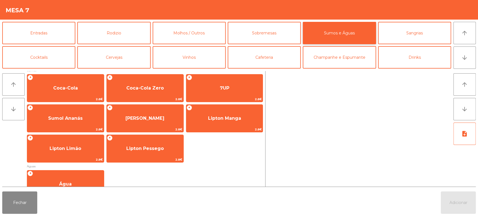
scroll to position [102, 0]
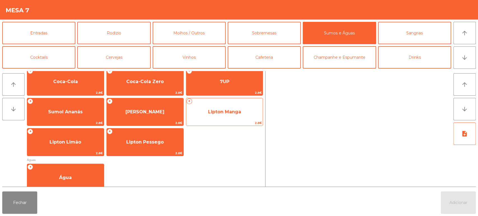
click at [239, 114] on span "Lipton Manga" at bounding box center [224, 111] width 33 height 5
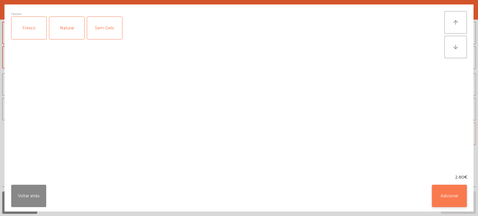
click at [450, 190] on button "Adicionar" at bounding box center [449, 196] width 35 height 22
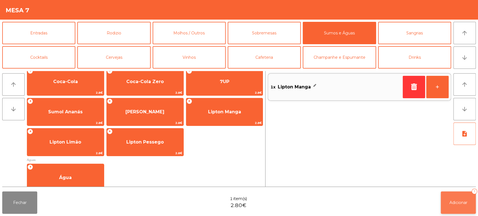
click at [455, 202] on span "Adicionar" at bounding box center [459, 202] width 18 height 5
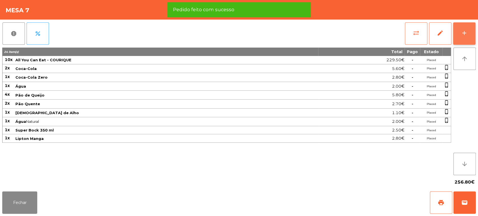
click at [466, 38] on button "add" at bounding box center [464, 33] width 22 height 22
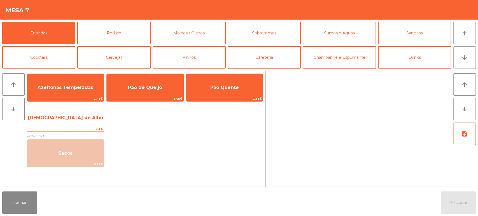
click at [88, 120] on span "[DEMOGRAPHIC_DATA] de Alho" at bounding box center [65, 117] width 77 height 15
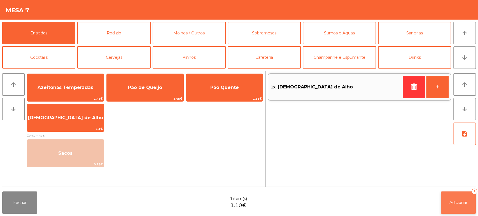
click at [452, 192] on button "Adicionar 1" at bounding box center [458, 203] width 35 height 22
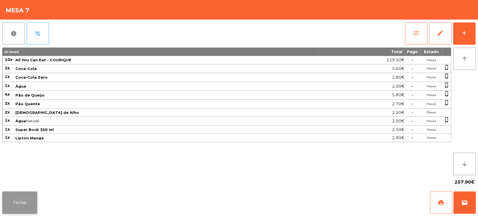
click at [31, 203] on button "Fechar" at bounding box center [19, 203] width 35 height 22
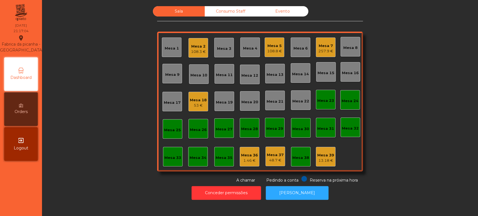
click at [331, 52] on div "Mesa 7 257.9 €" at bounding box center [326, 48] width 20 height 20
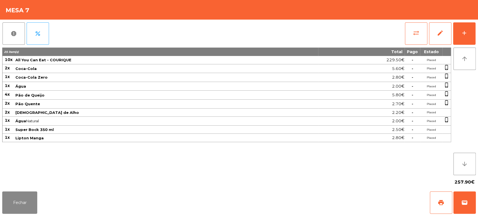
click at [477, 29] on div "report percent sync_alt edit add 25 item(s) Total Pago Estado 10x All You Can E…" at bounding box center [239, 105] width 478 height 170
click at [470, 39] on button "add" at bounding box center [464, 33] width 22 height 22
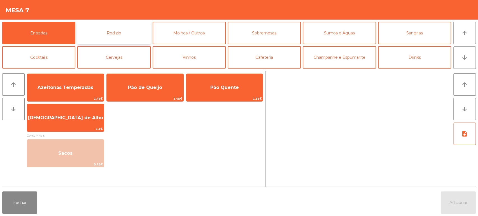
click at [134, 30] on button "Rodizio" at bounding box center [113, 33] width 73 height 22
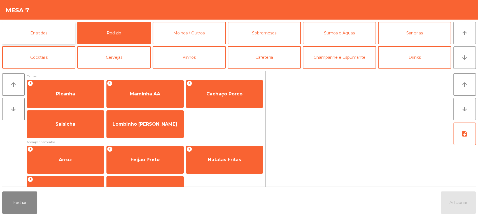
click at [67, 29] on button "Entradas" at bounding box center [38, 33] width 73 height 22
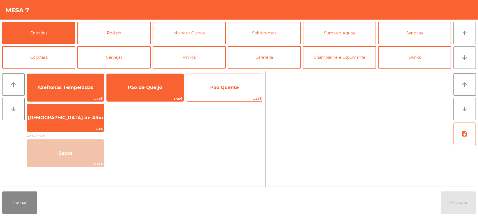
click at [226, 89] on span "Pão Quente" at bounding box center [224, 87] width 29 height 5
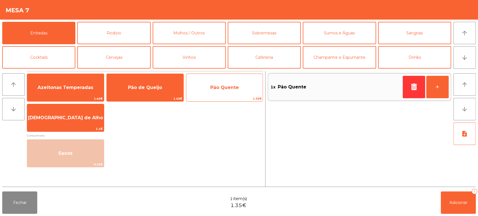
click at [222, 89] on span "Pão Quente" at bounding box center [224, 87] width 29 height 5
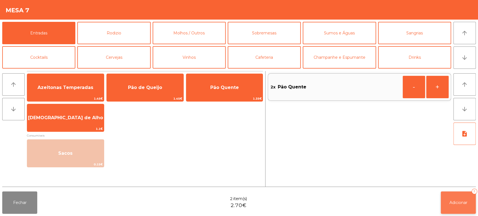
click at [462, 205] on span "Adicionar" at bounding box center [459, 202] width 18 height 5
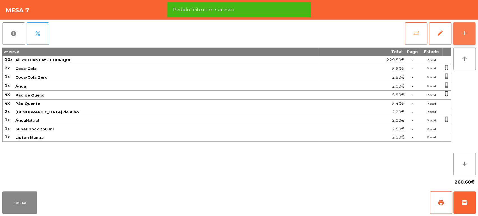
click at [468, 35] on button "add" at bounding box center [464, 33] width 22 height 22
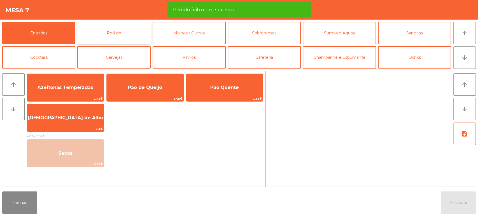
click at [116, 28] on button "Rodizio" at bounding box center [113, 33] width 73 height 22
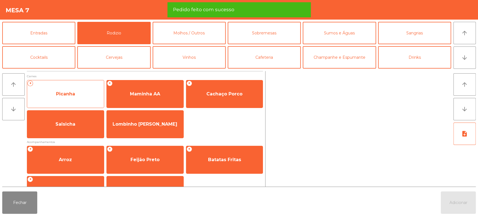
click at [84, 95] on span "Picanha" at bounding box center [65, 94] width 77 height 15
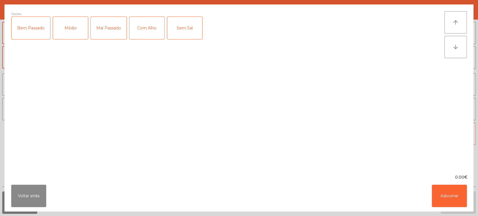
click at [34, 27] on div "Bem Passado" at bounding box center [30, 28] width 39 height 22
click at [152, 31] on div "Com Alho" at bounding box center [146, 28] width 35 height 22
click at [461, 197] on button "Adicionar" at bounding box center [449, 196] width 35 height 22
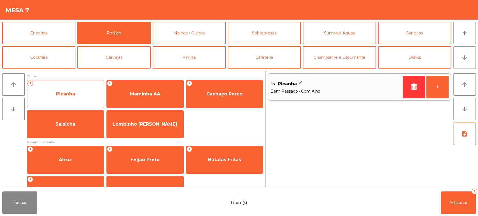
click at [73, 93] on span "Picanha" at bounding box center [65, 93] width 19 height 5
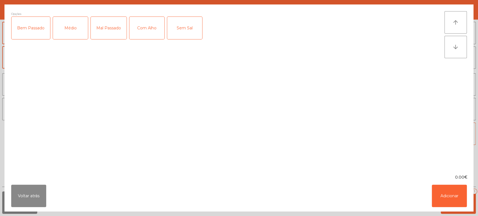
click at [30, 32] on div "Bem Passado" at bounding box center [30, 28] width 39 height 22
click at [447, 194] on button "Adicionar" at bounding box center [449, 196] width 35 height 22
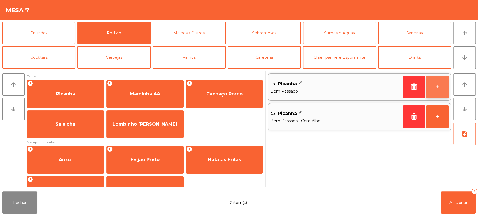
click at [437, 92] on button "+" at bounding box center [438, 87] width 22 height 22
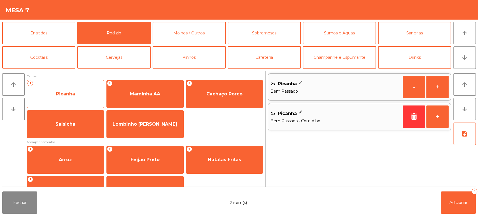
click at [74, 96] on span "Picanha" at bounding box center [65, 93] width 19 height 5
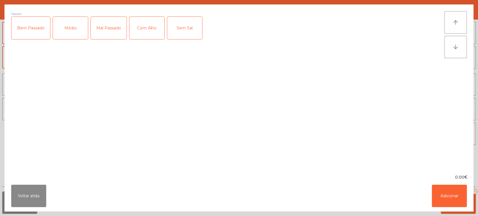
click at [68, 32] on div "Médio" at bounding box center [70, 28] width 35 height 22
click at [148, 29] on div "Com Alho" at bounding box center [146, 28] width 35 height 22
click at [448, 195] on button "Adicionar" at bounding box center [449, 196] width 35 height 22
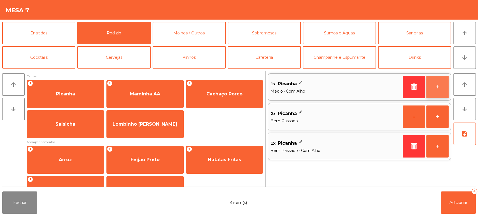
click at [439, 86] on button "+" at bounding box center [438, 87] width 22 height 22
click at [439, 89] on button "+" at bounding box center [438, 87] width 22 height 22
click at [439, 87] on button "+" at bounding box center [438, 87] width 22 height 22
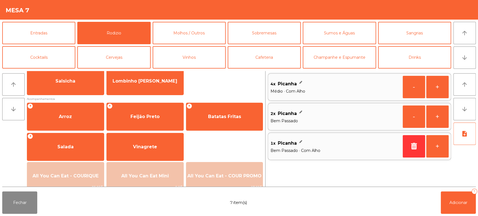
scroll to position [75, 0]
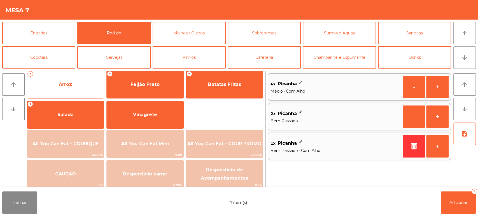
click at [72, 86] on span "Arroz" at bounding box center [65, 84] width 77 height 15
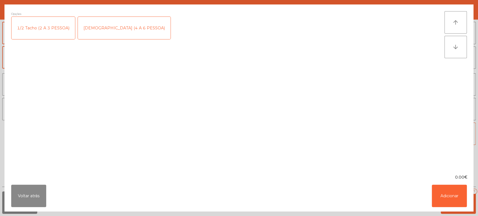
click at [108, 32] on div "[DEMOGRAPHIC_DATA] (4 A 6 PESSOA)" at bounding box center [124, 28] width 93 height 22
click at [457, 200] on button "Adicionar" at bounding box center [449, 196] width 35 height 22
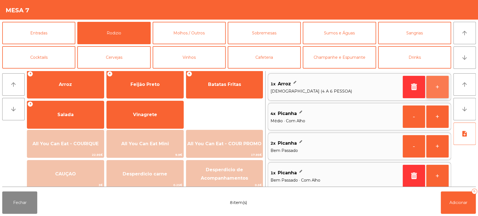
click at [439, 94] on button "+" at bounding box center [438, 87] width 22 height 22
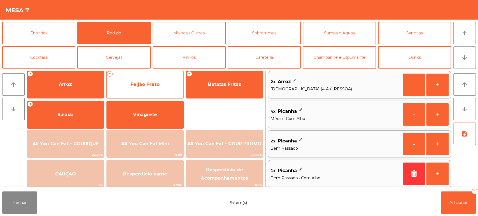
click at [147, 82] on span "Feijão Preto" at bounding box center [145, 84] width 29 height 5
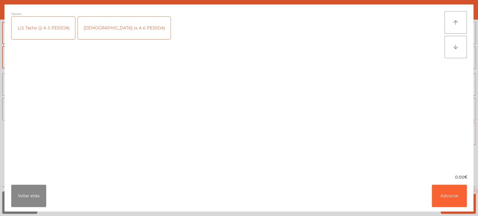
click at [109, 29] on div "[DEMOGRAPHIC_DATA] (4 A 6 PESSOA)" at bounding box center [124, 28] width 93 height 22
click at [442, 195] on button "Adicionar" at bounding box center [449, 196] width 35 height 22
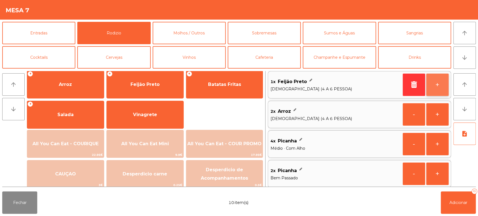
click at [433, 88] on button "+" at bounding box center [438, 85] width 22 height 22
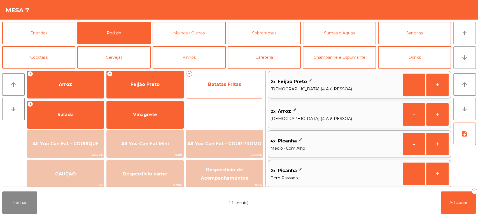
click at [216, 88] on span "Batatas Fritas" at bounding box center [224, 84] width 77 height 15
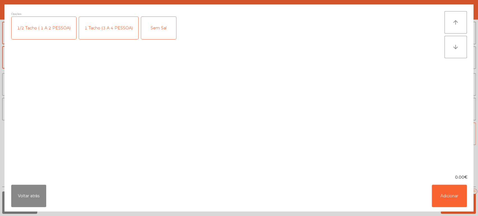
click at [120, 25] on div "1 Tacho (3 A 4 PESSOA)" at bounding box center [108, 28] width 59 height 22
click at [444, 200] on button "Adicionar" at bounding box center [449, 196] width 35 height 22
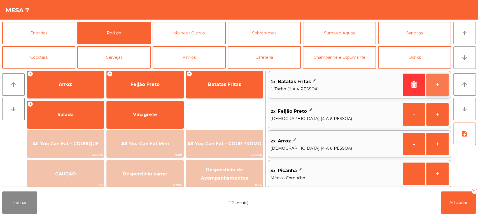
click at [441, 87] on button "+" at bounding box center [438, 85] width 22 height 22
click at [440, 87] on button "+" at bounding box center [438, 85] width 22 height 22
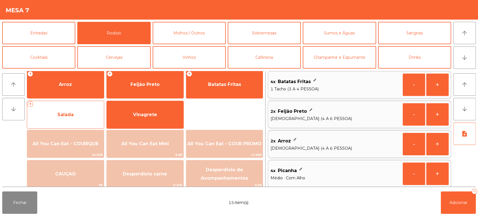
click at [87, 110] on span "Salada" at bounding box center [65, 114] width 77 height 15
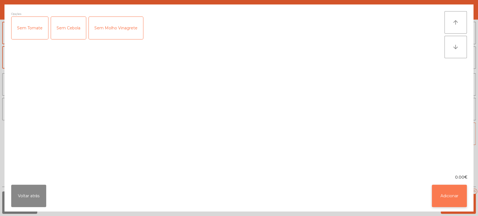
click at [445, 198] on button "Adicionar" at bounding box center [449, 196] width 35 height 22
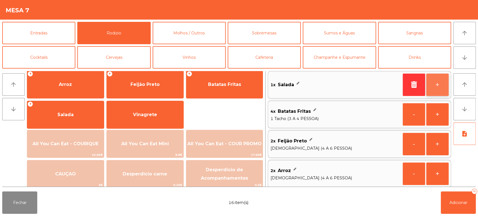
click at [435, 88] on button "+" at bounding box center [438, 85] width 22 height 22
click at [439, 86] on button "+" at bounding box center [438, 85] width 22 height 22
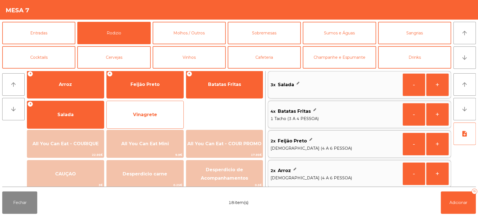
click at [154, 110] on span "Vinagrete" at bounding box center [145, 114] width 77 height 15
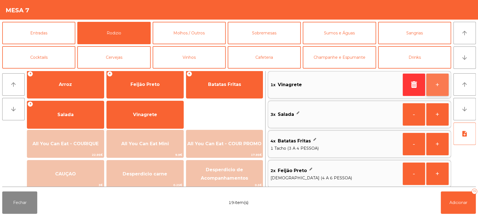
click at [444, 90] on button "+" at bounding box center [438, 85] width 22 height 22
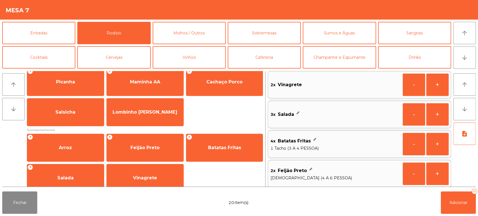
scroll to position [0, 0]
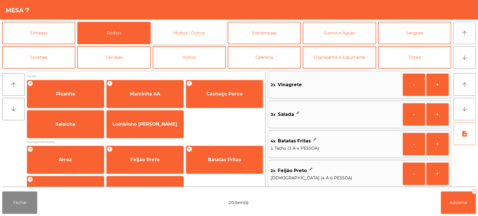
click at [192, 32] on button "Molhos / Outros" at bounding box center [189, 33] width 73 height 22
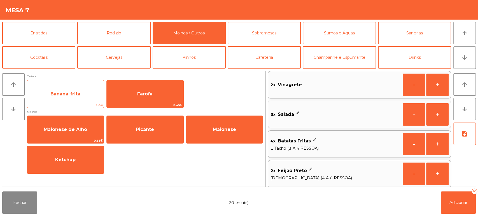
click at [72, 96] on span "Banana-frita" at bounding box center [65, 93] width 30 height 5
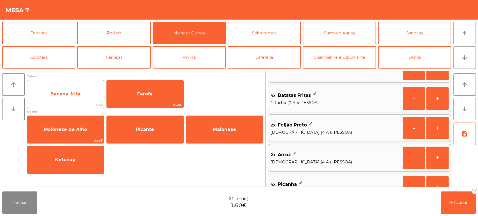
scroll to position [153, 0]
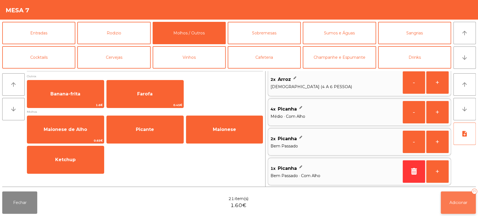
click at [462, 209] on button "Adicionar 21" at bounding box center [458, 203] width 35 height 22
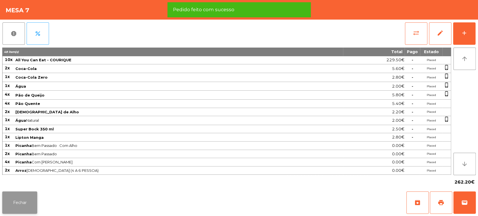
click at [17, 206] on button "Fechar" at bounding box center [19, 203] width 35 height 22
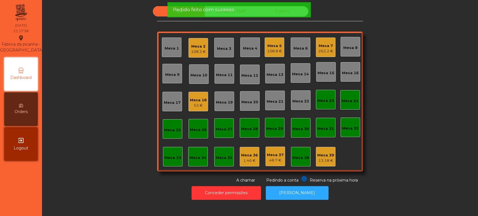
click at [123, 133] on div "Sala Consumo Staff Evento Mesa 1 Mesa 2 108.3 € Mesa 3 Mesa 4 Mesa 5 108.8 € Me…" at bounding box center [260, 94] width 421 height 177
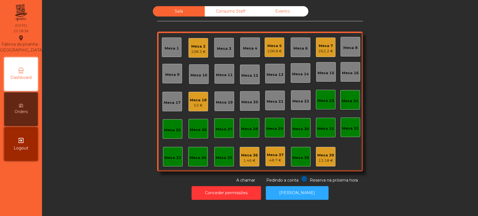
click at [278, 68] on div "Mesa 13" at bounding box center [275, 74] width 20 height 20
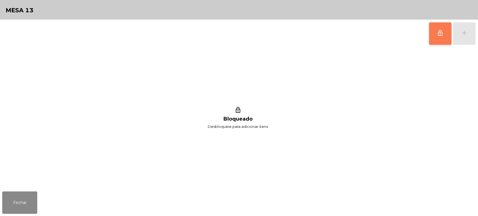
click at [434, 39] on button "lock_outline" at bounding box center [440, 33] width 22 height 22
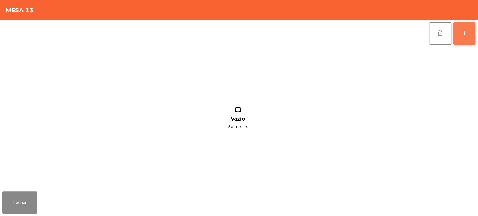
click at [457, 30] on button "add" at bounding box center [464, 33] width 22 height 22
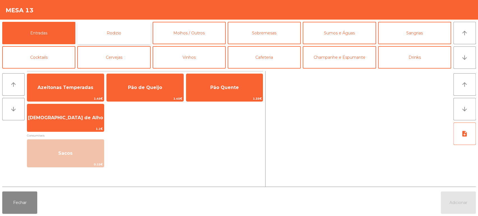
click at [134, 23] on button "Rodizio" at bounding box center [113, 33] width 73 height 22
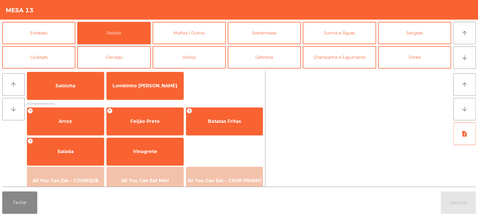
scroll to position [79, 0]
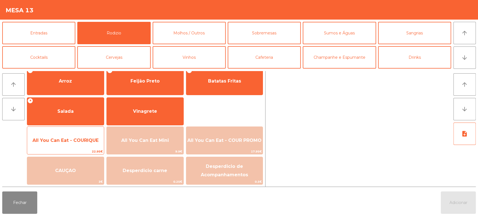
click at [73, 136] on span "All You Can Eat - COURIQUE" at bounding box center [65, 140] width 77 height 15
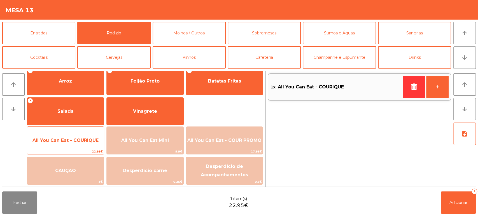
click at [68, 142] on span "All You Can Eat - COURIQUE" at bounding box center [66, 140] width 66 height 5
click at [64, 142] on span "All You Can Eat - COURIQUE" at bounding box center [66, 140] width 66 height 5
click at [64, 151] on span "22.95€" at bounding box center [65, 151] width 77 height 5
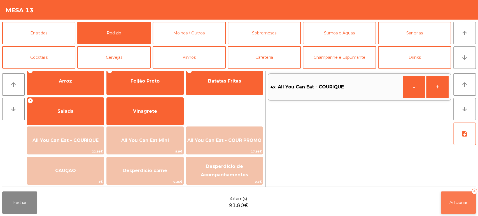
click at [458, 203] on span "Adicionar" at bounding box center [459, 202] width 18 height 5
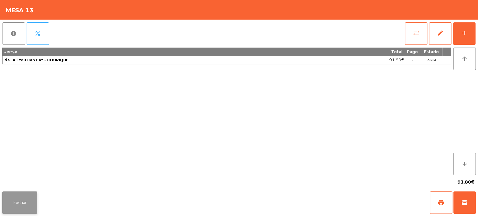
click at [16, 206] on button "Fechar" at bounding box center [19, 203] width 35 height 22
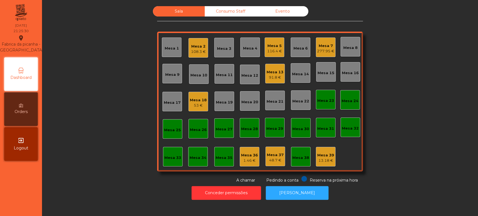
click at [204, 51] on div "Mesa 2 108.3 €" at bounding box center [199, 48] width 20 height 20
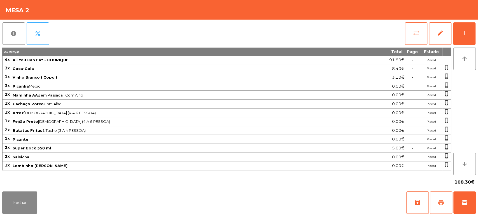
click at [435, 194] on button "print" at bounding box center [441, 203] width 22 height 22
click at [23, 210] on button "Fechar" at bounding box center [19, 203] width 35 height 22
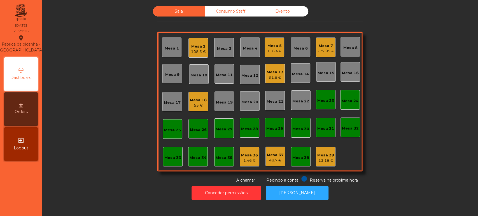
click at [317, 54] on div "277.95 €" at bounding box center [325, 51] width 17 height 6
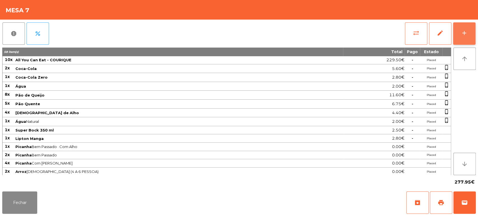
click at [473, 35] on button "add" at bounding box center [464, 33] width 22 height 22
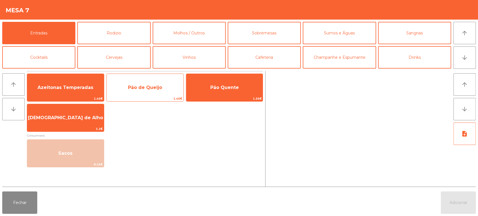
click at [155, 86] on span "Pão de Queijo" at bounding box center [145, 87] width 34 height 5
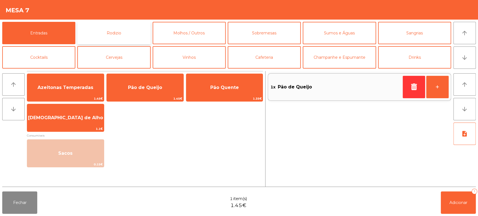
click at [133, 37] on button "Rodizio" at bounding box center [113, 33] width 73 height 22
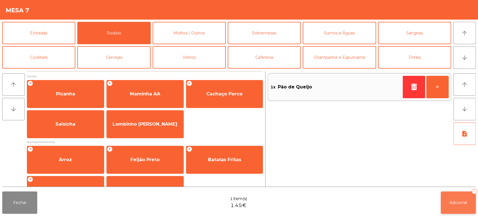
click at [454, 207] on button "Adicionar 1" at bounding box center [458, 203] width 35 height 22
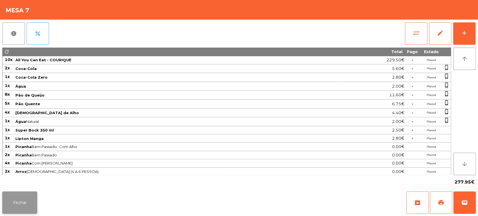
click at [27, 206] on button "Fechar" at bounding box center [19, 203] width 35 height 22
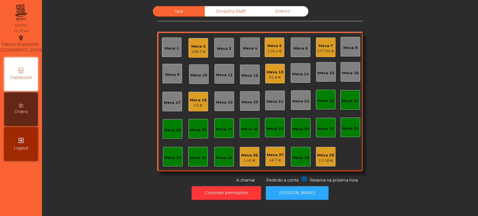
click at [191, 40] on div "Mesa 2 108.3 €" at bounding box center [199, 48] width 20 height 20
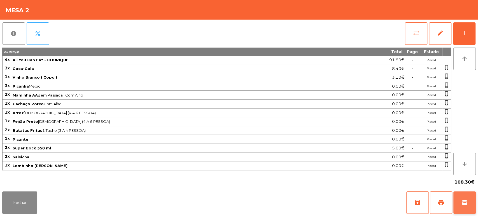
click at [463, 197] on button "wallet" at bounding box center [465, 203] width 22 height 22
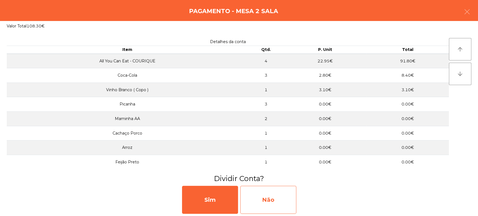
click at [285, 194] on div "Não" at bounding box center [268, 200] width 56 height 28
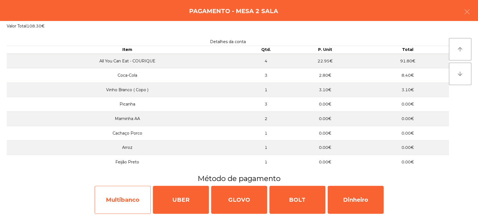
click at [119, 197] on div "Multibanco" at bounding box center [123, 200] width 56 height 28
select select "**"
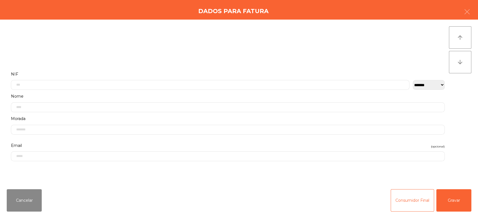
click at [191, 73] on label "NIF" at bounding box center [228, 75] width 434 height 8
click at [146, 53] on label "Nome" at bounding box center [228, 53] width 434 height 8
click at [119, 78] on input "text" at bounding box center [210, 83] width 399 height 10
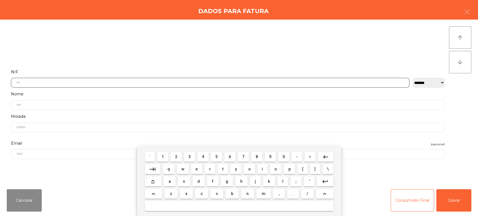
scroll to position [44, 0]
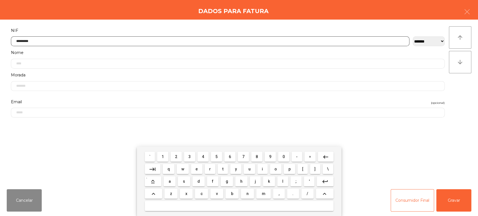
type input "*********"
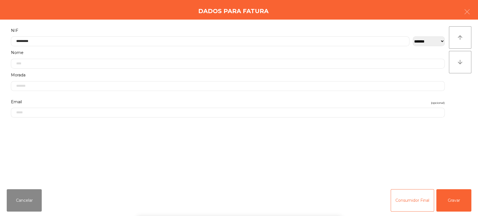
click at [460, 197] on div "` 1 2 3 4 5 6 7 8 9 0 - = keyboard_backspace keyboard_tab q w e r t y u i o p […" at bounding box center [239, 182] width 478 height 70
click at [451, 201] on button "Gravar" at bounding box center [454, 200] width 35 height 22
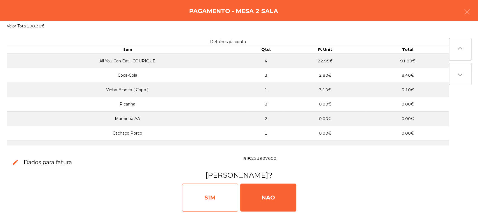
click at [210, 194] on div "SIM" at bounding box center [210, 198] width 56 height 28
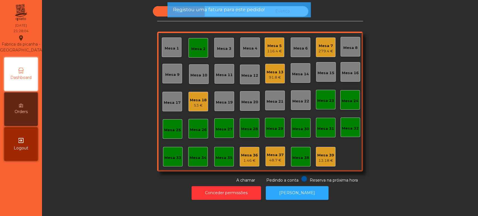
click at [203, 46] on div "Mesa 2" at bounding box center [199, 48] width 20 height 20
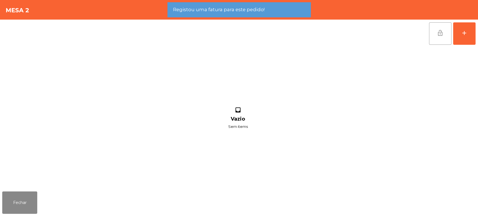
click at [440, 33] on span "lock_open" at bounding box center [440, 33] width 7 height 7
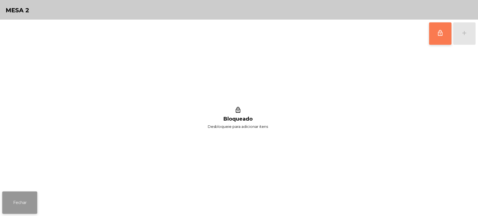
click at [27, 208] on button "Fechar" at bounding box center [19, 203] width 35 height 22
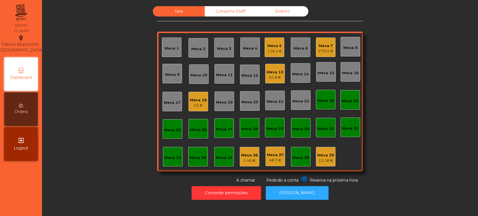
click at [83, 118] on div "Sala Consumo Staff Evento Mesa 1 Mesa 2 Mesa 3 Mesa 4 Mesa 5 116.4 € Mesa 6 Mes…" at bounding box center [260, 94] width 421 height 177
click at [325, 47] on div "Mesa 7" at bounding box center [326, 46] width 15 height 6
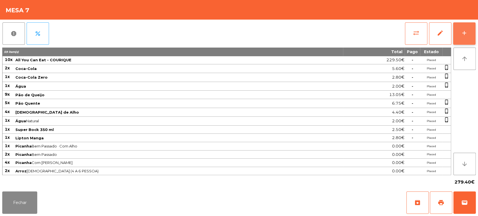
click at [472, 33] on button "add" at bounding box center [464, 33] width 22 height 22
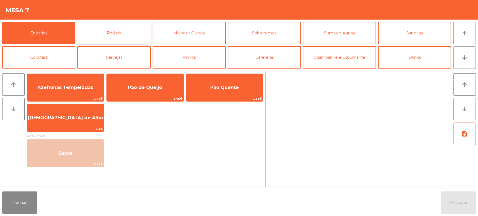
click at [108, 27] on button "Rodizio" at bounding box center [113, 33] width 73 height 22
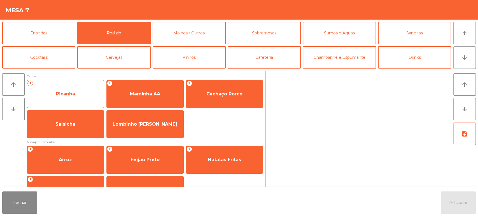
click at [71, 94] on span "Picanha" at bounding box center [65, 93] width 19 height 5
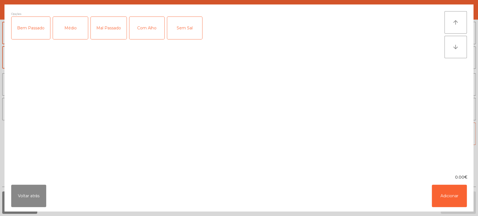
click at [73, 24] on div "Médio" at bounding box center [70, 28] width 35 height 22
click at [155, 31] on div "Com Alho" at bounding box center [146, 28] width 35 height 22
click at [454, 196] on button "Adicionar" at bounding box center [449, 196] width 35 height 22
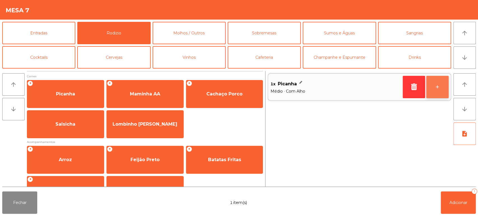
click at [437, 97] on button "+" at bounding box center [438, 87] width 22 height 22
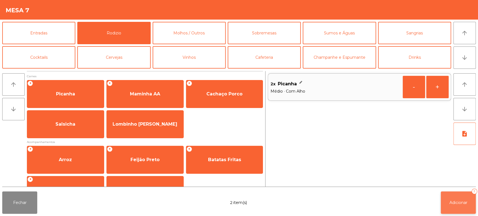
click at [458, 202] on span "Adicionar" at bounding box center [459, 202] width 18 height 5
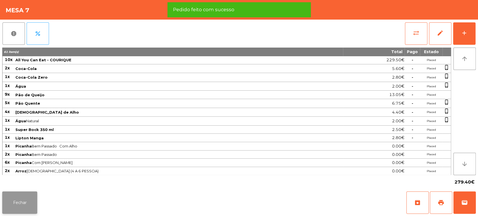
click at [29, 204] on button "Fechar" at bounding box center [19, 203] width 35 height 22
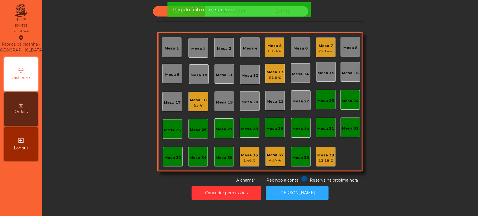
click at [110, 61] on div "Sala Consumo Staff Evento Mesa 1 Mesa 2 Mesa 3 Mesa 4 Mesa 5 116.4 € Mesa 6 Mes…" at bounding box center [260, 94] width 421 height 177
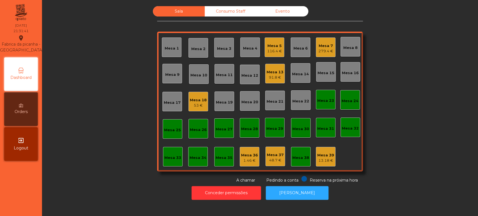
click at [328, 50] on div "279.4 €" at bounding box center [326, 51] width 15 height 6
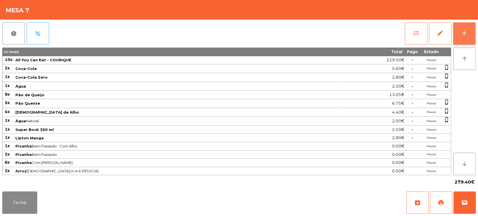
click at [469, 31] on button "add" at bounding box center [464, 33] width 22 height 22
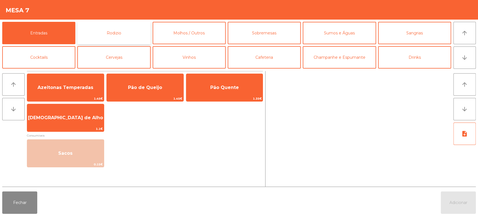
click at [136, 30] on button "Rodizio" at bounding box center [113, 33] width 73 height 22
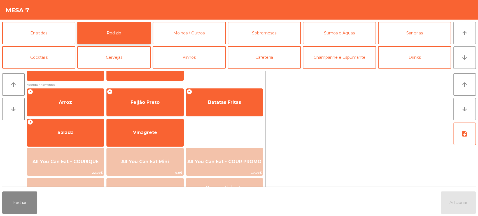
scroll to position [61, 0]
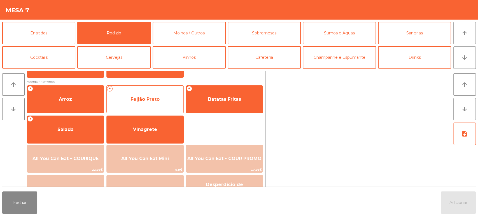
click at [157, 100] on span "Feijão Preto" at bounding box center [145, 99] width 29 height 5
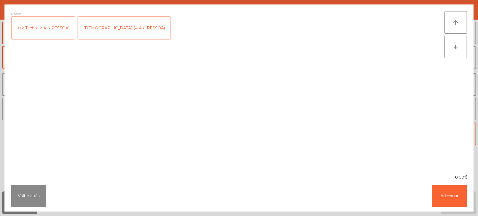
click at [58, 36] on div "1/2 Tacho (2 A 3 PESSOA)" at bounding box center [43, 28] width 64 height 22
click at [60, 33] on div "1/2 Tacho (2 A 3 PESSOA)" at bounding box center [43, 28] width 64 height 22
click at [62, 24] on div "1/2 Tacho (2 A 3 PESSOA)" at bounding box center [43, 28] width 64 height 22
click at [446, 202] on button "Adicionar" at bounding box center [449, 196] width 35 height 22
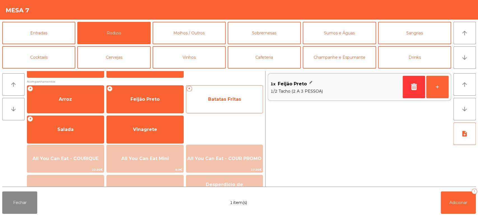
click at [223, 104] on span "Batatas Fritas" at bounding box center [224, 99] width 77 height 15
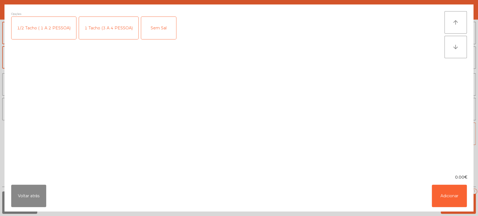
click at [110, 25] on div "1 Tacho (3 A 4 PESSOA)" at bounding box center [108, 28] width 59 height 22
click at [451, 196] on button "Adicionar" at bounding box center [449, 196] width 35 height 22
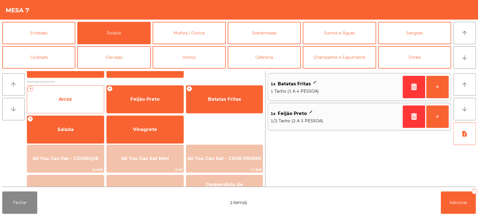
click at [73, 101] on span "Arroz" at bounding box center [65, 99] width 77 height 15
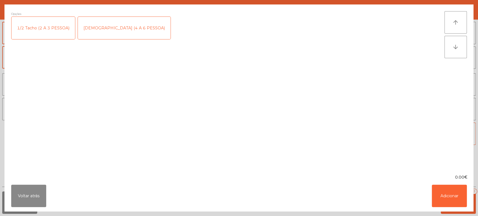
click at [55, 27] on div "1/2 Tacho (2 A 3 PESSOA)" at bounding box center [43, 28] width 64 height 22
click at [448, 197] on button "Adicionar" at bounding box center [449, 196] width 35 height 22
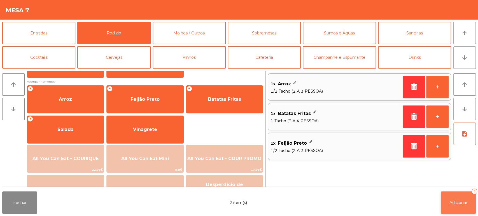
click at [457, 207] on button "Adicionar 3" at bounding box center [458, 203] width 35 height 22
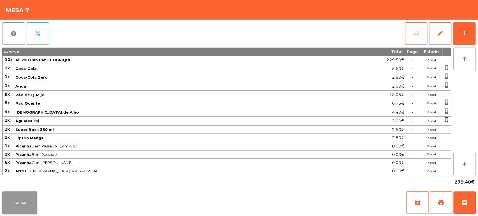
click at [24, 197] on button "Fechar" at bounding box center [19, 203] width 35 height 22
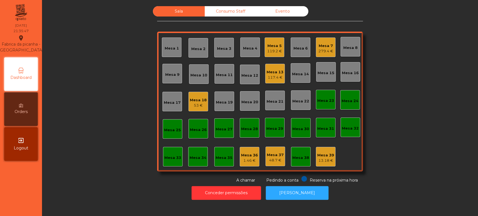
click at [280, 77] on div "117.4 €" at bounding box center [275, 78] width 17 height 6
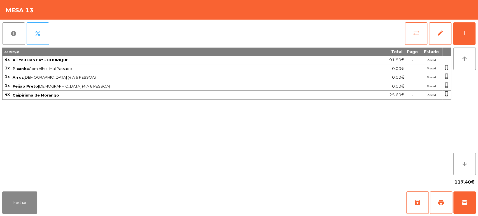
click at [261, 149] on div "11 item(s) Total Pago Estado 4x All You Can Eat - COURIQUE 91.80€ - Placed 1x P…" at bounding box center [226, 112] width 449 height 128
click at [36, 202] on button "Fechar" at bounding box center [19, 203] width 35 height 22
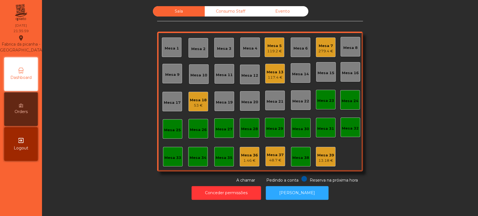
click at [109, 96] on div "Sala Consumo Staff Evento Mesa 1 Mesa 2 Mesa 3 Mesa 4 Mesa 5 119.2 € Mesa 6 Mes…" at bounding box center [260, 94] width 421 height 177
click at [276, 74] on div "Mesa 13" at bounding box center [275, 73] width 17 height 6
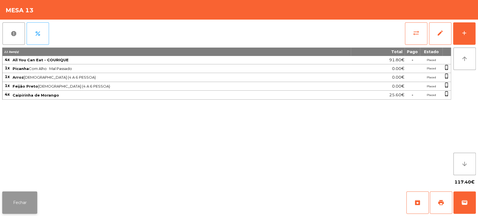
click at [23, 204] on button "Fechar" at bounding box center [19, 203] width 35 height 22
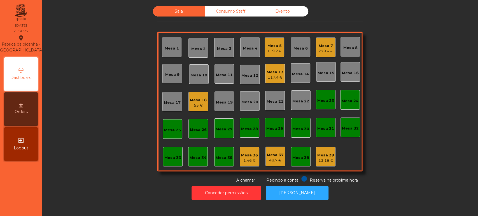
click at [319, 49] on div "279.4 €" at bounding box center [326, 51] width 15 height 6
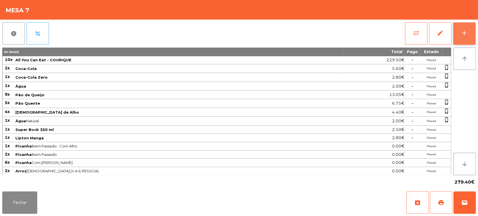
click at [455, 38] on button "add" at bounding box center [464, 33] width 22 height 22
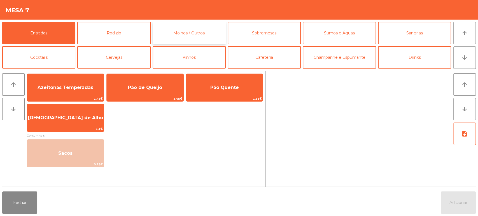
click at [193, 37] on button "Molhos / Outros" at bounding box center [189, 33] width 73 height 22
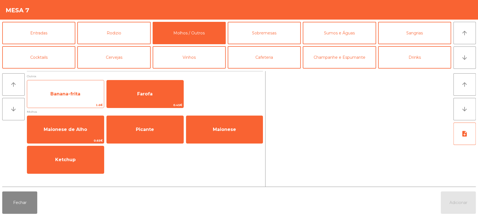
click at [77, 101] on span "Banana-frita" at bounding box center [65, 94] width 77 height 15
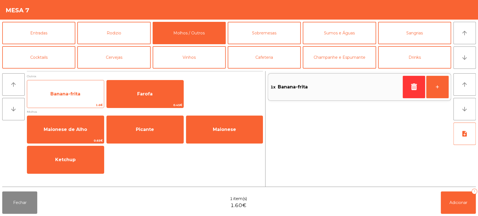
click at [77, 97] on span "Banana-frita" at bounding box center [65, 94] width 77 height 15
click at [76, 99] on span "Banana-frita" at bounding box center [65, 94] width 77 height 15
click at [77, 99] on span "Banana-frita" at bounding box center [65, 94] width 77 height 15
click at [74, 98] on span "Banana-frita" at bounding box center [65, 94] width 77 height 15
click at [75, 98] on span "Banana-frita" at bounding box center [65, 94] width 77 height 15
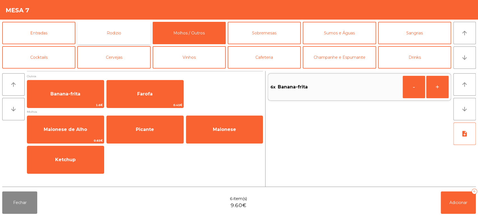
click at [122, 30] on button "Rodizio" at bounding box center [113, 33] width 73 height 22
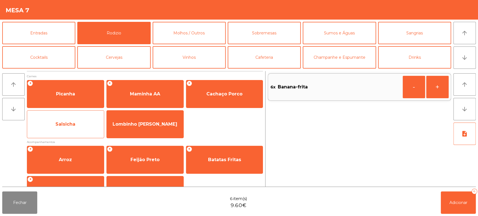
click at [84, 134] on div "Salsicha" at bounding box center [65, 124] width 77 height 28
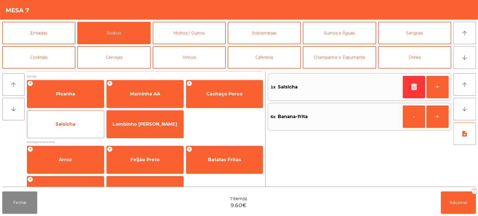
click at [77, 132] on div "Salsicha" at bounding box center [65, 124] width 77 height 28
click at [82, 128] on span "Salsicha" at bounding box center [65, 124] width 77 height 15
click at [83, 128] on span "Salsicha" at bounding box center [65, 124] width 77 height 15
click at [75, 120] on span "Salsicha" at bounding box center [65, 124] width 77 height 15
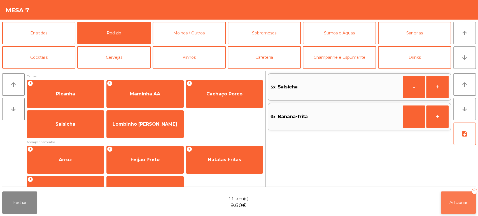
click at [451, 207] on button "Adicionar 11" at bounding box center [458, 203] width 35 height 22
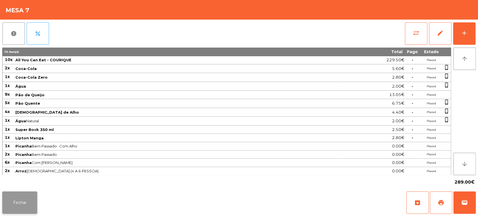
click at [14, 202] on button "Fechar" at bounding box center [19, 203] width 35 height 22
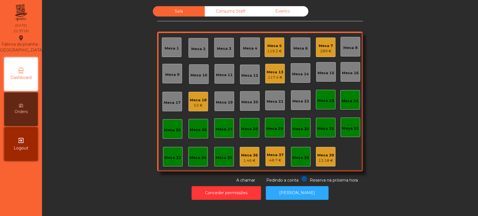
click at [123, 109] on div "Sala Consumo Staff Evento Mesa 1 Mesa 2 Mesa 3 Mesa 4 Mesa 5 119.2 € Mesa 6 Mes…" at bounding box center [260, 94] width 421 height 177
click at [323, 45] on div "Mesa 7" at bounding box center [326, 46] width 14 height 6
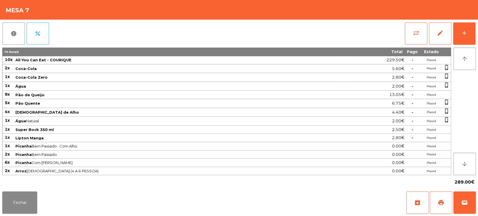
click at [460, 17] on div "Mesa 7" at bounding box center [239, 10] width 478 height 20
click at [463, 27] on button "add" at bounding box center [464, 33] width 22 height 22
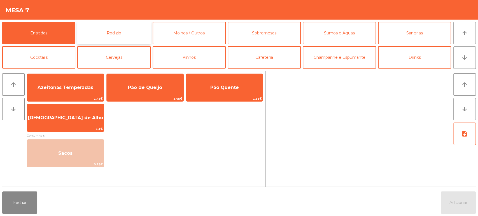
click at [136, 35] on button "Rodizio" at bounding box center [113, 33] width 73 height 22
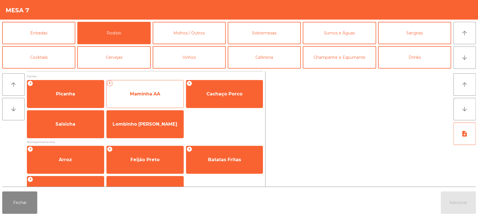
click at [160, 83] on div "+ Maminha AA" at bounding box center [144, 94] width 77 height 28
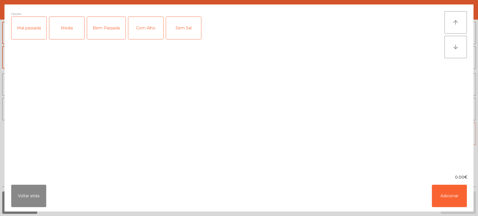
click at [75, 28] on div "Media" at bounding box center [66, 28] width 35 height 22
click at [166, 24] on label "Sem Sal" at bounding box center [184, 28] width 36 height 23
click at [190, 24] on div "Sem Sal" at bounding box center [183, 28] width 35 height 22
click at [147, 25] on div "Com Alho" at bounding box center [145, 28] width 35 height 22
click at [444, 197] on button "Adicionar" at bounding box center [449, 196] width 35 height 22
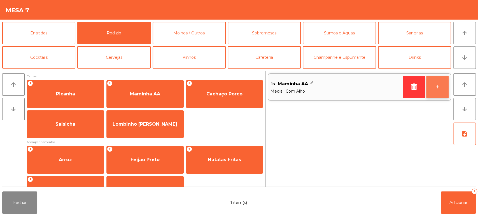
click at [438, 91] on button "+" at bounding box center [438, 87] width 22 height 22
click at [436, 93] on button "+" at bounding box center [438, 87] width 22 height 22
click at [429, 94] on button "+" at bounding box center [438, 87] width 22 height 22
click at [436, 92] on button "+" at bounding box center [438, 87] width 22 height 22
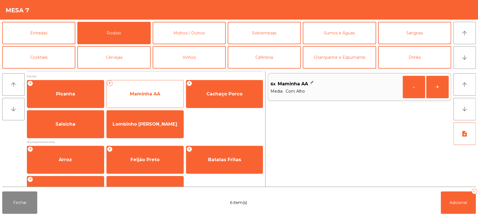
click at [146, 98] on span "Maminha AA" at bounding box center [145, 94] width 77 height 15
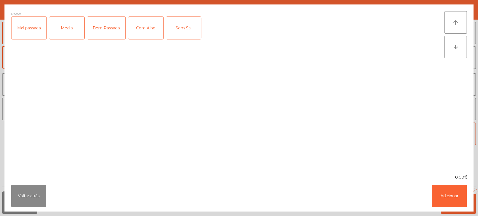
click at [115, 29] on div "Bem Passada" at bounding box center [106, 28] width 38 height 22
click at [152, 23] on div "Com Alho" at bounding box center [145, 28] width 35 height 22
click at [457, 200] on button "Adicionar" at bounding box center [449, 196] width 35 height 22
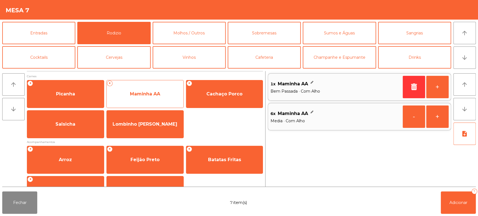
click at [148, 87] on span "Maminha AA" at bounding box center [145, 94] width 77 height 15
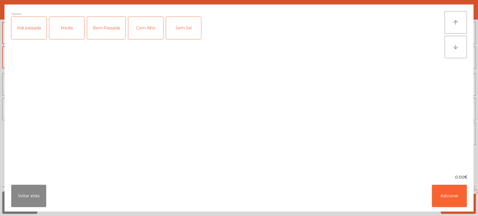
click at [109, 27] on div "Bem Passada" at bounding box center [106, 28] width 38 height 22
click at [447, 195] on button "Adicionar" at bounding box center [449, 196] width 35 height 22
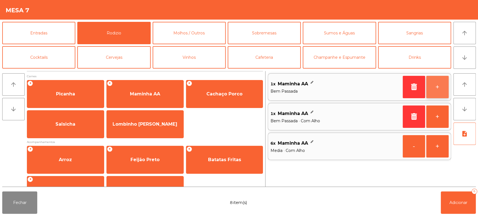
click at [436, 84] on button "+" at bounding box center [438, 87] width 22 height 22
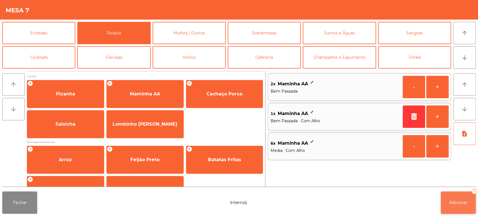
click at [456, 198] on button "Adicionar 9" at bounding box center [458, 203] width 35 height 22
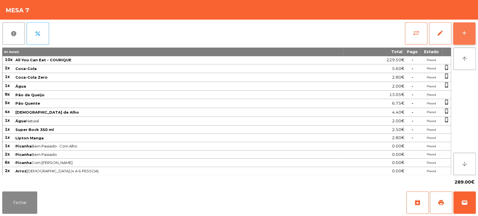
click at [469, 36] on button "add" at bounding box center [464, 33] width 22 height 22
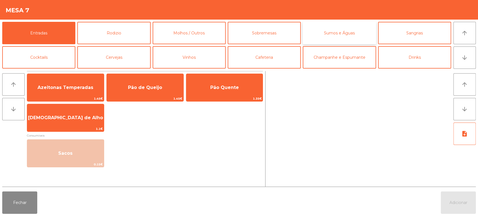
click at [333, 32] on button "Sumos e Águas" at bounding box center [339, 33] width 73 height 22
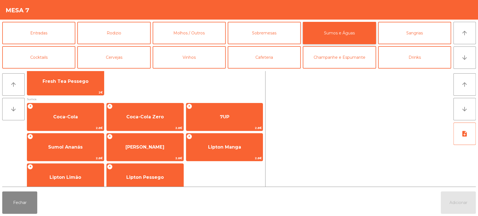
scroll to position [71, 0]
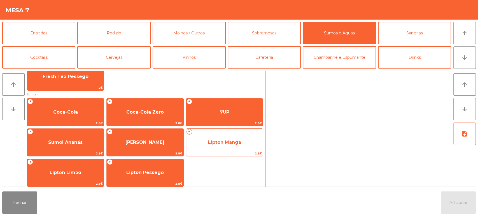
click at [238, 139] on span "Lipton Manga" at bounding box center [224, 142] width 77 height 15
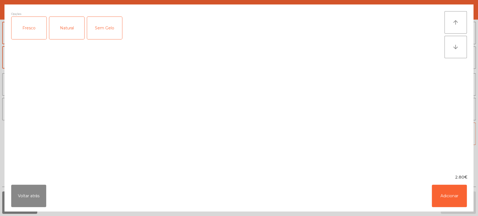
click at [31, 33] on div "Fresco" at bounding box center [28, 28] width 35 height 22
click at [453, 203] on button "Adicionar" at bounding box center [449, 196] width 35 height 22
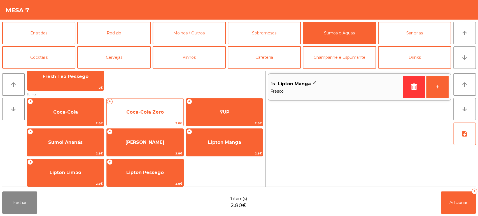
click at [166, 109] on span "Coca-Cola Zero" at bounding box center [145, 112] width 77 height 15
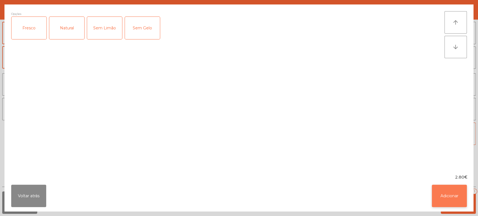
click at [441, 190] on button "Adicionar" at bounding box center [449, 196] width 35 height 22
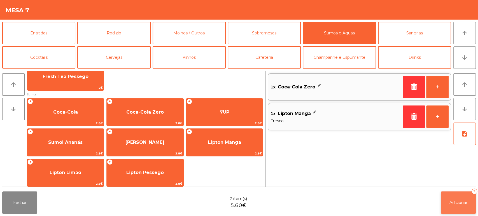
click at [466, 205] on span "Adicionar" at bounding box center [459, 202] width 18 height 5
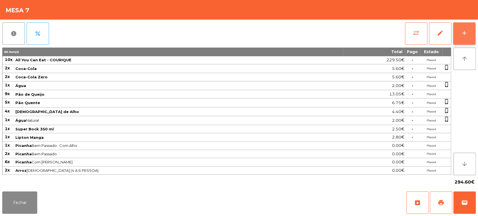
click at [471, 41] on button "add" at bounding box center [464, 33] width 22 height 22
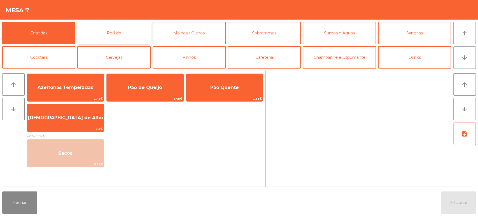
click at [124, 33] on button "Rodizio" at bounding box center [113, 33] width 73 height 22
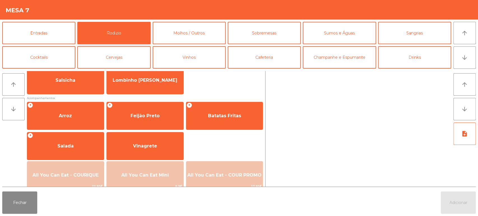
scroll to position [79, 0]
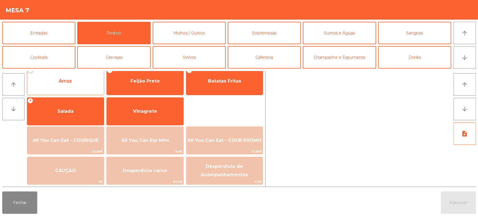
click at [77, 84] on span "Arroz" at bounding box center [65, 81] width 77 height 15
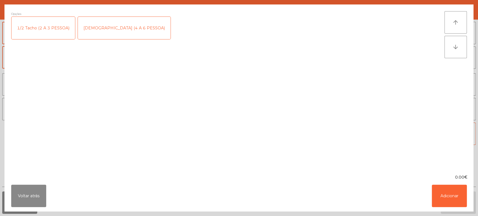
click at [112, 34] on div "[DEMOGRAPHIC_DATA] (4 A 6 PESSOA)" at bounding box center [124, 28] width 93 height 22
click at [453, 197] on button "Adicionar" at bounding box center [449, 196] width 35 height 22
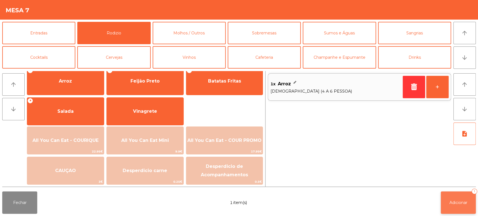
click at [458, 213] on button "Adicionar 1" at bounding box center [458, 203] width 35 height 22
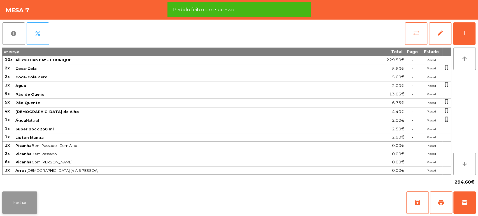
click at [11, 199] on button "Fechar" at bounding box center [19, 203] width 35 height 22
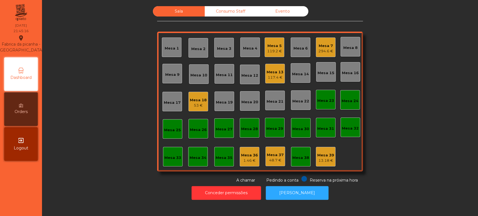
click at [327, 40] on div "Mesa 7 294.6 €" at bounding box center [326, 48] width 20 height 20
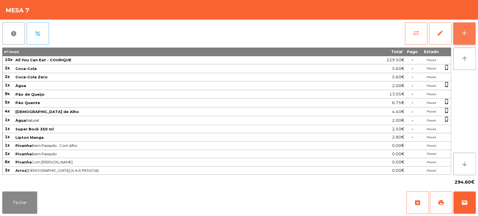
click at [467, 27] on button "add" at bounding box center [464, 33] width 22 height 22
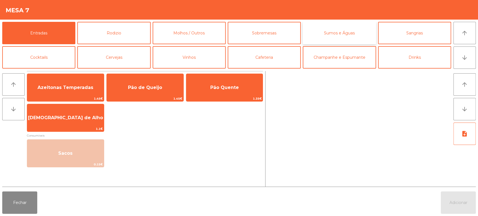
click at [344, 35] on button "Sumos e Águas" at bounding box center [339, 33] width 73 height 22
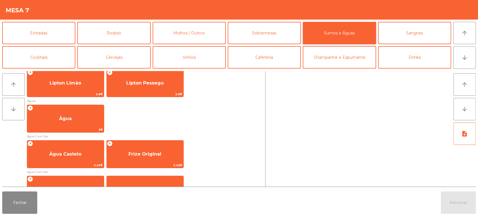
scroll to position [163, 0]
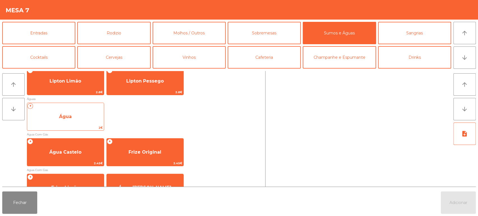
click at [78, 117] on span "Água" at bounding box center [65, 116] width 77 height 15
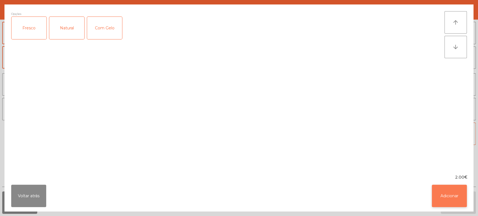
click at [454, 203] on button "Adicionar" at bounding box center [449, 196] width 35 height 22
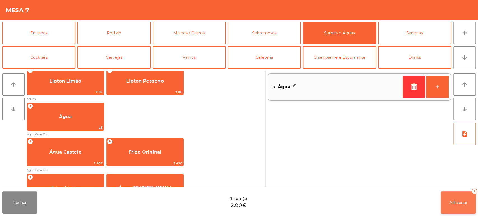
click at [462, 206] on button "Adicionar 1" at bounding box center [458, 203] width 35 height 22
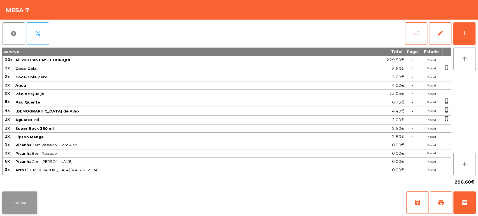
click at [18, 203] on button "Fechar" at bounding box center [19, 203] width 35 height 22
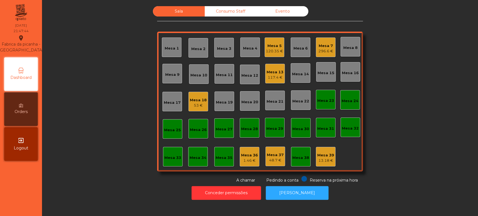
click at [275, 79] on div "117.4 €" at bounding box center [275, 78] width 17 height 6
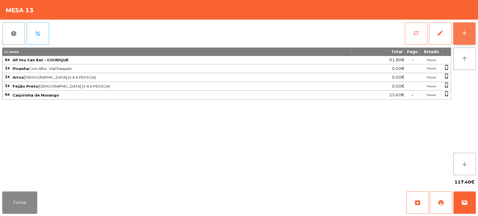
click at [459, 40] on button "add" at bounding box center [464, 33] width 22 height 22
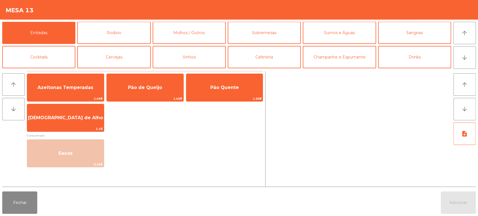
scroll to position [0, 0]
click at [355, 35] on button "Sumos e Águas" at bounding box center [339, 33] width 73 height 22
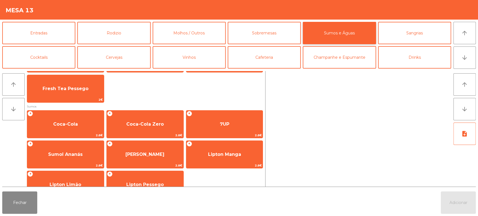
scroll to position [69, 0]
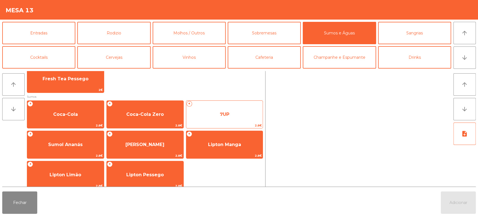
click at [239, 117] on span "7UP" at bounding box center [224, 114] width 77 height 15
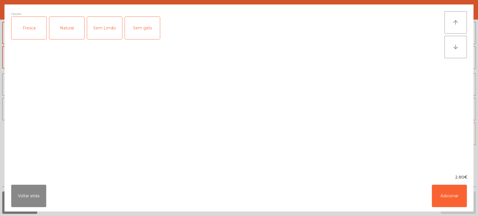
click at [35, 38] on div "Fresca" at bounding box center [28, 28] width 35 height 22
click at [437, 203] on button "Adicionar" at bounding box center [449, 196] width 35 height 22
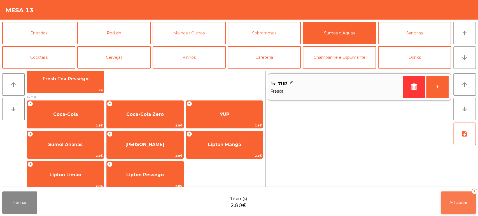
click at [455, 209] on button "Adicionar 1" at bounding box center [458, 203] width 35 height 22
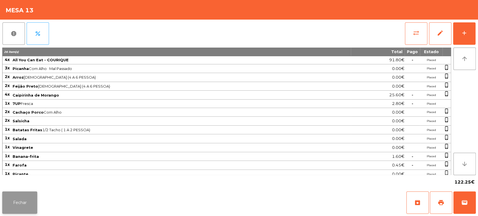
click at [22, 204] on button "Fechar" at bounding box center [19, 203] width 35 height 22
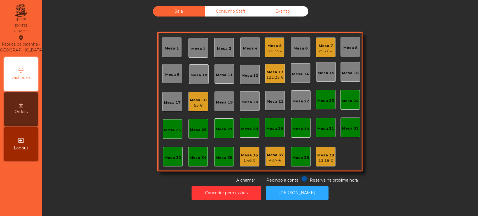
click at [131, 144] on div "Sala Consumo Staff Evento Mesa 1 Mesa 2 Mesa 3 Mesa 4 Mesa 5 120.35 € Mesa 6 Me…" at bounding box center [260, 94] width 421 height 177
click at [125, 103] on div "Sala Consumo Staff Evento Mesa 1 Mesa 2 Mesa 3 Mesa 4 Mesa 5 120.35 € Mesa 6 Me…" at bounding box center [260, 94] width 421 height 177
click at [325, 55] on div "Mesa 7 296.6 €" at bounding box center [326, 48] width 20 height 20
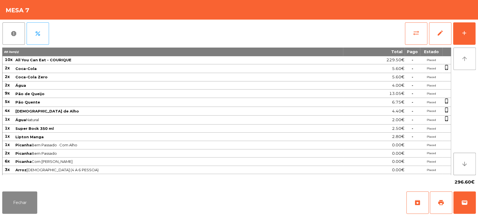
click at [464, 49] on button "arrow_upward" at bounding box center [465, 59] width 22 height 22
click at [478, 30] on div "report percent sync_alt edit add 88 item(s) Total Pago Estado 10x All You Can E…" at bounding box center [239, 105] width 478 height 170
click at [461, 42] on button "add" at bounding box center [464, 33] width 22 height 22
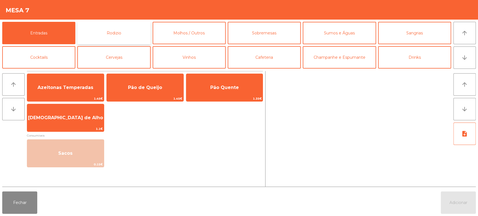
click at [132, 39] on button "Rodizio" at bounding box center [113, 33] width 73 height 22
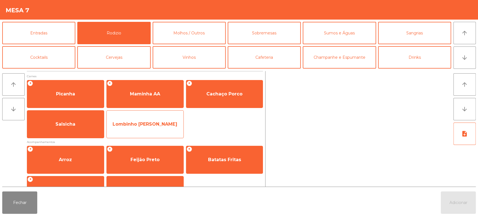
click at [166, 134] on div "Lombinho [PERSON_NAME]" at bounding box center [144, 124] width 77 height 28
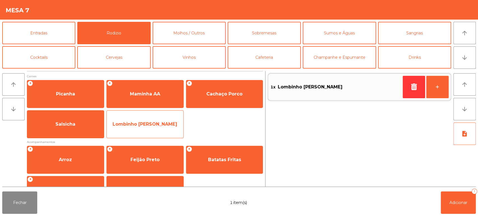
click at [159, 124] on span "Lombinho [PERSON_NAME]" at bounding box center [145, 124] width 65 height 5
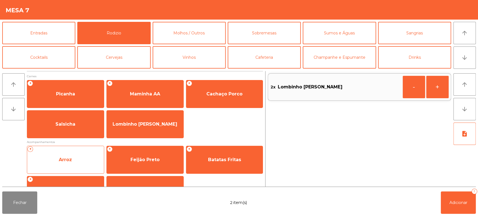
click at [89, 160] on span "Arroz" at bounding box center [65, 159] width 77 height 15
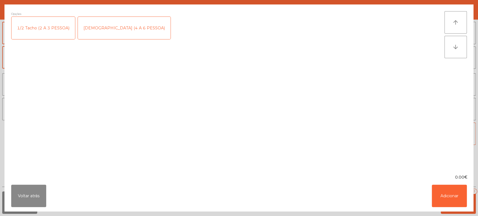
click at [123, 25] on div "[DEMOGRAPHIC_DATA] (4 A 6 PESSOA)" at bounding box center [124, 28] width 93 height 22
click at [450, 198] on button "Adicionar" at bounding box center [449, 196] width 35 height 22
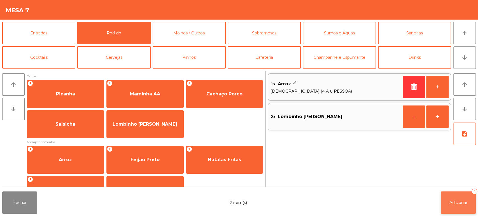
click at [467, 209] on button "Adicionar 3" at bounding box center [458, 203] width 35 height 22
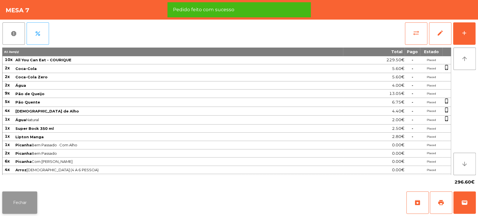
click at [24, 204] on button "Fechar" at bounding box center [19, 203] width 35 height 22
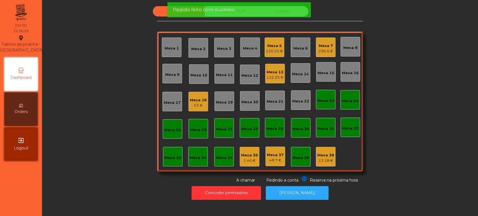
click at [117, 98] on div "Sala Consumo Staff Evento Mesa 1 Mesa 2 Mesa 3 Mesa 4 Mesa 5 120.35 € Mesa 6 Me…" at bounding box center [260, 94] width 421 height 177
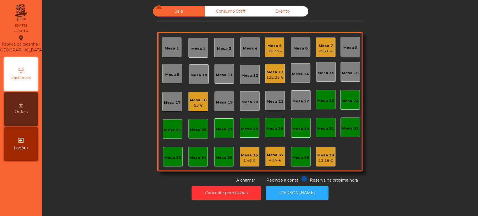
click at [276, 46] on div "Mesa 5" at bounding box center [274, 46] width 17 height 6
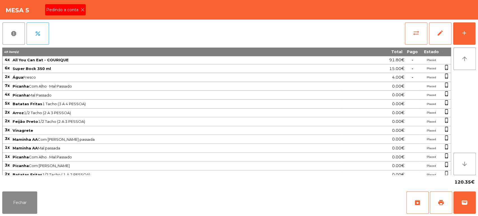
click at [69, 11] on span "Pedindo a conta" at bounding box center [63, 10] width 34 height 6
click at [441, 201] on span "print" at bounding box center [441, 203] width 7 height 7
click at [15, 203] on button "Fechar" at bounding box center [19, 203] width 35 height 22
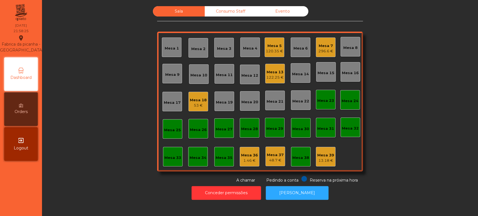
click at [25, 198] on nav "Fabrica da picanha - Lisboa location_on 29/09/2025 21:58:25 Dashboard Orders ex…" at bounding box center [21, 108] width 42 height 216
click at [319, 48] on div "296.6 €" at bounding box center [326, 51] width 15 height 6
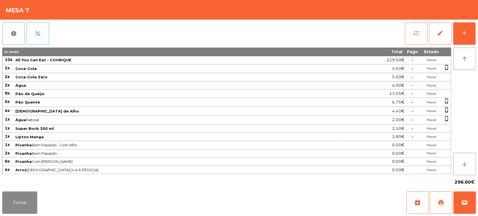
click at [476, 34] on div "report percent sync_alt edit add 91 item(s) Total Pago Estado 10x All You Can E…" at bounding box center [239, 105] width 478 height 170
click at [464, 41] on button "add" at bounding box center [464, 33] width 22 height 22
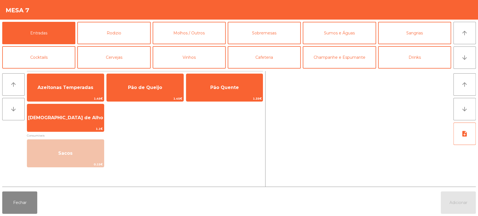
click at [427, 142] on div at bounding box center [360, 129] width 184 height 116
click at [349, 36] on button "Sumos e Águas" at bounding box center [339, 33] width 73 height 22
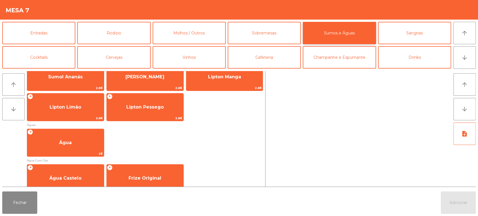
scroll to position [142, 0]
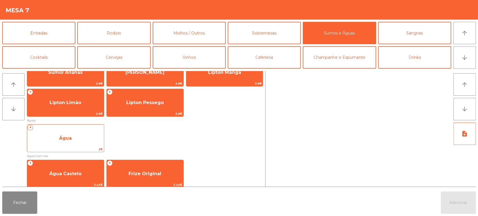
click at [78, 137] on span "Água" at bounding box center [65, 138] width 77 height 15
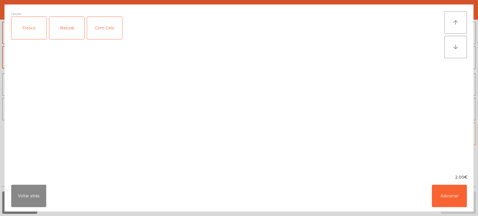
click at [29, 36] on div "Fresco" at bounding box center [28, 28] width 35 height 22
click at [444, 191] on button "Adicionar" at bounding box center [449, 196] width 35 height 22
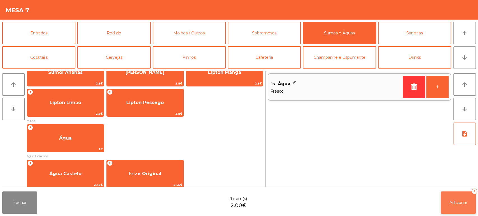
click at [460, 195] on button "Adicionar 1" at bounding box center [458, 203] width 35 height 22
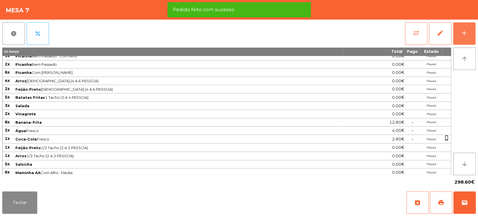
scroll to position [123, 0]
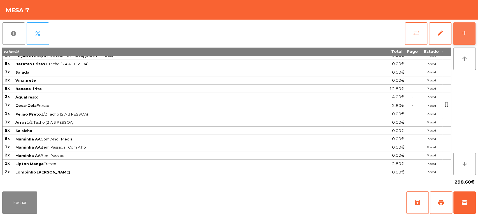
click at [460, 31] on button "add" at bounding box center [464, 33] width 22 height 22
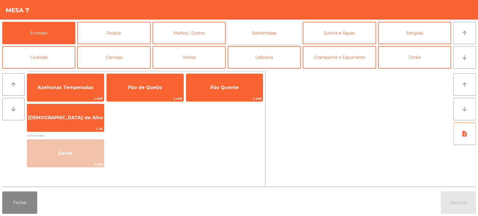
click at [261, 32] on button "Sobremesas" at bounding box center [264, 33] width 73 height 22
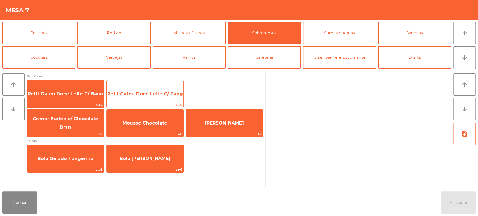
click at [136, 84] on div "Petit Gateu Doce Leite C/ Tang 5.1€" at bounding box center [144, 94] width 77 height 28
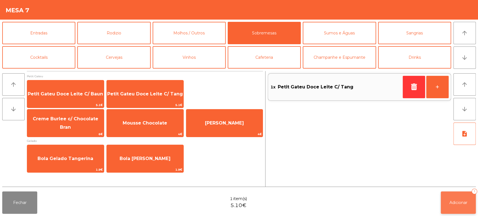
click at [452, 209] on button "Adicionar 1" at bounding box center [458, 203] width 35 height 22
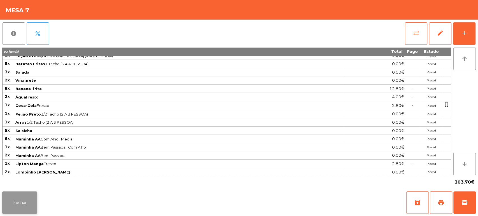
click at [26, 210] on button "Fechar" at bounding box center [19, 203] width 35 height 22
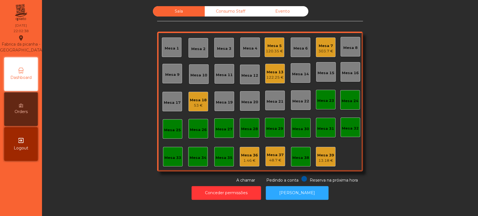
click at [277, 50] on div "120.35 €" at bounding box center [274, 51] width 17 height 6
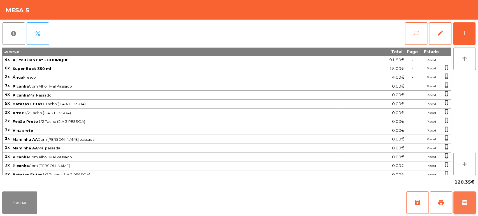
click at [466, 200] on span "wallet" at bounding box center [465, 203] width 7 height 7
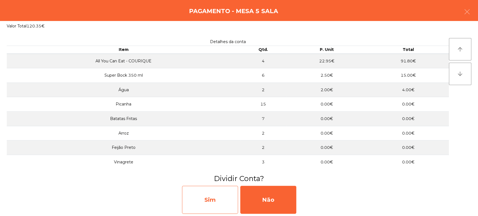
click at [215, 205] on div "Sim" at bounding box center [210, 200] width 56 height 28
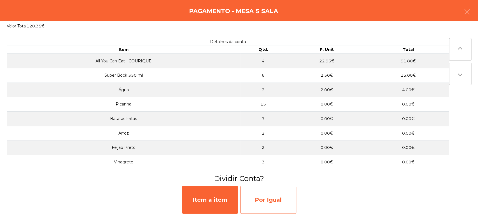
click at [280, 197] on div "Por Igual" at bounding box center [268, 200] width 56 height 28
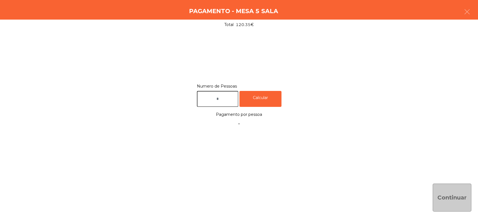
click at [226, 92] on input "text" at bounding box center [217, 99] width 41 height 16
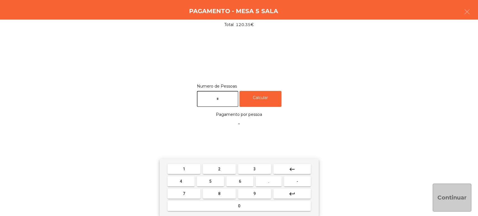
click at [223, 169] on button "2" at bounding box center [219, 169] width 33 height 10
type input "*"
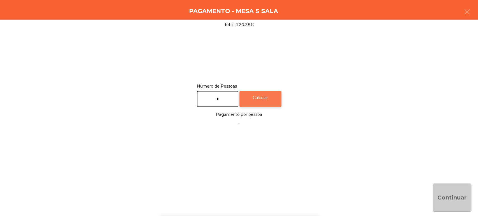
click at [274, 103] on div "Calcular" at bounding box center [261, 99] width 42 height 16
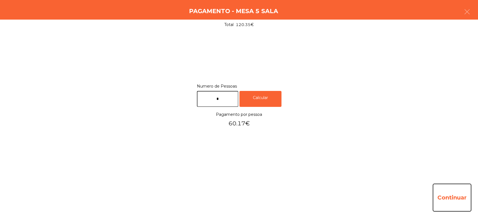
click at [469, 200] on button "Continuar" at bounding box center [452, 198] width 39 height 28
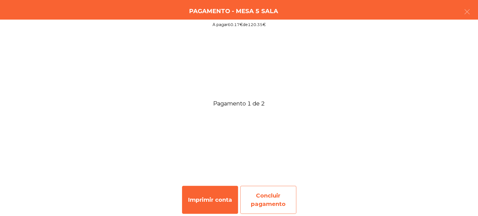
click at [265, 205] on div "Concluir pagamento" at bounding box center [268, 200] width 56 height 28
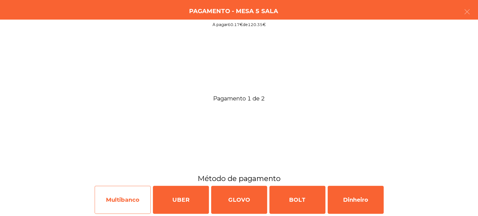
click at [121, 197] on div "Multibanco" at bounding box center [123, 200] width 56 height 28
select select "**"
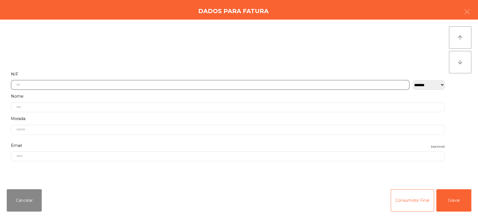
click at [75, 85] on input "text" at bounding box center [210, 85] width 399 height 10
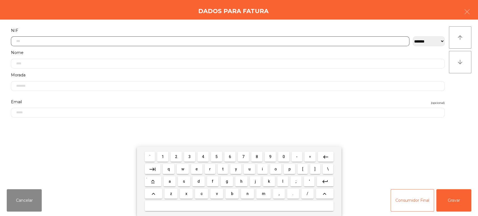
click at [216, 159] on span "5" at bounding box center [217, 157] width 2 height 4
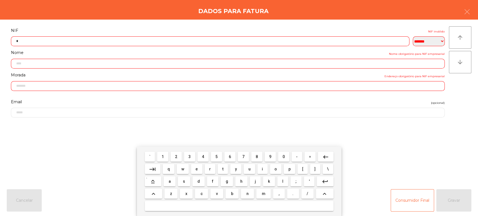
click at [157, 156] on button "1" at bounding box center [162, 157] width 11 height 10
click at [203, 157] on span "4" at bounding box center [203, 157] width 2 height 4
click at [247, 151] on mat-keyboard-key "7" at bounding box center [243, 157] width 13 height 12
click at [244, 157] on span "7" at bounding box center [243, 157] width 2 height 4
click at [270, 157] on span "9" at bounding box center [270, 157] width 2 height 4
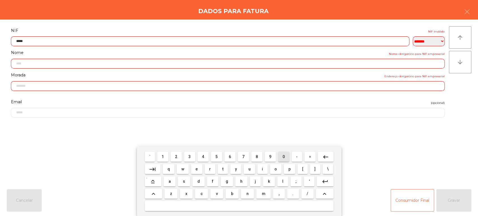
click at [284, 155] on span "0" at bounding box center [284, 157] width 2 height 4
click at [270, 157] on span "9" at bounding box center [270, 157] width 2 height 4
click at [217, 157] on span "5" at bounding box center [217, 157] width 2 height 4
click at [203, 157] on span "4" at bounding box center [203, 157] width 2 height 4
type input "*********"
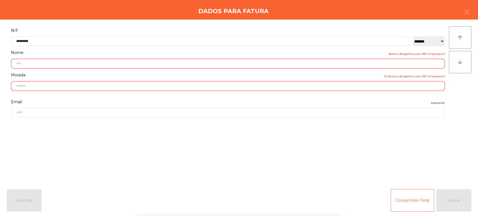
click at [200, 27] on label "NIF" at bounding box center [228, 31] width 434 height 8
type input "**********"
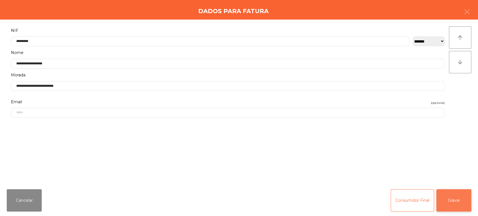
click at [462, 203] on button "Gravar" at bounding box center [454, 200] width 35 height 22
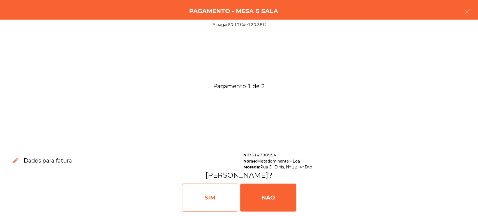
click at [209, 196] on div "SIM" at bounding box center [210, 198] width 56 height 28
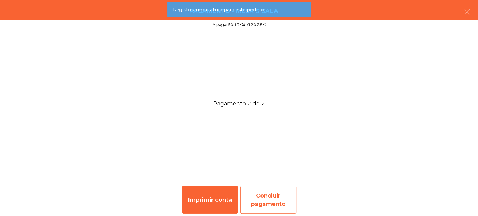
click at [279, 199] on div "Concluir pagamento" at bounding box center [268, 200] width 56 height 28
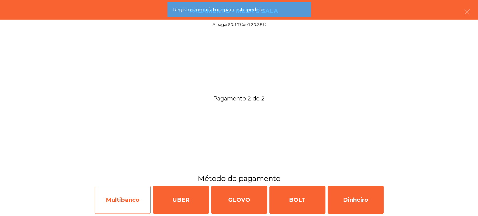
click at [119, 192] on div "Multibanco" at bounding box center [123, 200] width 56 height 28
select select "**"
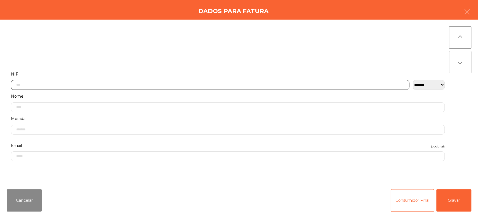
click at [117, 85] on input "text" at bounding box center [210, 85] width 399 height 10
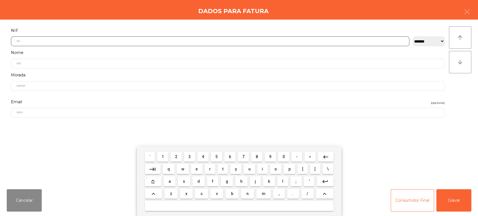
click at [179, 156] on button "2" at bounding box center [176, 157] width 11 height 10
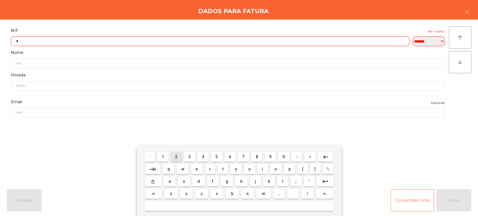
click at [176, 157] on span "2" at bounding box center [176, 157] width 2 height 4
click at [191, 156] on span "3" at bounding box center [190, 157] width 2 height 4
click at [284, 157] on span "0" at bounding box center [284, 157] width 2 height 4
click at [270, 157] on span "9" at bounding box center [270, 157] width 2 height 4
click at [252, 154] on button "8" at bounding box center [256, 157] width 11 height 10
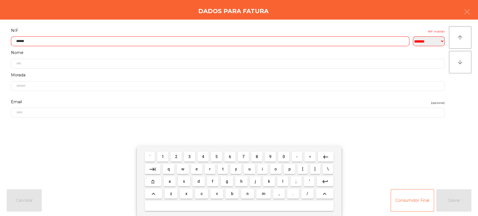
click at [162, 157] on span "1" at bounding box center [163, 157] width 2 height 4
click at [230, 157] on span "6" at bounding box center [230, 157] width 2 height 4
click at [244, 155] on span "7" at bounding box center [243, 157] width 2 height 4
type input "*********"
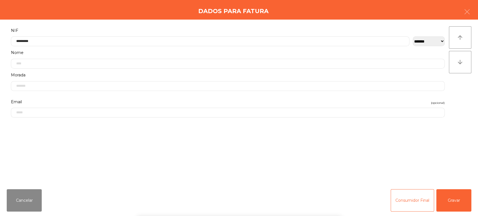
click at [242, 27] on label "NIF" at bounding box center [228, 31] width 434 height 8
click at [460, 206] on button "Gravar" at bounding box center [454, 200] width 35 height 22
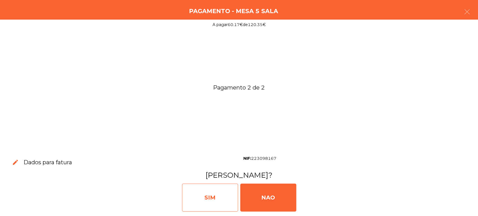
click at [215, 195] on div "SIM" at bounding box center [210, 198] width 56 height 28
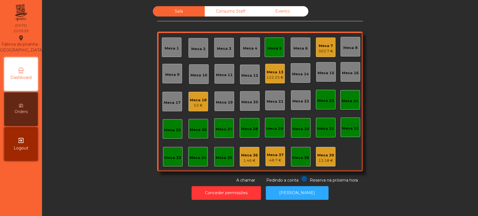
click at [266, 56] on div "Mesa 5" at bounding box center [275, 48] width 20 height 20
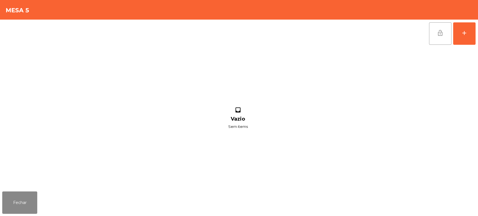
click at [444, 38] on button "lock_open" at bounding box center [440, 33] width 22 height 22
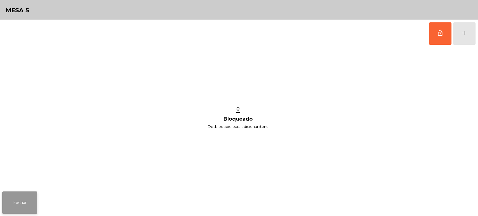
click at [19, 208] on button "Fechar" at bounding box center [19, 203] width 35 height 22
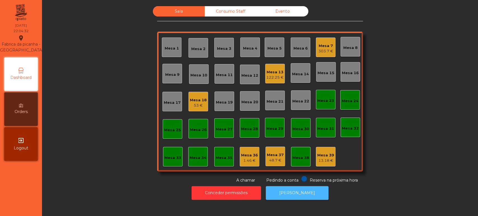
click at [285, 194] on button "[PERSON_NAME]" at bounding box center [297, 193] width 63 height 14
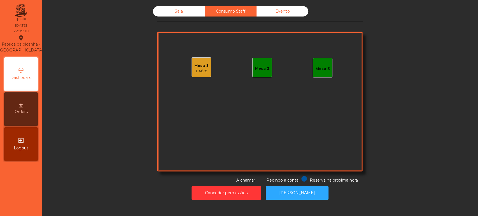
click at [202, 75] on div "Mesa 1 1.46 €" at bounding box center [202, 67] width 20 height 20
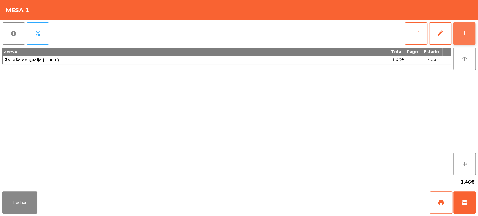
click at [470, 38] on button "add" at bounding box center [464, 33] width 22 height 22
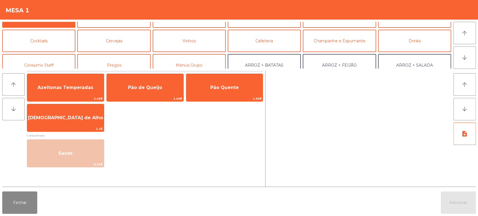
scroll to position [29, 0]
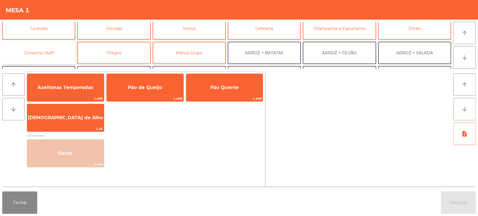
click at [62, 52] on button "Consumo Staff" at bounding box center [38, 53] width 73 height 22
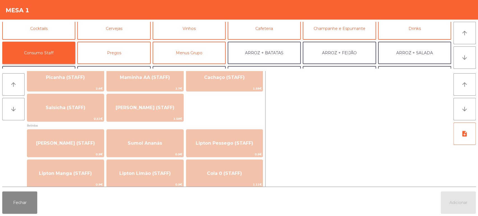
scroll to position [20, 0]
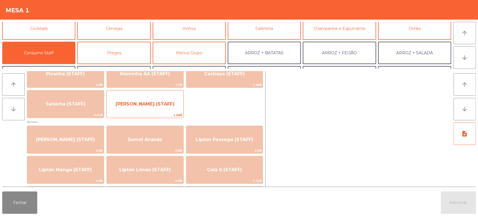
click at [157, 101] on span "[PERSON_NAME] (STAFF)" at bounding box center [145, 104] width 77 height 15
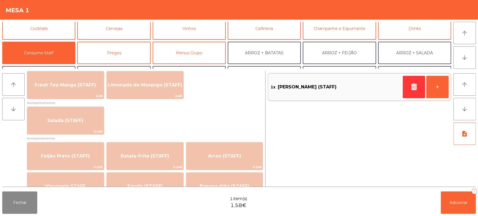
scroll to position [196, 0]
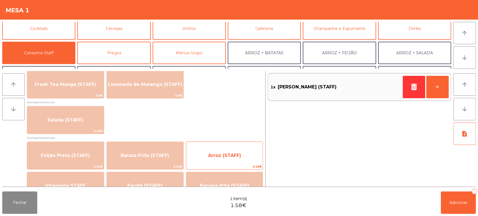
click at [227, 154] on span "Arroz (STAFF)" at bounding box center [224, 155] width 33 height 5
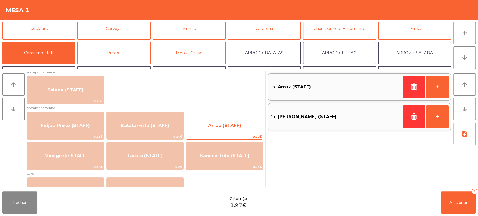
scroll to position [228, 0]
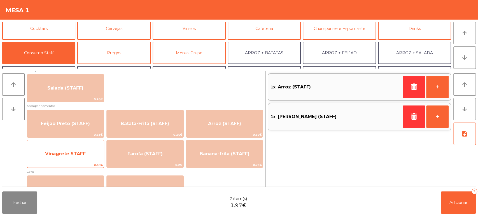
click at [90, 156] on span "Vinagrete STAFF" at bounding box center [65, 154] width 77 height 15
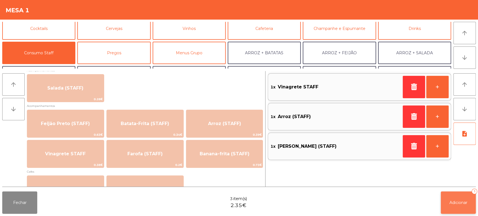
click at [461, 200] on button "Adicionar 3" at bounding box center [458, 203] width 35 height 22
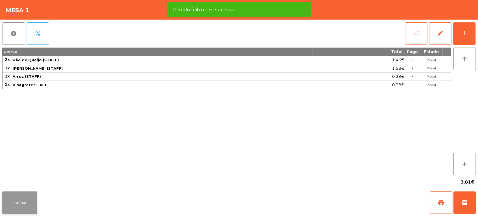
click at [17, 204] on button "Fechar" at bounding box center [19, 203] width 35 height 22
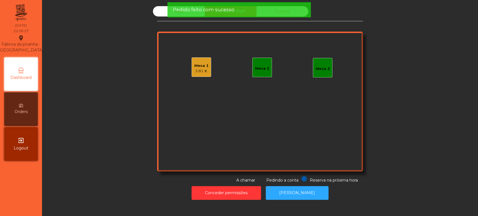
click at [99, 143] on div "Sala Consumo Staff Evento Mesa 1 3.81 € Mesa 2 Mesa 3 Reserva na próxima hora P…" at bounding box center [260, 94] width 421 height 177
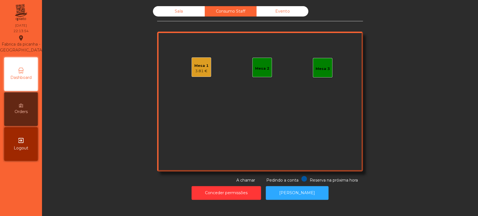
click at [187, 15] on div "Sala" at bounding box center [179, 11] width 52 height 10
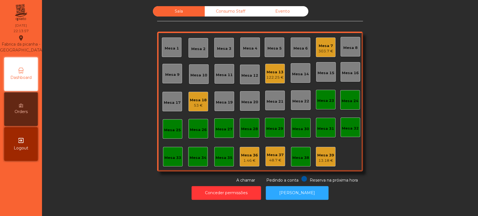
click at [242, 157] on div "Mesa 36" at bounding box center [249, 156] width 17 height 6
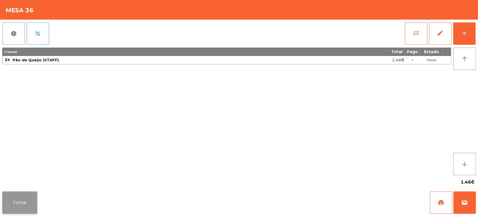
click at [25, 206] on button "Fechar" at bounding box center [19, 203] width 35 height 22
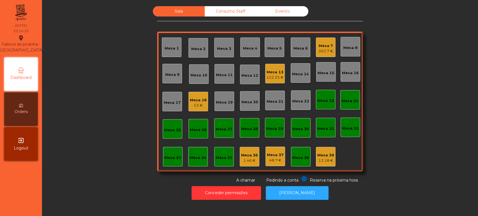
click at [228, 14] on div "Consumo Staff" at bounding box center [231, 11] width 52 height 10
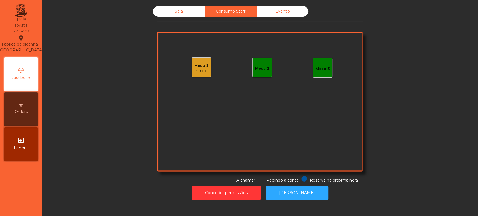
click at [185, 11] on div "Sala" at bounding box center [179, 11] width 52 height 10
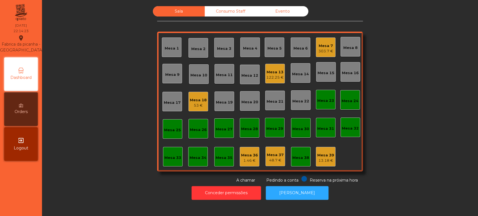
click at [247, 159] on div "1.46 €" at bounding box center [249, 161] width 17 height 6
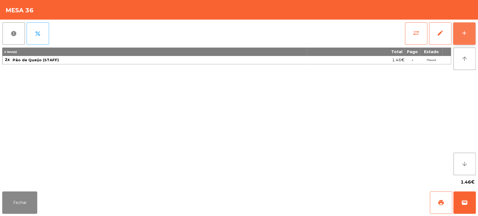
click at [464, 34] on div "add" at bounding box center [464, 33] width 7 height 7
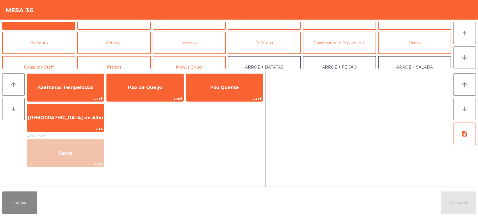
scroll to position [24, 0]
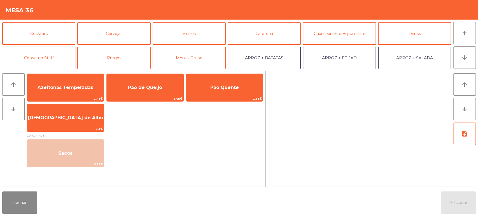
click at [63, 52] on button "Consumo Staff" at bounding box center [38, 58] width 73 height 22
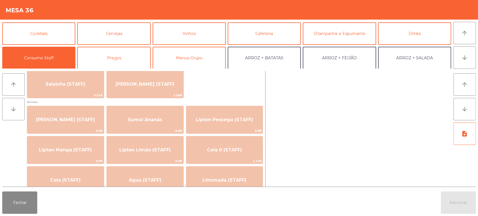
scroll to position [48, 0]
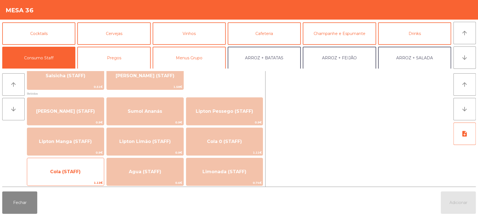
click at [76, 166] on span "Cola (STAFF)" at bounding box center [65, 172] width 77 height 15
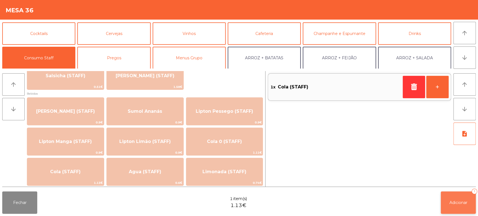
click at [443, 200] on button "Adicionar 1" at bounding box center [458, 203] width 35 height 22
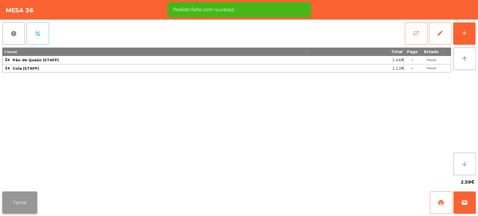
click at [21, 207] on button "Fechar" at bounding box center [19, 203] width 35 height 22
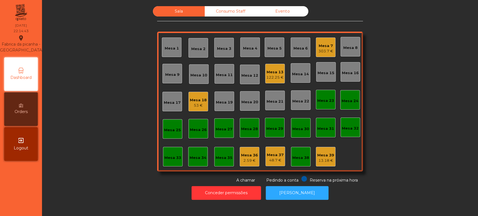
click at [319, 47] on div "Mesa 7" at bounding box center [326, 46] width 15 height 6
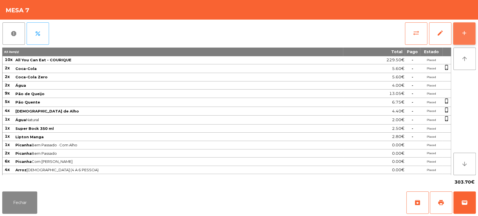
click at [465, 27] on button "add" at bounding box center [464, 33] width 22 height 22
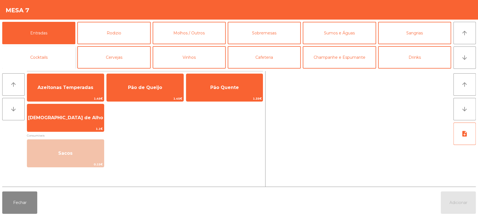
click at [53, 57] on button "Cocktails" at bounding box center [38, 57] width 73 height 22
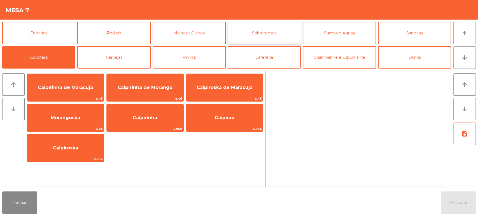
click at [264, 28] on button "Sobremesas" at bounding box center [264, 33] width 73 height 22
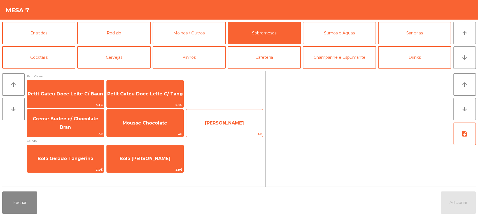
click at [205, 120] on span "[PERSON_NAME]" at bounding box center [224, 123] width 77 height 15
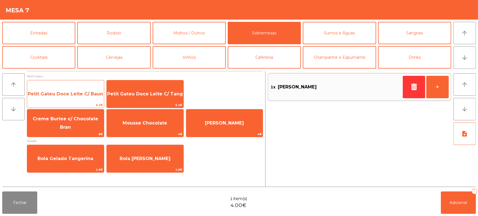
click at [87, 90] on span "Petit Gateu Doce Leite C/ Baun" at bounding box center [65, 94] width 77 height 15
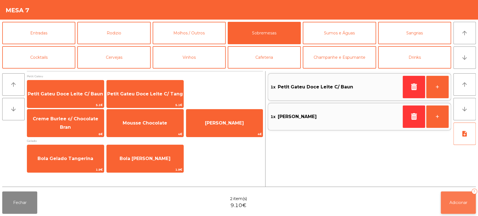
click at [459, 207] on button "Adicionar 2" at bounding box center [458, 203] width 35 height 22
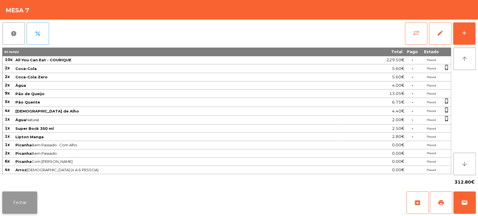
click at [16, 205] on button "Fechar" at bounding box center [19, 203] width 35 height 22
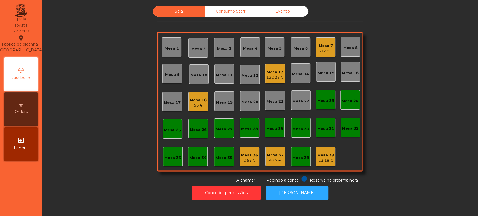
click at [202, 97] on div "Mesa 18 53 €" at bounding box center [198, 101] width 17 height 13
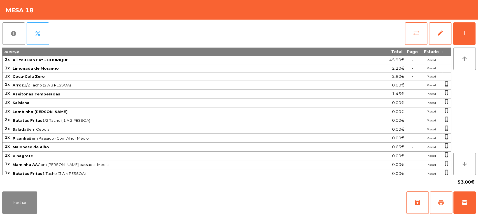
click at [437, 193] on button "print" at bounding box center [441, 203] width 22 height 22
click at [471, 203] on button "wallet" at bounding box center [465, 203] width 22 height 22
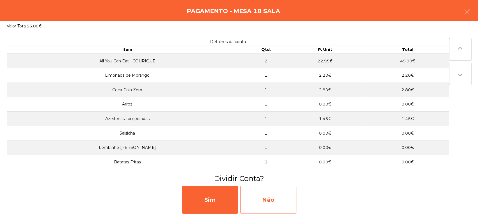
click at [287, 195] on div "Não" at bounding box center [268, 200] width 56 height 28
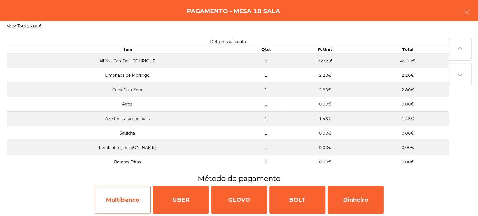
click at [111, 202] on div "Multibanco" at bounding box center [123, 200] width 56 height 28
select select "**"
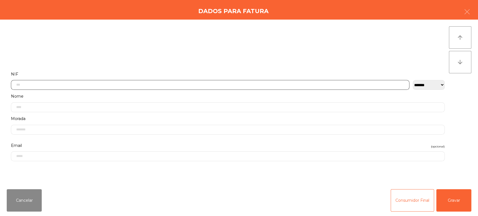
click at [87, 81] on input "text" at bounding box center [210, 85] width 399 height 10
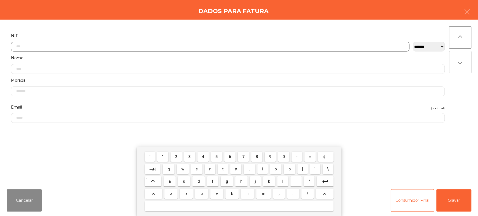
scroll to position [44, 0]
type input "*********"
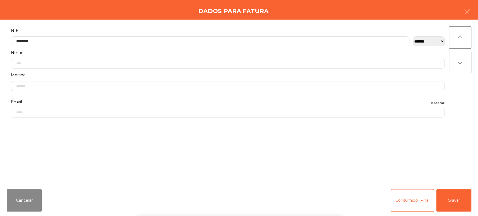
click at [463, 88] on div "arrow_upward arrow_downward" at bounding box center [460, 102] width 22 height 152
click at [451, 209] on button "Gravar" at bounding box center [454, 200] width 35 height 22
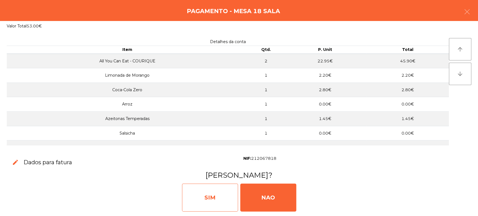
click at [226, 195] on div "SIM" at bounding box center [210, 198] width 56 height 28
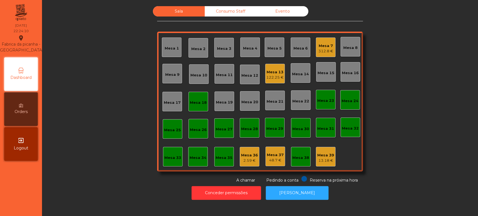
click at [191, 97] on div "Mesa 18" at bounding box center [199, 102] width 20 height 20
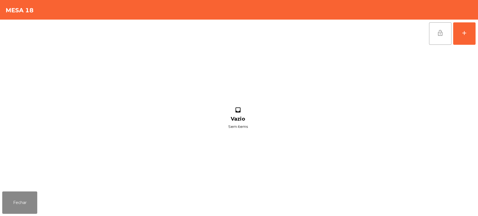
click at [437, 27] on button "lock_open" at bounding box center [440, 33] width 22 height 22
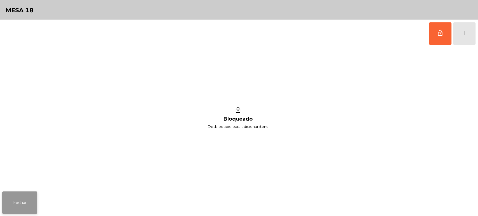
click at [17, 197] on button "Fechar" at bounding box center [19, 203] width 35 height 22
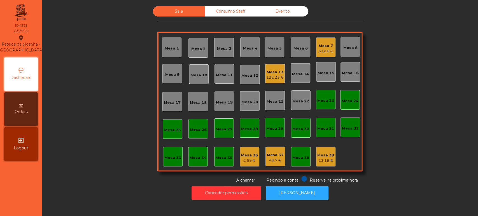
click at [168, 165] on div "Mesa 33" at bounding box center [173, 157] width 20 height 20
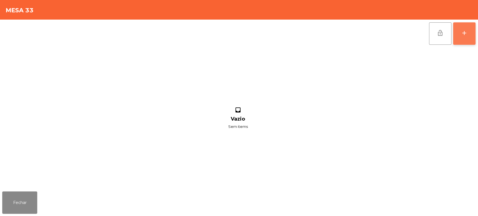
click at [471, 29] on button "add" at bounding box center [464, 33] width 22 height 22
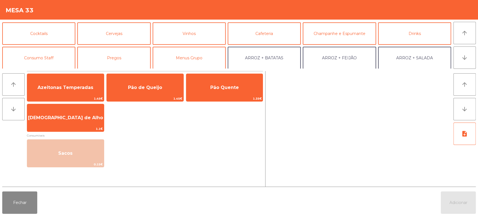
scroll to position [27, 0]
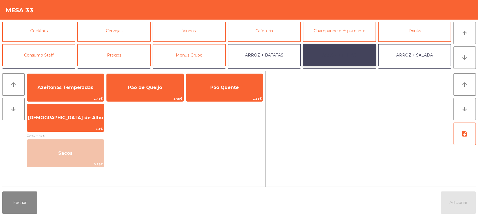
click at [348, 54] on button "ARROZ + FEIJÃO" at bounding box center [339, 55] width 73 height 22
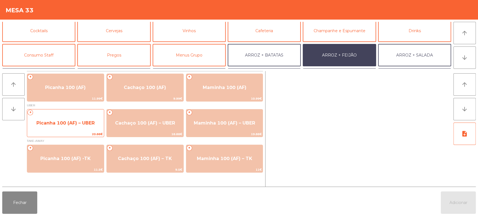
click at [66, 120] on span "Picanha 100 (AF) – UBER" at bounding box center [65, 123] width 77 height 15
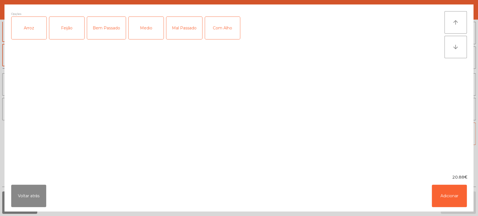
click at [23, 26] on div "Arroz" at bounding box center [28, 28] width 35 height 22
click at [64, 25] on div "Feijão" at bounding box center [66, 28] width 35 height 22
click at [101, 28] on div "Bem Passado" at bounding box center [106, 28] width 39 height 22
click at [222, 25] on div "Com Alho" at bounding box center [222, 28] width 35 height 22
click at [441, 196] on button "Adicionar" at bounding box center [449, 196] width 35 height 22
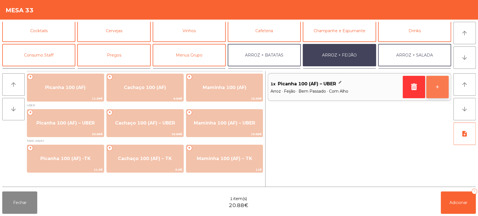
click at [430, 93] on button "+" at bounding box center [438, 87] width 22 height 22
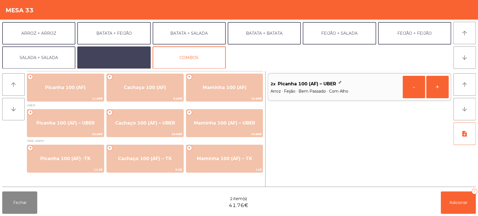
click at [119, 63] on button "EXTRAS UBER" at bounding box center [113, 58] width 73 height 22
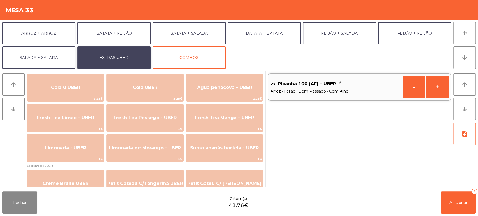
scroll to position [143, 0]
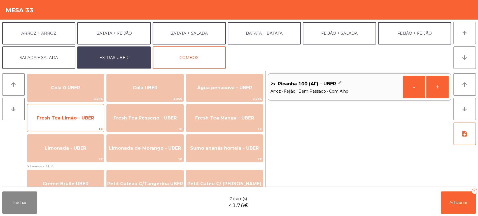
click at [66, 120] on span "Fresh Tea Limão - UBER" at bounding box center [65, 117] width 57 height 5
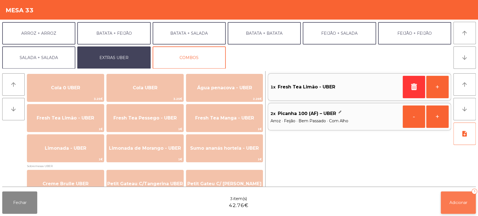
click at [459, 200] on button "Adicionar 3" at bounding box center [458, 203] width 35 height 22
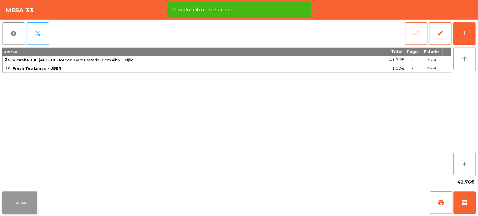
click at [23, 199] on button "Fechar" at bounding box center [19, 203] width 35 height 22
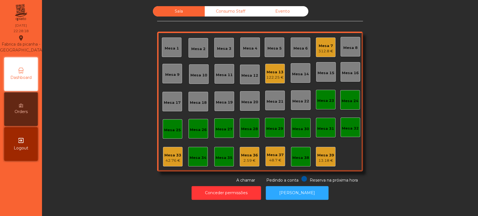
click at [165, 156] on div "Mesa 33" at bounding box center [173, 156] width 17 height 6
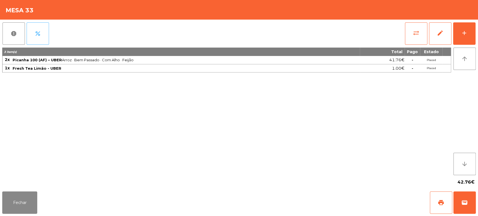
click at [41, 33] on span "percent" at bounding box center [37, 33] width 7 height 7
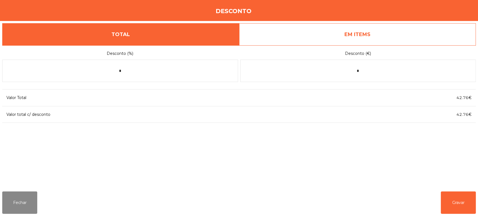
click at [332, 30] on link "EM ITEMS" at bounding box center [357, 34] width 237 height 22
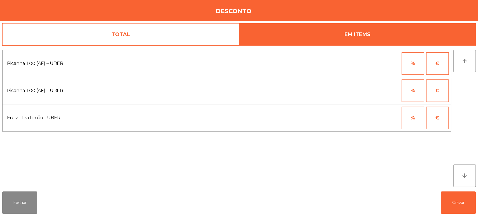
click at [413, 65] on button "%" at bounding box center [413, 63] width 22 height 22
click at [377, 63] on input "*" at bounding box center [386, 63] width 28 height 22
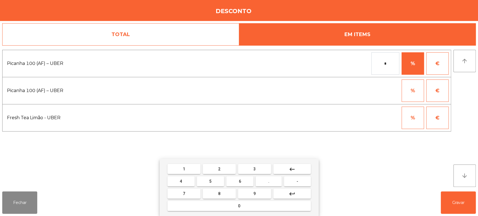
click at [182, 164] on mat-keyboard-key "1" at bounding box center [183, 169] width 35 height 12
click at [184, 169] on span "1" at bounding box center [184, 169] width 2 height 4
click at [225, 203] on button "0" at bounding box center [239, 206] width 143 height 10
type input "***"
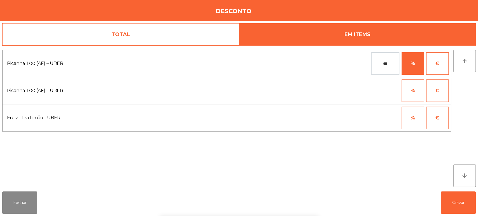
click at [378, 155] on div "Picanha 100 (AF) – UBER *** % € Picanha 100 (AF) – UBER % € Fresh Tea Limão - U…" at bounding box center [226, 118] width 449 height 137
click at [456, 208] on button "Gravar" at bounding box center [458, 203] width 35 height 22
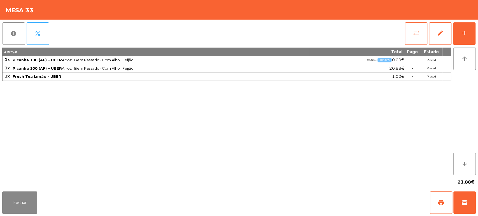
click at [478, 31] on div "report percent sync_alt edit add 3 item(s) Total Pago Estado 1x Picanha 100 (AF…" at bounding box center [239, 105] width 478 height 170
click at [465, 34] on div "add" at bounding box center [464, 33] width 7 height 7
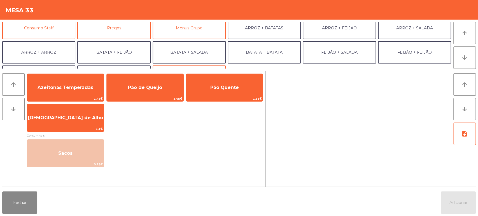
scroll to position [73, 0]
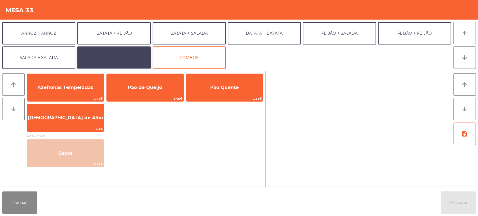
click at [110, 60] on button "EXTRAS UBER" at bounding box center [113, 58] width 73 height 22
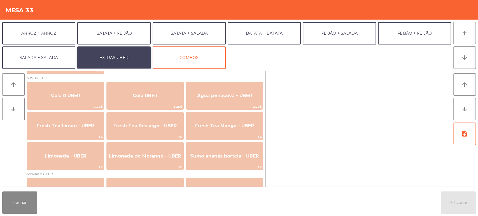
scroll to position [147, 0]
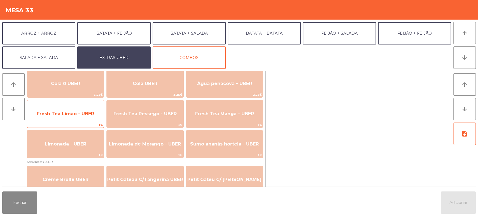
click at [86, 115] on span "Fresh Tea Limão - UBER" at bounding box center [65, 113] width 57 height 5
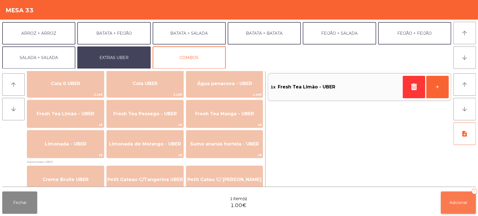
click at [448, 199] on button "Adicionar 1" at bounding box center [458, 203] width 35 height 22
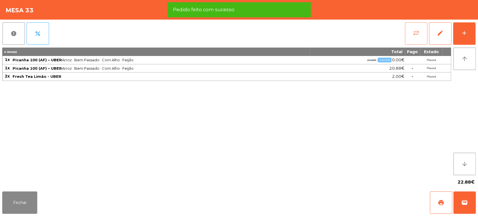
click at [419, 35] on span "sync_alt" at bounding box center [416, 33] width 7 height 7
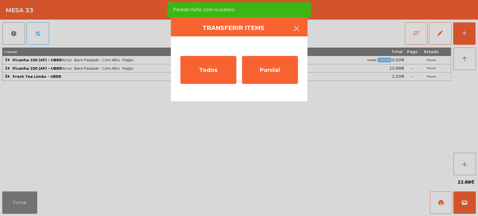
click at [300, 26] on button "button" at bounding box center [297, 29] width 16 height 17
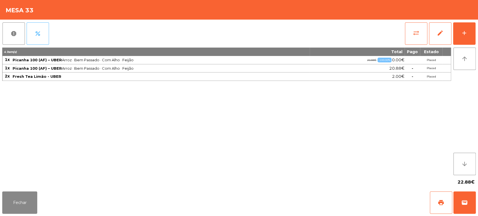
click at [38, 34] on span "percent" at bounding box center [37, 33] width 7 height 7
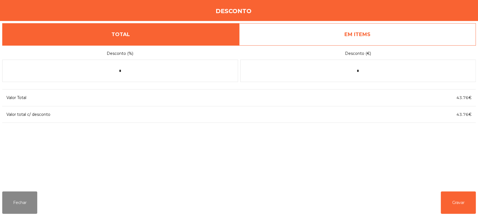
click at [364, 38] on link "EM ITEMS" at bounding box center [357, 34] width 237 height 22
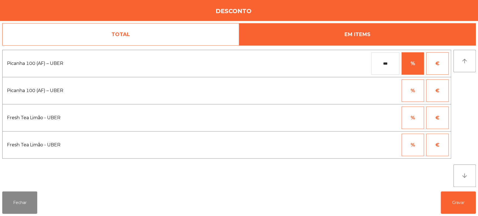
click at [409, 144] on button "%" at bounding box center [413, 145] width 22 height 22
click at [380, 143] on input "*" at bounding box center [386, 145] width 28 height 22
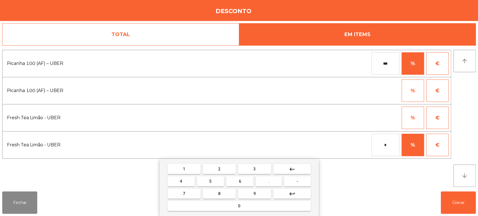
click at [179, 169] on button "1" at bounding box center [184, 169] width 33 height 10
click at [231, 205] on button "0" at bounding box center [239, 206] width 143 height 10
click at [230, 204] on button "0" at bounding box center [239, 206] width 143 height 10
click at [300, 168] on button "keyboard_backspace" at bounding box center [293, 169] width 38 height 10
type input "***"
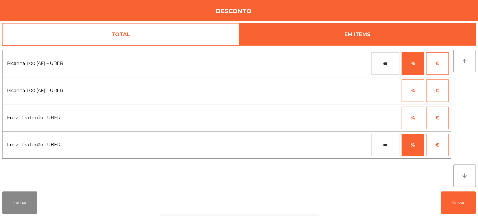
click at [455, 202] on div "1 2 3 keyboard_backspace 4 5 6 . - 7 8 9 keyboard_return 0" at bounding box center [239, 187] width 478 height 57
click at [459, 204] on button "Gravar" at bounding box center [458, 203] width 35 height 22
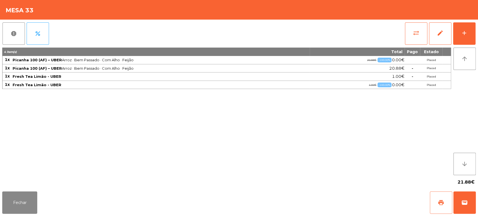
click at [440, 200] on span "print" at bounding box center [441, 203] width 7 height 7
click at [10, 193] on button "Fechar" at bounding box center [19, 203] width 35 height 22
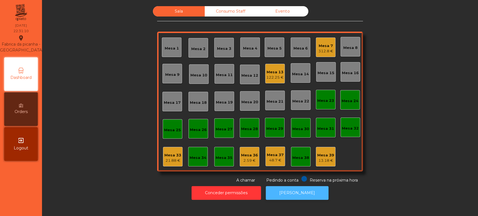
click at [287, 198] on button "[PERSON_NAME]" at bounding box center [297, 193] width 63 height 14
click at [190, 154] on div "Mesa 34" at bounding box center [198, 157] width 17 height 8
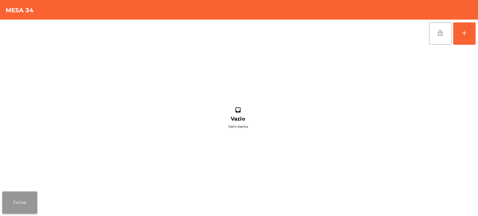
click at [20, 203] on button "Fechar" at bounding box center [19, 203] width 35 height 22
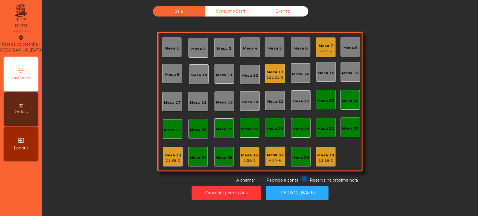
click at [177, 153] on div "Mesa 33" at bounding box center [173, 156] width 17 height 6
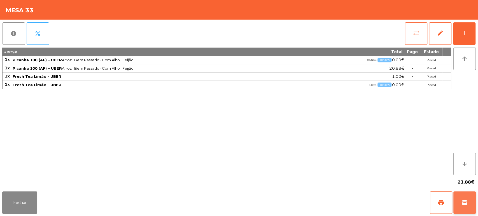
click at [460, 194] on button "wallet" at bounding box center [465, 203] width 22 height 22
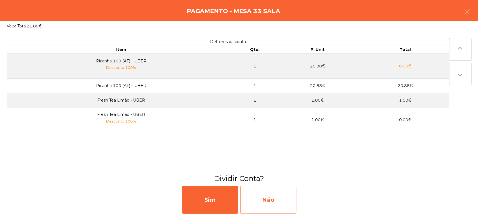
click at [282, 198] on div "Não" at bounding box center [268, 200] width 56 height 28
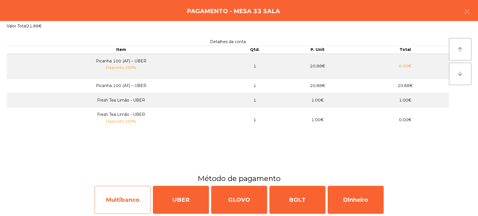
click at [129, 202] on div "Multibanco" at bounding box center [123, 200] width 56 height 28
select select "**"
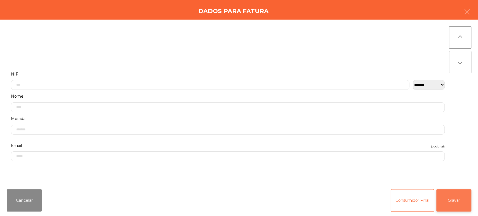
click at [461, 205] on button "Gravar" at bounding box center [454, 200] width 35 height 22
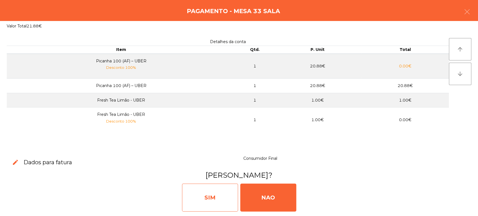
click at [204, 203] on div "SIM" at bounding box center [210, 198] width 56 height 28
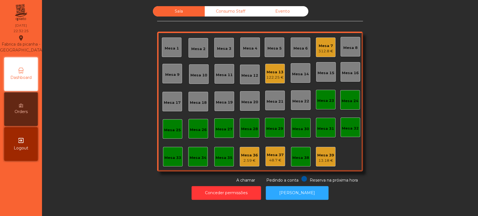
click at [328, 48] on div "312.8 €" at bounding box center [326, 51] width 15 height 6
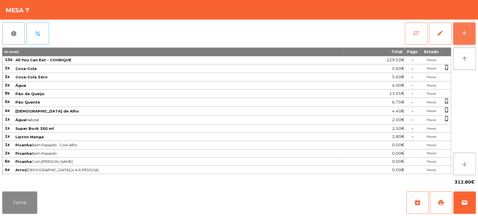
click at [466, 34] on div "add" at bounding box center [464, 33] width 7 height 7
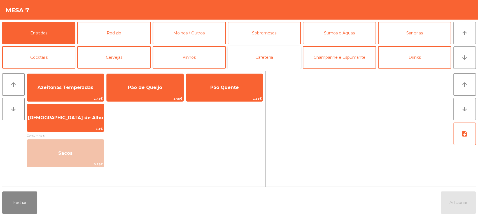
click at [264, 62] on button "Cafeteria" at bounding box center [264, 57] width 73 height 22
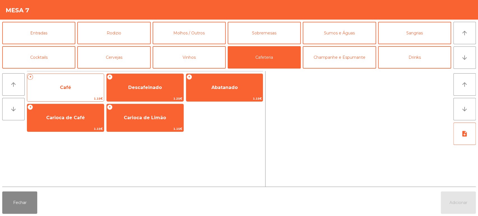
click at [69, 77] on div "+ Café 1.15€" at bounding box center [65, 88] width 77 height 28
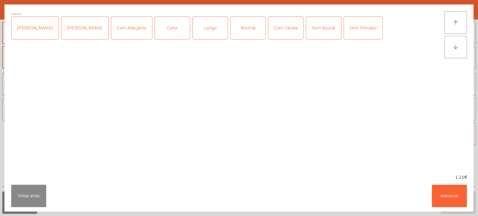
click at [164, 31] on div "Curto" at bounding box center [172, 28] width 35 height 22
click at [441, 203] on button "Adicionar" at bounding box center [449, 196] width 35 height 22
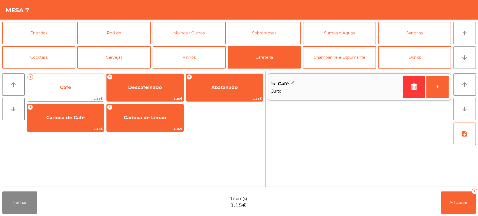
click at [76, 83] on span "Café" at bounding box center [65, 87] width 77 height 15
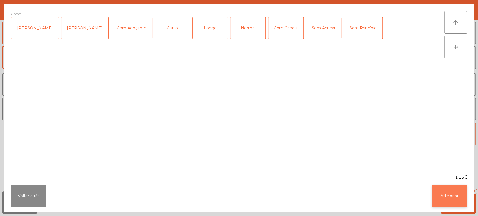
click at [448, 192] on button "Adicionar" at bounding box center [449, 196] width 35 height 22
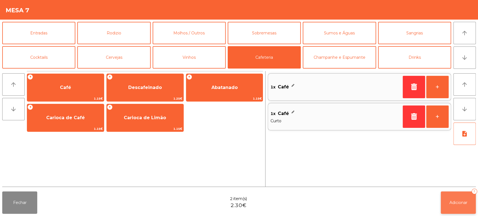
click at [467, 202] on span "Adicionar" at bounding box center [459, 202] width 18 height 5
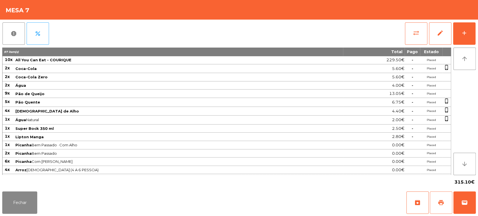
click at [437, 202] on button "print" at bounding box center [441, 203] width 22 height 22
click at [416, 36] on button "sync_alt" at bounding box center [416, 33] width 22 height 22
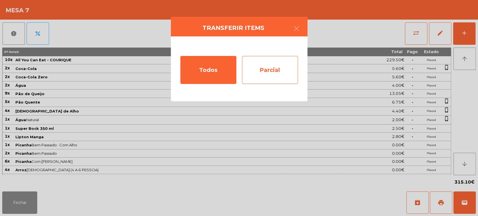
click at [274, 65] on div "Parcial" at bounding box center [270, 70] width 56 height 28
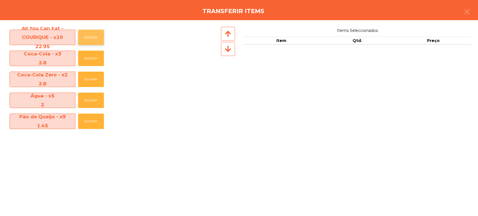
click at [103, 31] on button "Escolher" at bounding box center [91, 37] width 26 height 15
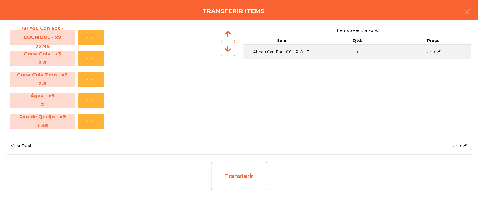
click at [261, 173] on div "Transferir" at bounding box center [239, 176] width 56 height 28
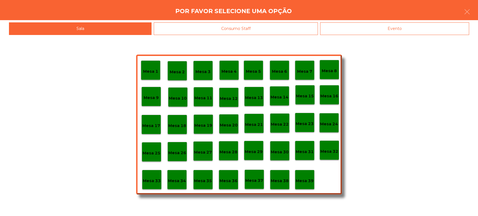
click at [261, 179] on p "Mesa 37" at bounding box center [255, 181] width 18 height 6
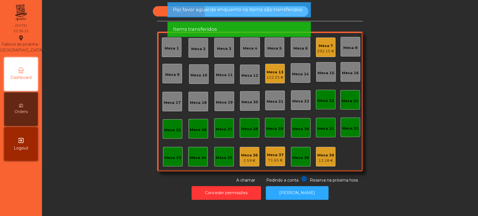
click at [323, 51] on div "292.15 €" at bounding box center [325, 51] width 17 height 6
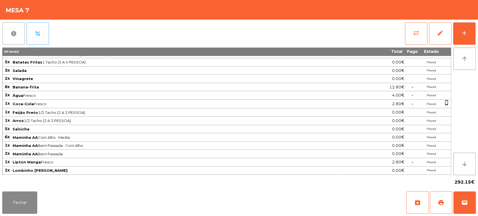
scroll to position [123, 0]
click at [438, 205] on span "print" at bounding box center [441, 203] width 7 height 7
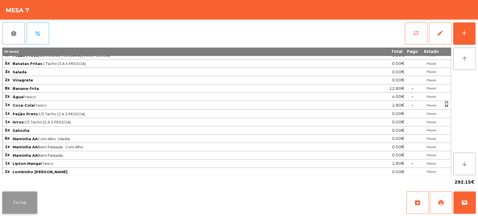
click at [5, 205] on button "Fechar" at bounding box center [19, 203] width 35 height 22
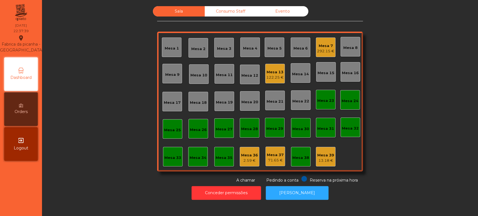
click at [427, 93] on div "Sala Consumo Staff Evento Mesa 1 Mesa 2 Mesa 3 Mesa 4 Mesa 5 Mesa 6 Mesa 7 292.…" at bounding box center [260, 94] width 421 height 177
click at [250, 156] on div "Mesa 36" at bounding box center [249, 156] width 17 height 6
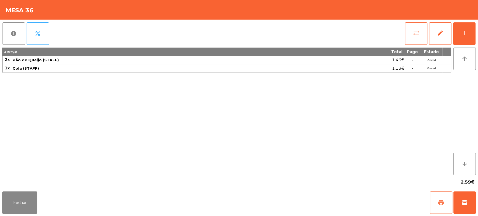
click at [449, 203] on button "print" at bounding box center [441, 203] width 22 height 22
click at [21, 205] on button "Fechar" at bounding box center [19, 203] width 35 height 22
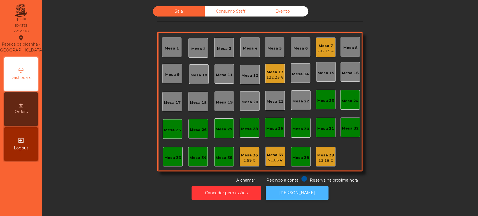
click at [289, 194] on button "[PERSON_NAME]" at bounding box center [297, 193] width 63 height 14
click at [275, 72] on div "Mesa 13" at bounding box center [275, 73] width 17 height 6
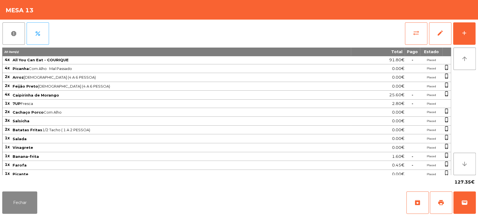
scroll to position [10, 0]
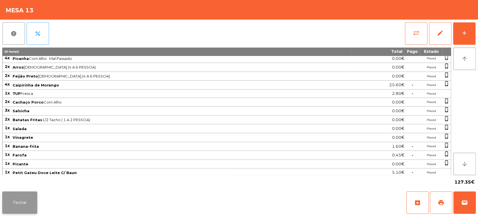
click at [29, 201] on button "Fechar" at bounding box center [19, 203] width 35 height 22
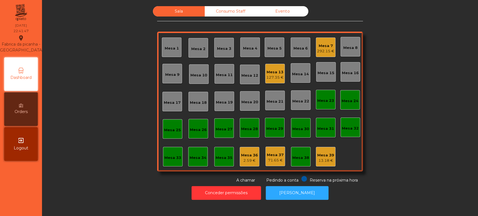
click at [319, 49] on div "292.15 €" at bounding box center [325, 51] width 17 height 6
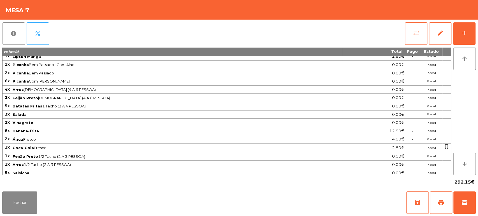
scroll to position [164, 0]
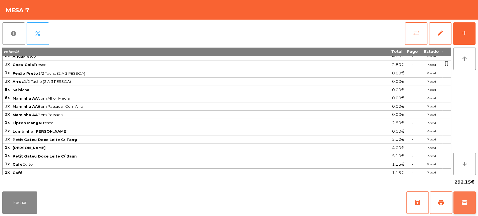
click at [460, 203] on button "wallet" at bounding box center [465, 203] width 22 height 22
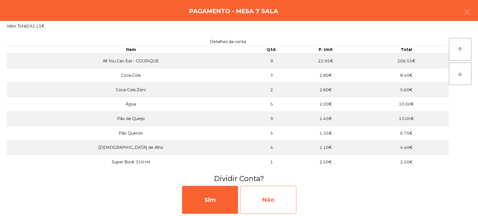
click at [282, 192] on div "Não" at bounding box center [268, 200] width 56 height 28
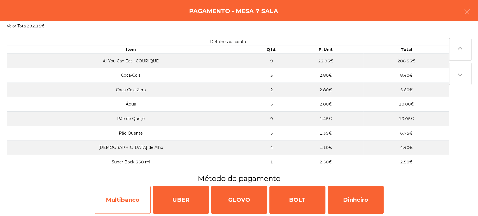
click at [113, 196] on div "Multibanco" at bounding box center [123, 200] width 56 height 28
select select "**"
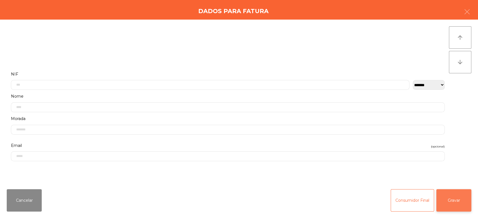
click at [462, 194] on button "Gravar" at bounding box center [454, 200] width 35 height 22
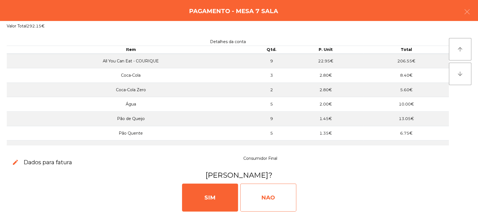
click at [289, 209] on div "NAO" at bounding box center [268, 198] width 56 height 28
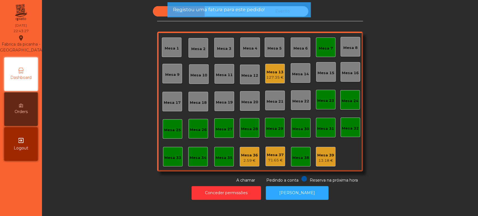
click at [321, 49] on div "Mesa 7" at bounding box center [326, 49] width 14 height 6
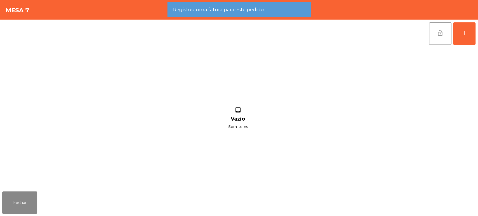
click at [446, 35] on button "lock_open" at bounding box center [440, 33] width 22 height 22
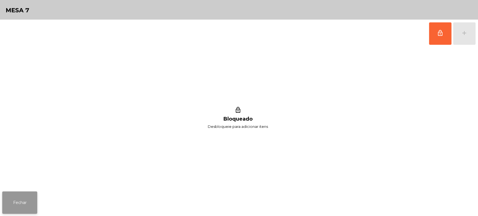
click at [23, 205] on button "Fechar" at bounding box center [19, 203] width 35 height 22
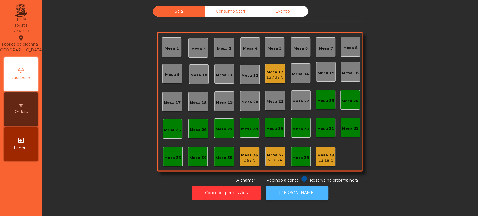
click at [300, 195] on button "[PERSON_NAME]" at bounding box center [297, 193] width 63 height 14
click at [213, 13] on div "Consumo Staff" at bounding box center [231, 11] width 52 height 10
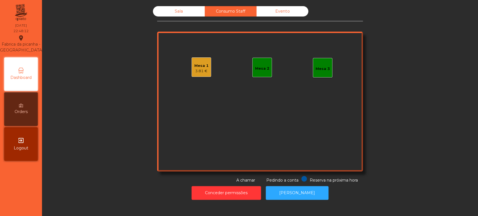
click at [195, 62] on div "Mesa 1 3.81 €" at bounding box center [202, 67] width 14 height 13
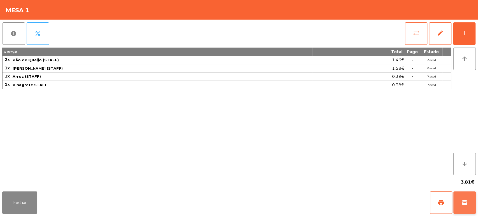
click at [463, 202] on span "wallet" at bounding box center [465, 203] width 7 height 7
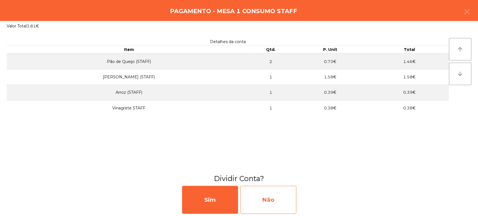
click at [276, 193] on div "Não" at bounding box center [268, 200] width 56 height 28
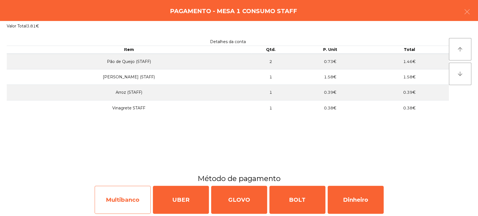
click at [123, 191] on div "Multibanco" at bounding box center [123, 200] width 56 height 28
select select "**"
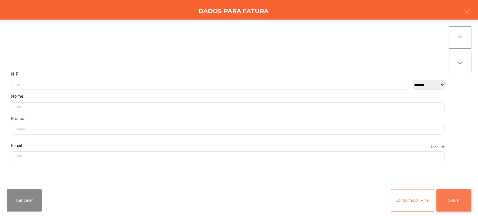
click at [463, 196] on button "Gravar" at bounding box center [454, 200] width 35 height 22
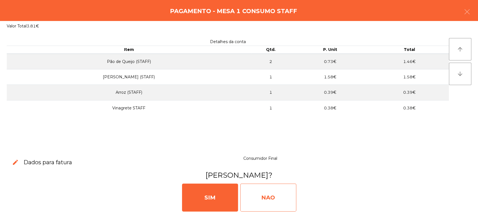
click at [267, 198] on div "NAO" at bounding box center [268, 198] width 56 height 28
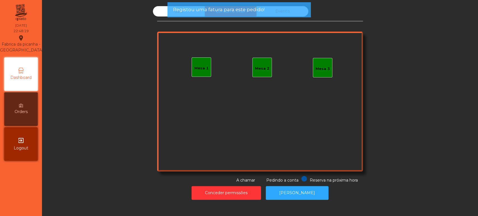
click at [274, 12] on div "Registou uma fatura para este pedido!" at bounding box center [239, 9] width 132 height 7
click at [286, 14] on div "Registou uma fatura para este pedido!" at bounding box center [238, 9] width 143 height 15
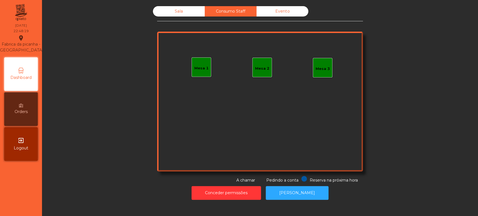
click at [251, 14] on div "Consumo Staff" at bounding box center [231, 11] width 52 height 10
click at [252, 10] on div "Consumo Staff" at bounding box center [231, 11] width 52 height 10
click at [289, 8] on div "Evento" at bounding box center [283, 11] width 52 height 10
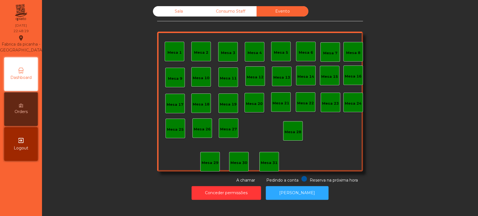
click at [255, 22] on div "Sala Consumo Staff Evento Mesa 1 Mesa 2 Mesa 3 Mesa 4 Mesa 5 Mesa 6 Mesa 7 Mesa…" at bounding box center [260, 94] width 206 height 177
click at [218, 10] on div "Consumo Staff" at bounding box center [231, 11] width 52 height 10
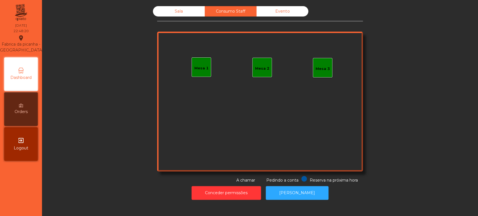
click at [164, 15] on div "Sala" at bounding box center [179, 11] width 52 height 10
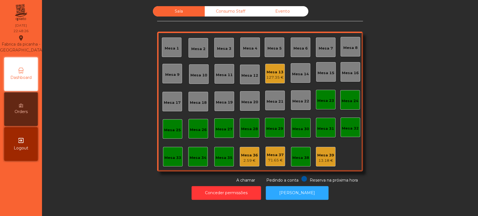
click at [279, 83] on div "Mesa 13 127.35 €" at bounding box center [275, 74] width 20 height 20
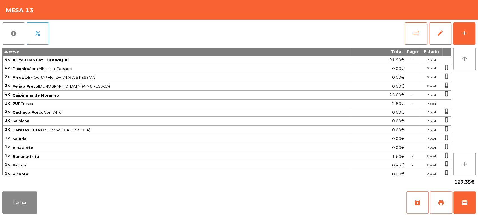
scroll to position [10, 0]
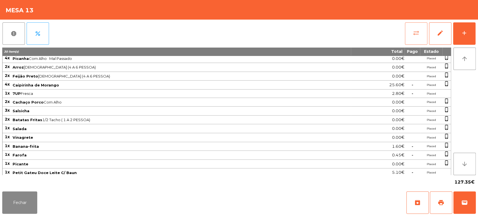
click at [412, 38] on button "sync_alt" at bounding box center [416, 33] width 22 height 22
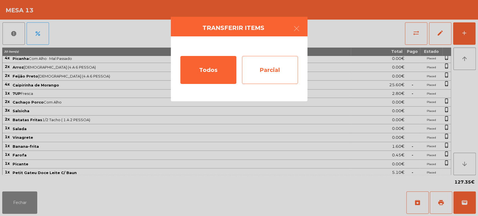
click at [274, 78] on div "Parcial" at bounding box center [270, 70] width 56 height 28
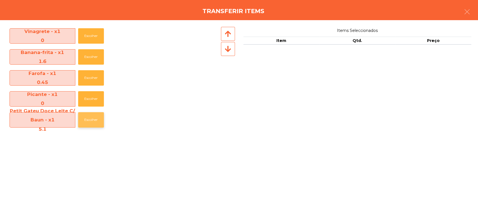
click at [86, 120] on button "Escolher" at bounding box center [91, 119] width 26 height 15
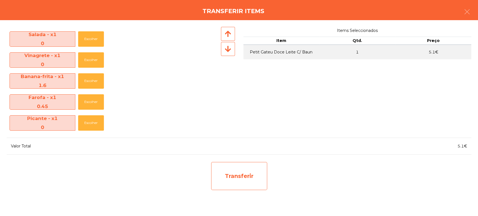
click at [250, 173] on div "Transferir" at bounding box center [239, 176] width 56 height 28
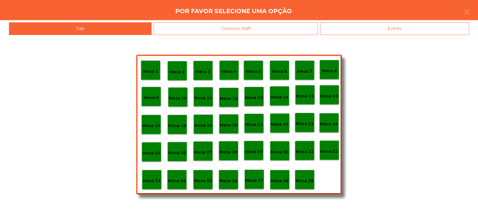
click at [297, 184] on p "Mesa 39" at bounding box center [305, 181] width 18 height 6
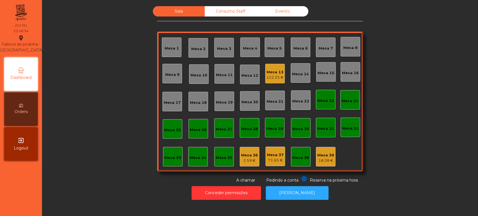
click at [276, 157] on div "Mesa 37" at bounding box center [275, 155] width 17 height 6
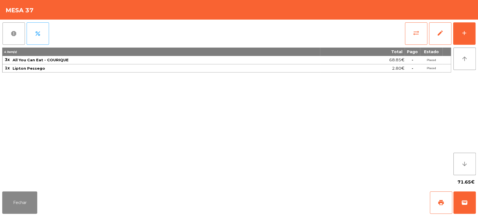
click at [16, 27] on button "report" at bounding box center [14, 33] width 22 height 22
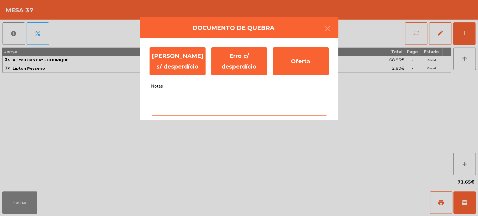
click at [199, 101] on textarea "Notas" at bounding box center [239, 103] width 177 height 23
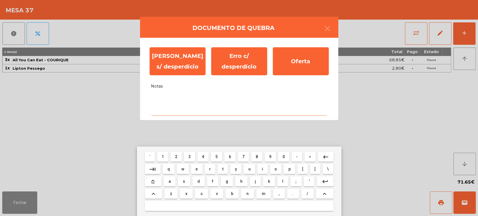
click at [184, 182] on span "s" at bounding box center [184, 181] width 2 height 4
click at [198, 168] on span "e" at bounding box center [197, 169] width 2 height 4
click at [262, 195] on span "m" at bounding box center [264, 194] width 4 height 4
type textarea "***"
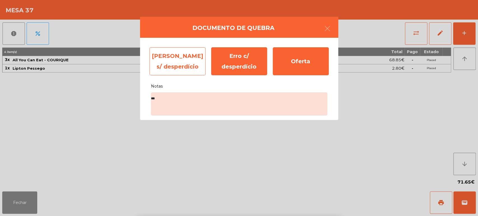
click at [177, 63] on div "Erro s/ desperdício" at bounding box center [178, 61] width 56 height 28
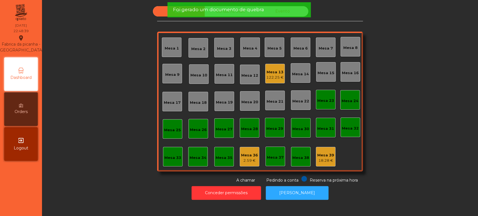
click at [117, 168] on div "Sala Consumo Staff Evento Mesa 1 Mesa 2 Mesa 3 Mesa 4 Mesa 5 Mesa 6 Mesa 7 Mesa…" at bounding box center [260, 94] width 421 height 177
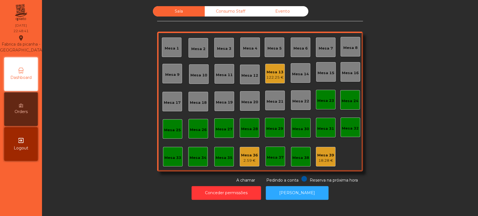
click at [330, 154] on div "Mesa 39" at bounding box center [326, 156] width 17 height 6
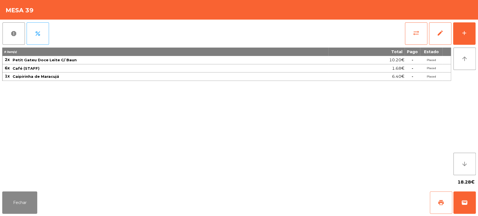
click at [438, 195] on button "print" at bounding box center [441, 203] width 22 height 22
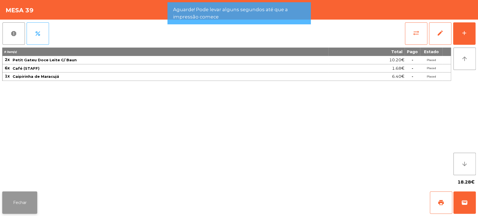
click at [25, 205] on button "Fechar" at bounding box center [19, 203] width 35 height 22
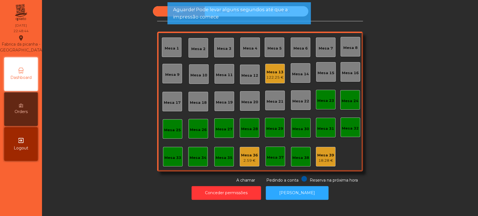
click at [249, 151] on div "Mesa 36 2.59 €" at bounding box center [249, 157] width 17 height 13
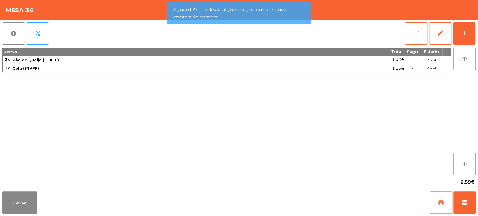
click at [444, 202] on span "print" at bounding box center [441, 203] width 7 height 7
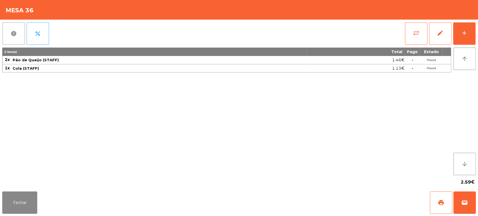
click at [13, 30] on button "report" at bounding box center [14, 33] width 22 height 22
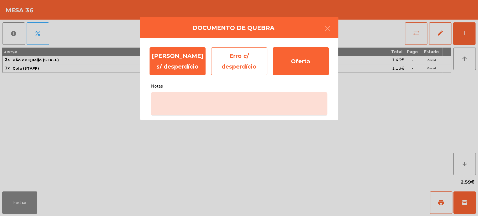
click at [235, 74] on div "Erro c/ desperdício" at bounding box center [239, 61] width 56 height 28
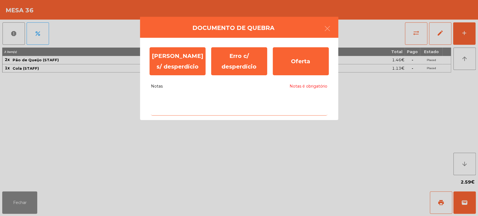
click at [216, 108] on textarea "Notas Notas é obrigatório" at bounding box center [239, 103] width 177 height 23
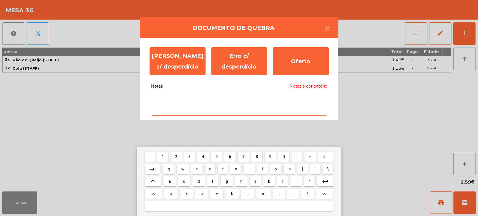
click at [170, 182] on span "a" at bounding box center [170, 181] width 2 height 4
click at [274, 180] on button "k" at bounding box center [269, 182] width 12 height 10
click at [263, 167] on span "i" at bounding box center [262, 169] width 1 height 4
type textarea "***"
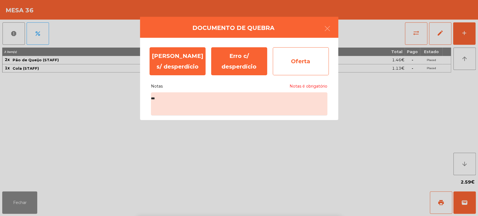
click at [299, 56] on div "Oferta" at bounding box center [301, 61] width 56 height 28
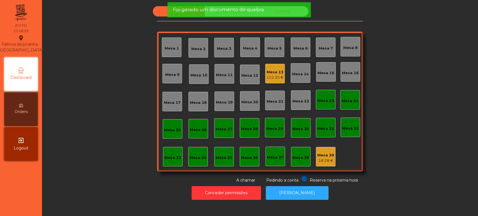
click at [330, 151] on div "Mesa 39 18.28 €" at bounding box center [326, 157] width 17 height 13
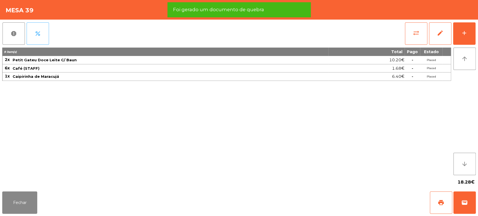
click at [40, 39] on button "percent" at bounding box center [38, 33] width 22 height 22
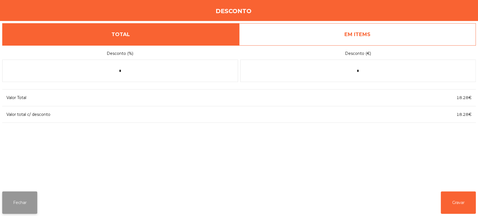
click at [4, 204] on button "Fechar" at bounding box center [19, 203] width 35 height 22
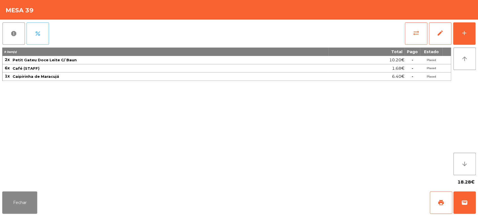
click at [35, 40] on button "percent" at bounding box center [38, 33] width 22 height 22
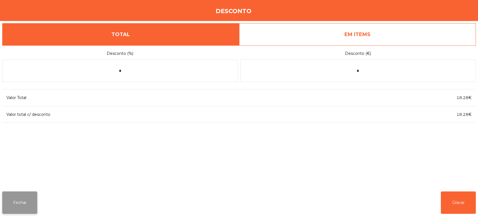
click at [24, 197] on button "Fechar" at bounding box center [19, 203] width 35 height 22
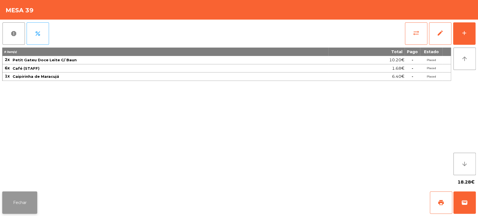
click at [22, 199] on button "Fechar" at bounding box center [19, 203] width 35 height 22
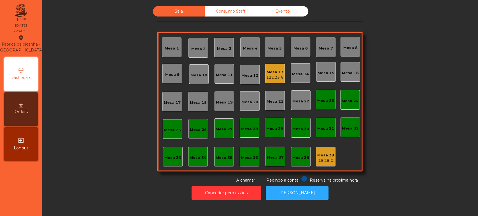
click at [325, 158] on div "18.28 €" at bounding box center [326, 161] width 17 height 6
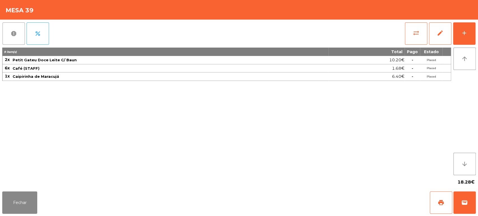
click at [5, 38] on button "report" at bounding box center [14, 33] width 22 height 22
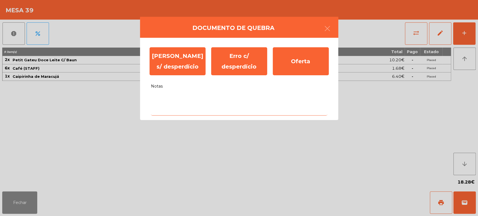
click at [251, 98] on textarea "Notas" at bounding box center [239, 103] width 177 height 23
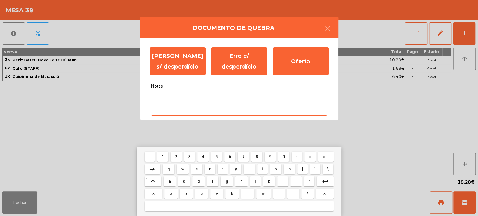
click at [284, 157] on span "0" at bounding box center [284, 157] width 2 height 4
click at [217, 180] on button "f" at bounding box center [212, 182] width 11 height 10
click at [191, 171] on button "e" at bounding box center [196, 169] width 11 height 10
click at [210, 169] on span "r" at bounding box center [210, 169] width 2 height 4
type textarea "****"
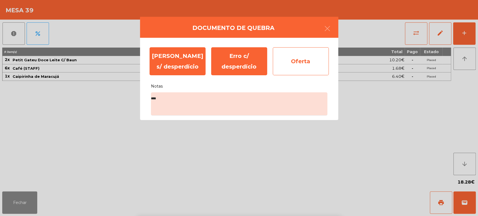
click at [310, 63] on div "Oferta" at bounding box center [301, 61] width 56 height 28
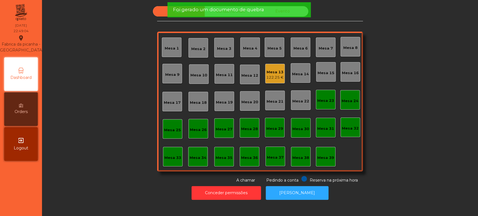
click at [391, 140] on div "Sala Consumo Staff Evento Mesa 1 Mesa 2 Mesa 3 Mesa 4 Mesa 5 Mesa 6 Mesa 7 Mesa…" at bounding box center [260, 94] width 421 height 177
click at [396, 130] on div "Sala Consumo Staff Evento Mesa 1 Mesa 2 Mesa 3 Mesa 4 Mesa 5 Mesa 6 Mesa 7 Mesa…" at bounding box center [260, 94] width 421 height 177
click at [404, 122] on div "Sala Consumo Staff Evento Mesa 1 Mesa 2 Mesa 3 Mesa 4 Mesa 5 Mesa 6 Mesa 7 Mesa…" at bounding box center [260, 94] width 421 height 177
click at [284, 14] on div "Foi gerado um documento de quebra" at bounding box center [238, 9] width 143 height 15
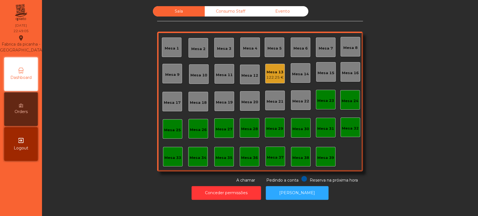
click at [287, 11] on div "Foi gerado um documento de quebra" at bounding box center [239, 9] width 132 height 7
click at [238, 12] on div "Consumo Staff" at bounding box center [231, 11] width 52 height 10
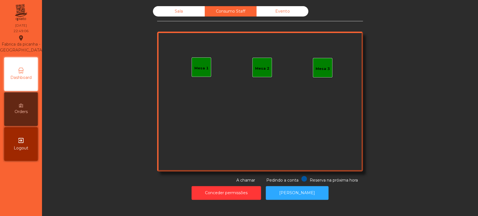
click at [267, 16] on div "Evento" at bounding box center [283, 11] width 52 height 10
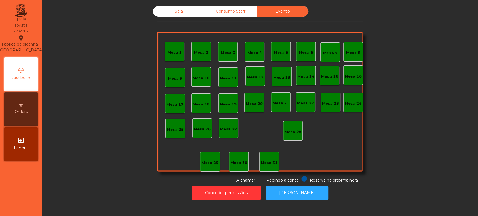
click at [171, 15] on div "Sala" at bounding box center [179, 11] width 52 height 10
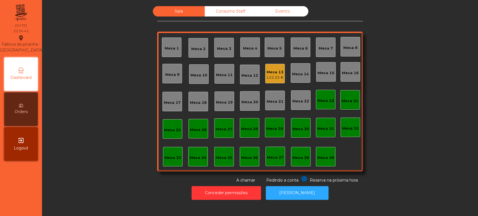
click at [76, 118] on div "Sala Consumo Staff Evento Mesa 1 Mesa 2 Mesa 3 Mesa 4 Mesa 5 Mesa 6 Mesa 7 Mesa…" at bounding box center [260, 94] width 421 height 177
click at [277, 72] on div "Mesa 13" at bounding box center [275, 73] width 17 height 6
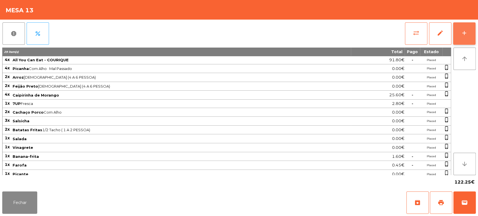
click at [468, 44] on button "add" at bounding box center [464, 33] width 22 height 22
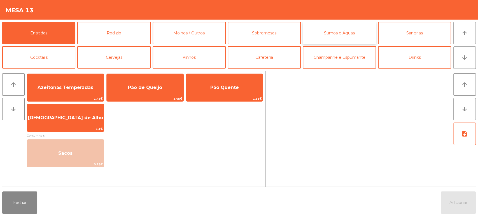
click at [342, 36] on button "Sumos e Águas" at bounding box center [339, 33] width 73 height 22
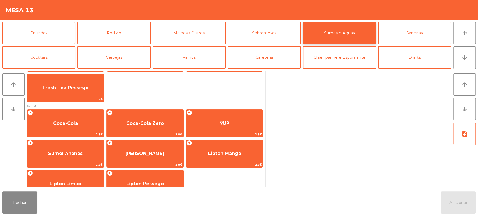
scroll to position [58, 0]
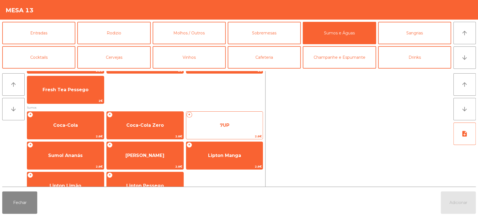
click at [231, 123] on span "7UP" at bounding box center [224, 125] width 77 height 15
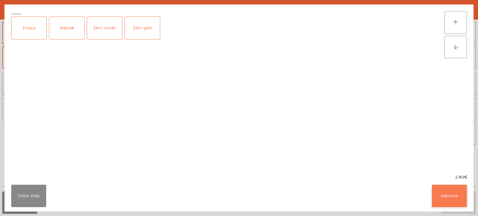
click at [457, 191] on button "Adicionar" at bounding box center [449, 196] width 35 height 22
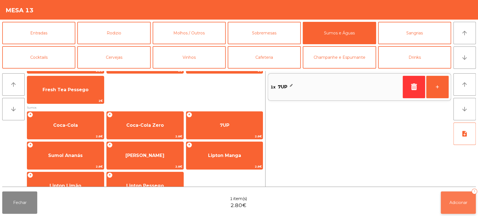
click at [462, 205] on span "Adicionar" at bounding box center [459, 202] width 18 height 5
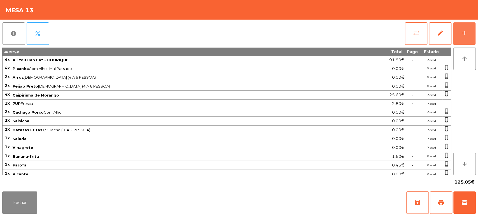
scroll to position [10, 0]
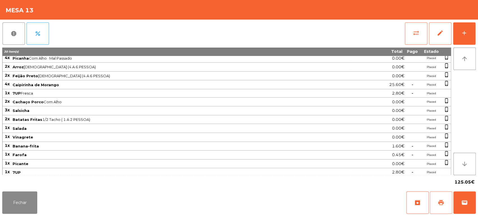
click at [441, 206] on span "print" at bounding box center [441, 203] width 7 height 7
click at [27, 209] on button "Fechar" at bounding box center [19, 203] width 35 height 22
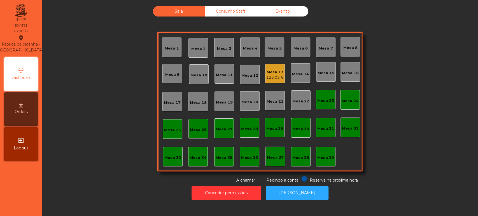
click at [103, 176] on div "Sala Consumo Staff Evento Mesa 1 Mesa 2 Mesa 3 Mesa 4 Mesa 5 Mesa 6 Mesa 7 Mesa…" at bounding box center [260, 94] width 421 height 177
click at [274, 78] on div "125.05 €" at bounding box center [275, 78] width 17 height 6
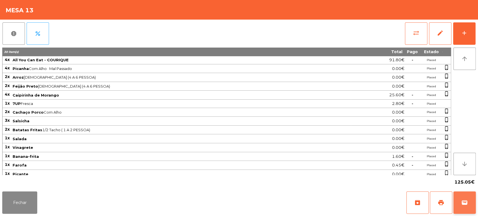
click at [468, 201] on span "wallet" at bounding box center [465, 203] width 7 height 7
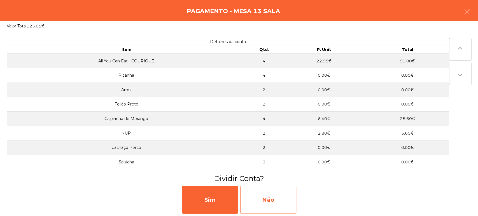
click at [277, 186] on div "Não" at bounding box center [268, 200] width 56 height 28
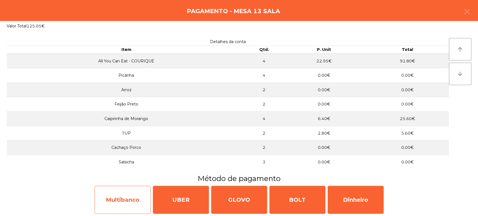
click at [141, 188] on div "Multibanco" at bounding box center [123, 200] width 56 height 28
select select "**"
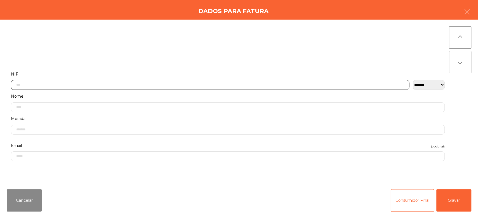
click at [96, 81] on input "text" at bounding box center [210, 85] width 399 height 10
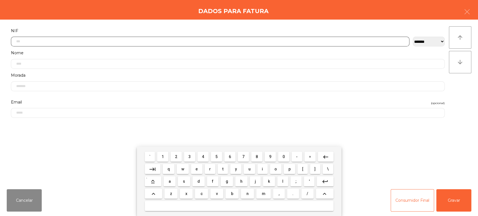
scroll to position [44, 0]
click at [176, 157] on span "2" at bounding box center [176, 157] width 2 height 4
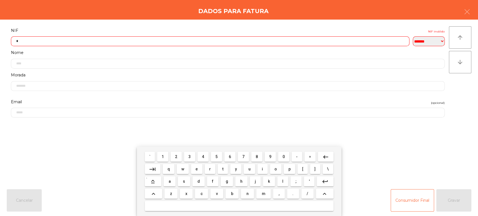
click at [203, 158] on span "4" at bounding box center [203, 157] width 2 height 4
click at [242, 155] on span "7" at bounding box center [243, 157] width 2 height 4
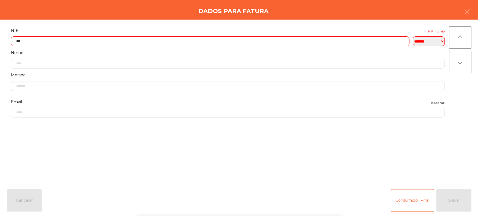
click at [159, 146] on form "**********" at bounding box center [228, 103] width 443 height 152
click at [123, 41] on input "***" at bounding box center [210, 41] width 399 height 10
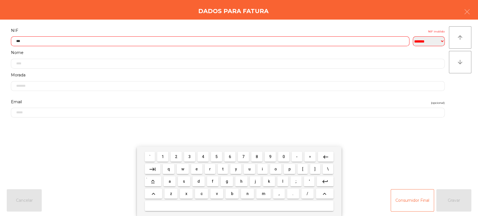
click at [166, 158] on button "1" at bounding box center [162, 157] width 11 height 10
click at [204, 159] on span "4" at bounding box center [203, 157] width 2 height 4
click at [244, 157] on span "7" at bounding box center [243, 157] width 2 height 4
click at [158, 157] on button "1" at bounding box center [162, 157] width 11 height 10
click at [284, 157] on span "0" at bounding box center [284, 157] width 2 height 4
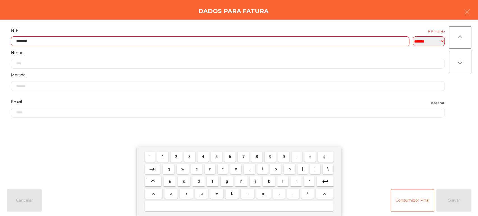
click at [23, 40] on input "********" at bounding box center [210, 41] width 399 height 10
click at [284, 157] on span "0" at bounding box center [284, 157] width 2 height 4
type input "*********"
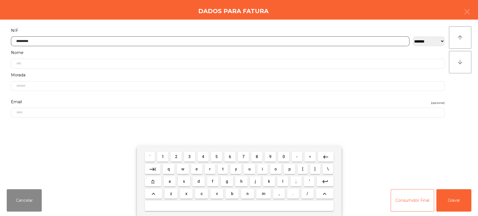
click at [263, 39] on input "*********" at bounding box center [210, 41] width 399 height 10
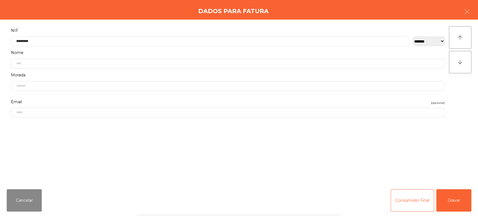
click at [452, 169] on div "` 1 2 3 4 5 6 7 8 9 0 - = keyboard_backspace keyboard_tab q w e r t y u i o p […" at bounding box center [239, 182] width 478 height 70
click at [457, 197] on button "Gravar" at bounding box center [454, 200] width 35 height 22
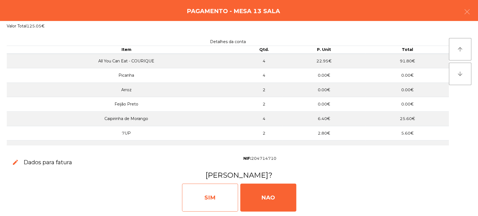
click at [213, 193] on div "SIM" at bounding box center [210, 198] width 56 height 28
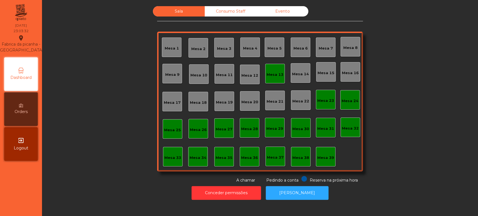
click at [274, 70] on div "Mesa 13" at bounding box center [275, 74] width 17 height 8
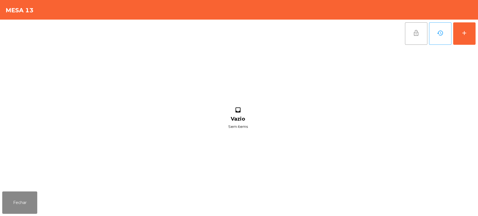
click at [413, 38] on button "lock_open" at bounding box center [416, 33] width 22 height 22
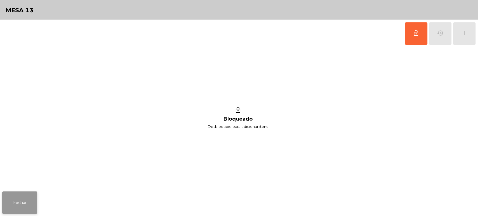
click at [20, 201] on button "Fechar" at bounding box center [19, 203] width 35 height 22
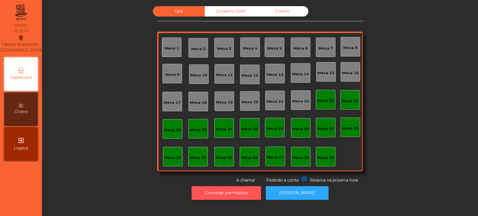
click at [235, 197] on button "Conceder permissões" at bounding box center [227, 193] width 70 height 14
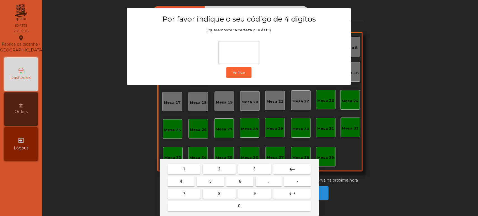
click at [188, 170] on button "1" at bounding box center [184, 169] width 33 height 10
click at [259, 173] on button "3" at bounding box center [254, 169] width 33 height 10
click at [206, 181] on button "5" at bounding box center [210, 182] width 27 height 10
click at [231, 204] on button "0" at bounding box center [239, 206] width 143 height 10
type input "****"
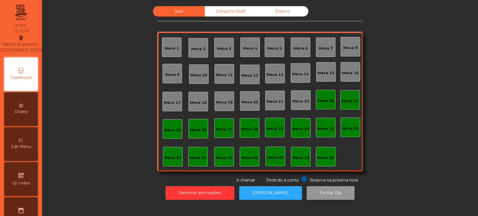
click at [331, 188] on button "Fechar Dia" at bounding box center [331, 193] width 48 height 14
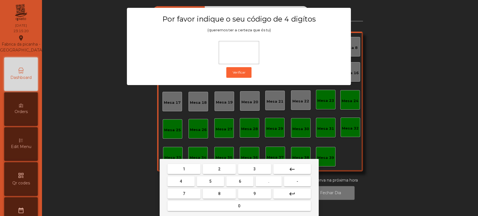
click at [188, 170] on button "1" at bounding box center [184, 169] width 33 height 10
click at [252, 169] on button "3" at bounding box center [254, 169] width 33 height 10
click at [206, 183] on button "5" at bounding box center [210, 182] width 27 height 10
click at [228, 206] on button "0" at bounding box center [239, 206] width 143 height 10
type input "****"
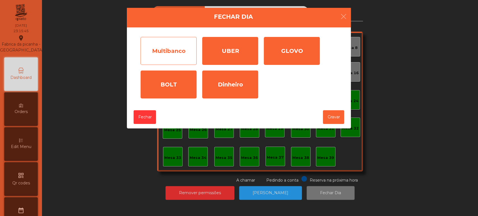
click at [169, 55] on div "Multibanco" at bounding box center [169, 51] width 56 height 28
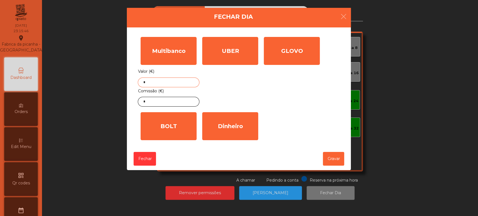
click at [175, 82] on input "*" at bounding box center [169, 83] width 62 height 10
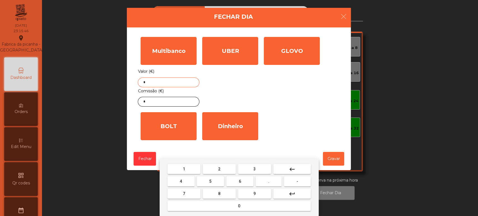
click at [290, 170] on mat-icon "keyboard_backspace" at bounding box center [292, 169] width 7 height 7
click at [192, 193] on button "7" at bounding box center [184, 194] width 33 height 10
click at [183, 168] on span "1" at bounding box center [184, 169] width 2 height 4
click at [219, 169] on span "2" at bounding box center [219, 169] width 2 height 4
click at [272, 180] on button "." at bounding box center [269, 182] width 26 height 10
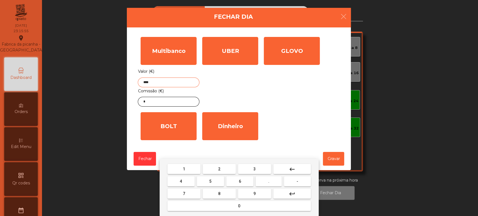
click at [254, 193] on span "9" at bounding box center [255, 194] width 2 height 4
click at [240, 181] on span "6" at bounding box center [240, 181] width 2 height 4
type input "******"
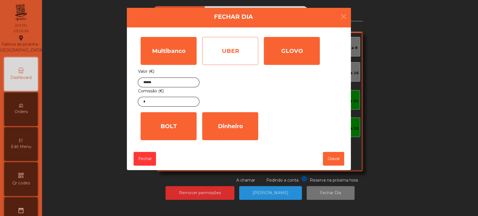
click at [238, 49] on div "UBER" at bounding box center [230, 51] width 56 height 28
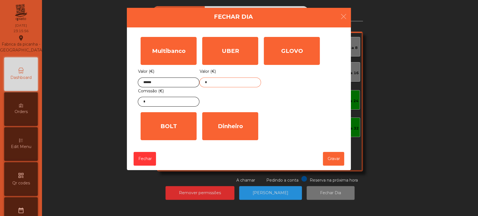
click at [223, 78] on input "*" at bounding box center [231, 83] width 62 height 10
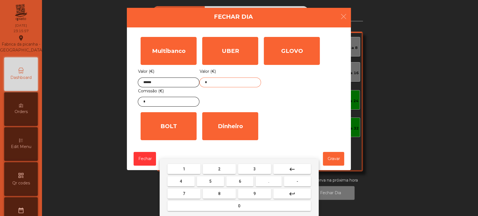
click at [285, 168] on button "keyboard_backspace" at bounding box center [293, 169] width 38 height 10
click at [189, 169] on button "1" at bounding box center [184, 169] width 33 height 10
click at [180, 182] on span "4" at bounding box center [181, 181] width 2 height 4
click at [226, 193] on button "8" at bounding box center [219, 194] width 33 height 10
click at [273, 180] on button "." at bounding box center [269, 182] width 26 height 10
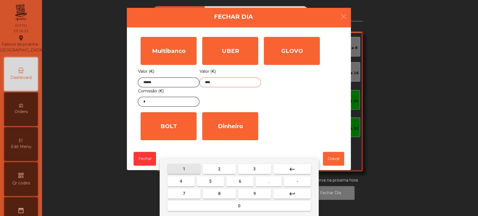
click at [191, 169] on button "1" at bounding box center [184, 169] width 33 height 10
click at [254, 169] on span "3" at bounding box center [255, 169] width 2 height 4
type input "******"
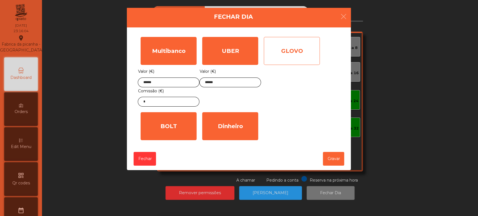
click at [285, 51] on div "GLOVO" at bounding box center [292, 51] width 56 height 28
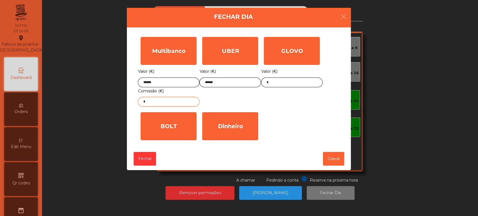
click at [168, 101] on input "*" at bounding box center [169, 102] width 62 height 10
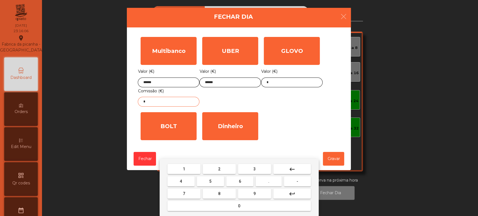
click at [289, 170] on mat-icon "keyboard_backspace" at bounding box center [292, 169] width 7 height 7
click at [187, 179] on button "4" at bounding box center [181, 182] width 27 height 10
click at [269, 182] on span "." at bounding box center [268, 181] width 1 height 4
click at [254, 194] on span "9" at bounding box center [255, 194] width 2 height 4
click at [240, 181] on span "6" at bounding box center [240, 181] width 2 height 4
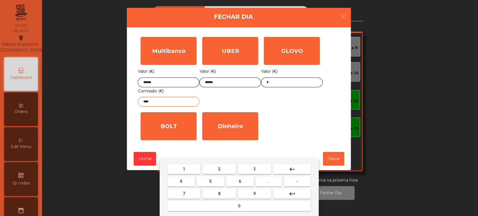
click at [296, 168] on button "keyboard_backspace" at bounding box center [293, 169] width 38 height 10
click at [181, 182] on span "4" at bounding box center [181, 181] width 2 height 4
type input "****"
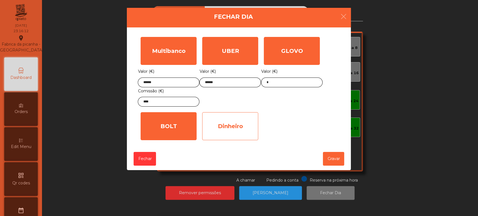
click at [230, 124] on div "Dinheiro" at bounding box center [230, 126] width 56 height 28
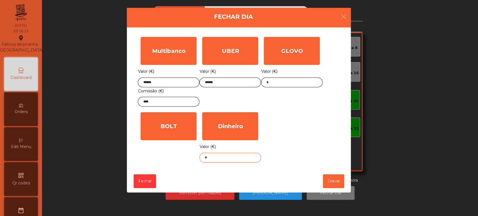
click at [230, 158] on input "*" at bounding box center [231, 158] width 62 height 10
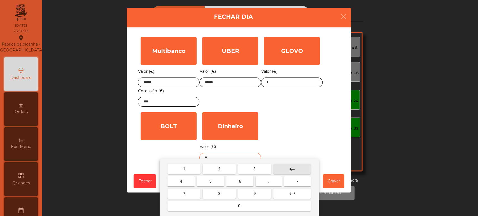
click at [297, 167] on button "keyboard_backspace" at bounding box center [293, 169] width 38 height 10
click at [184, 169] on span "1" at bounding box center [184, 169] width 2 height 4
click at [216, 181] on button "5" at bounding box center [210, 182] width 27 height 10
click at [180, 182] on span "4" at bounding box center [181, 181] width 2 height 4
click at [269, 182] on span "." at bounding box center [268, 181] width 1 height 4
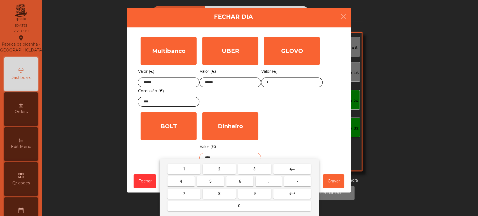
click at [254, 169] on span "3" at bounding box center [255, 169] width 2 height 4
click at [243, 201] on button "0" at bounding box center [239, 206] width 143 height 10
type input "******"
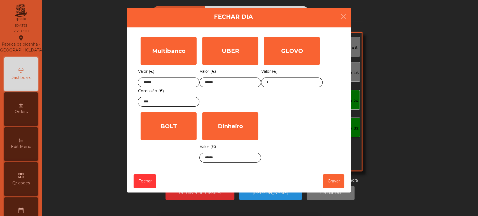
click at [285, 134] on div "Multibanco Valor (€) ****** Comissão (€) **** UBER Valor (€) ****** GLOVO Valor…" at bounding box center [239, 99] width 202 height 131
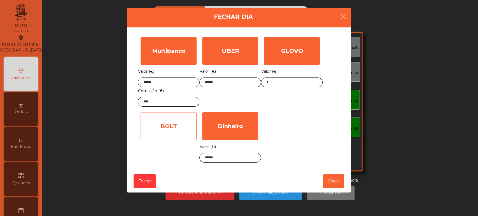
click at [168, 124] on div "BOLT" at bounding box center [169, 126] width 56 height 28
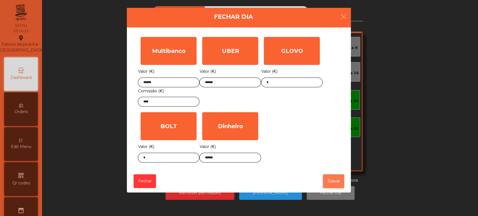
click at [336, 182] on button "Gravar" at bounding box center [333, 182] width 21 height 14
